Goal: Task Accomplishment & Management: Complete application form

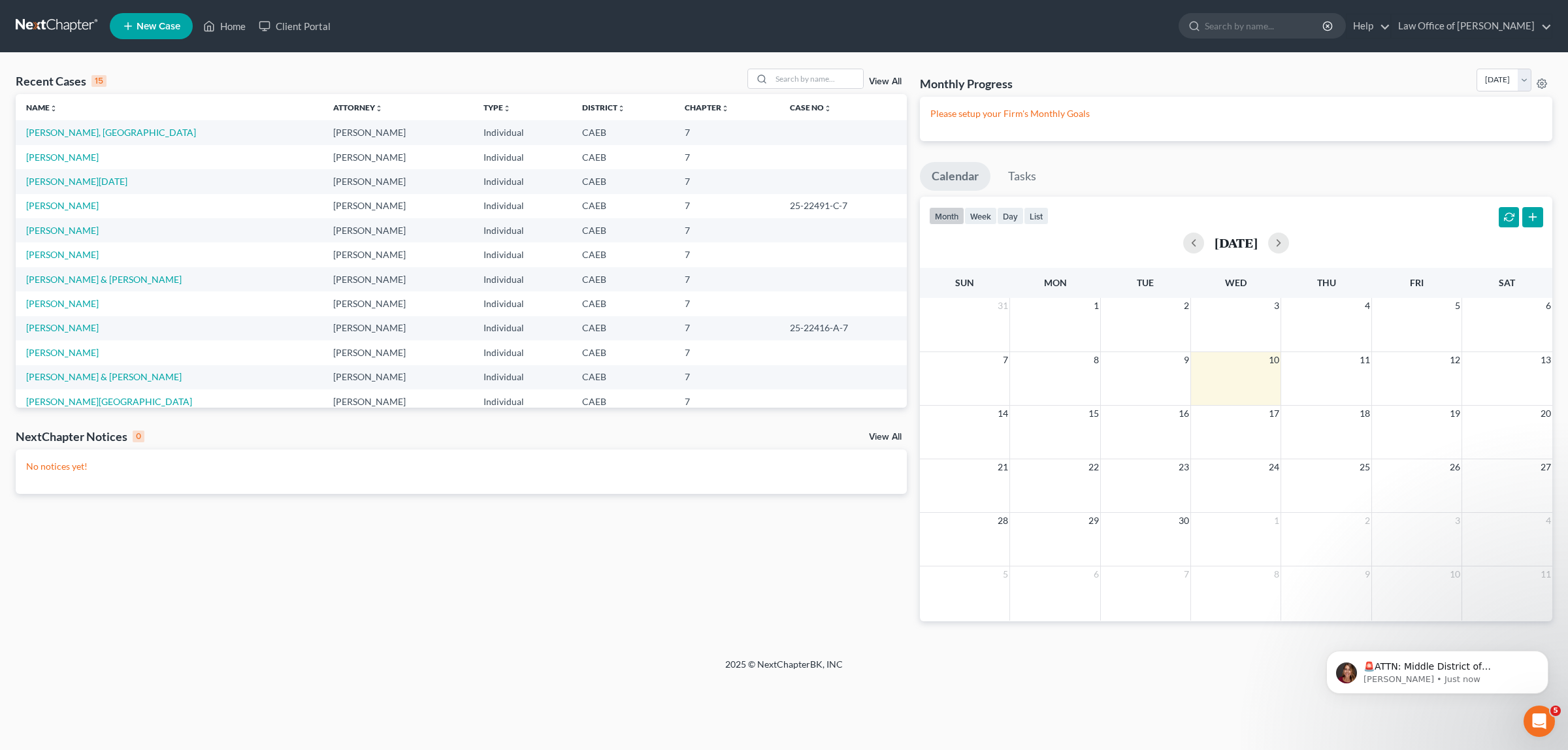
click at [77, 397] on td "[PERSON_NAME][GEOGRAPHIC_DATA]" at bounding box center [169, 401] width 307 height 24
click at [65, 398] on link "[PERSON_NAME][GEOGRAPHIC_DATA]" at bounding box center [108, 401] width 165 height 11
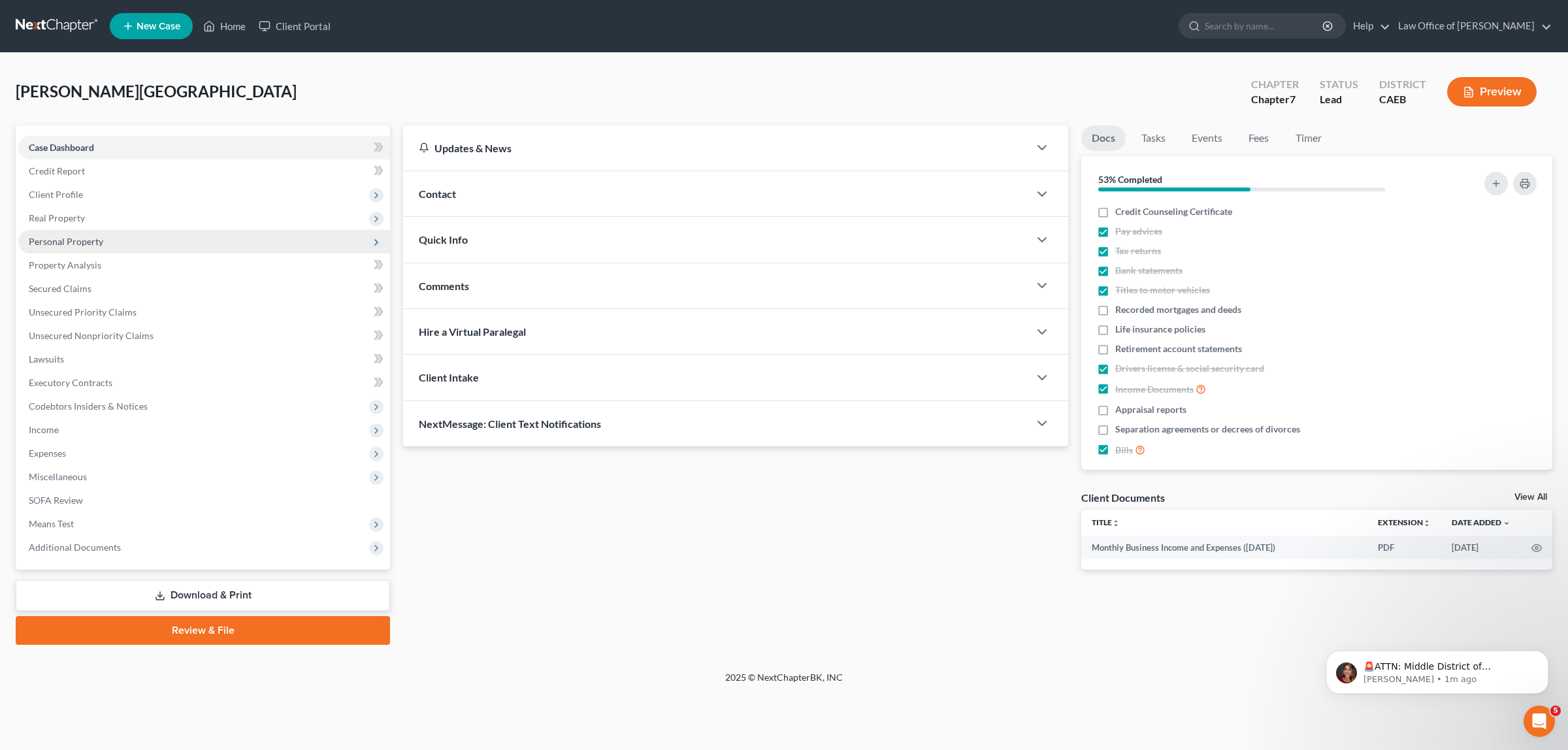
click at [64, 237] on span "Personal Property" at bounding box center [66, 241] width 75 height 11
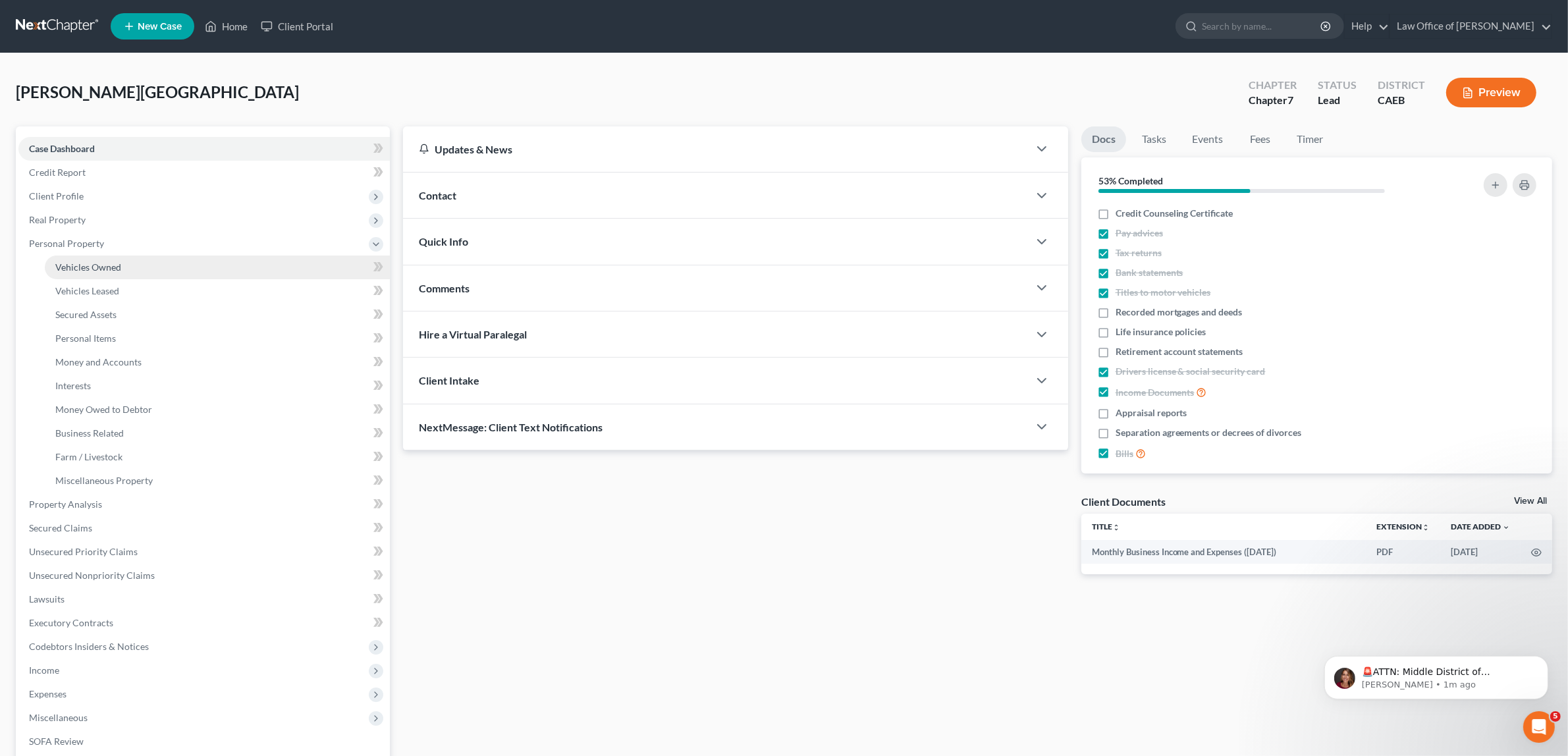
click at [92, 261] on span "Vehicles Owned" at bounding box center [89, 267] width 66 height 11
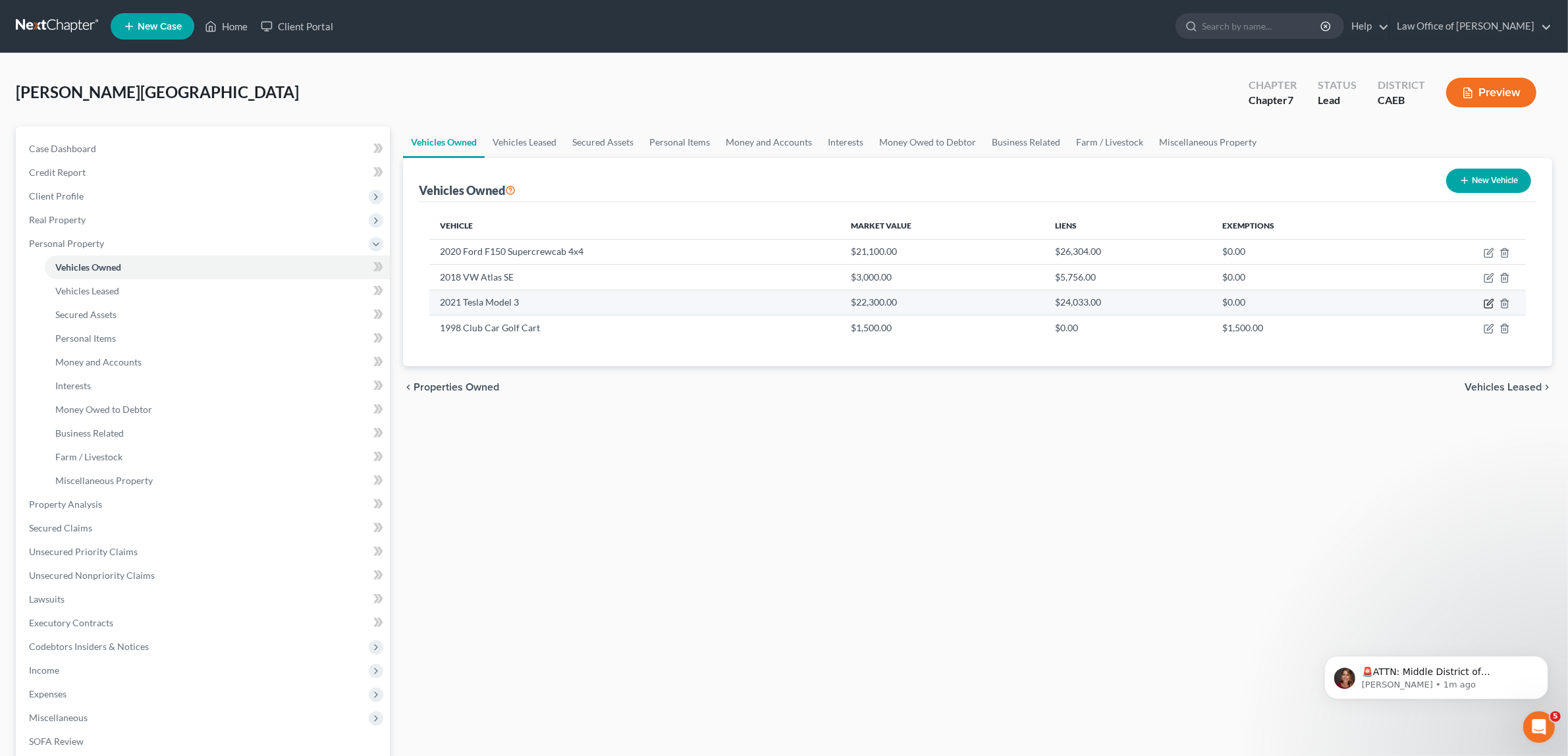
click at [1486, 301] on icon "button" at bounding box center [1488, 304] width 10 height 10
select select "0"
select select "5"
select select "0"
select select "4"
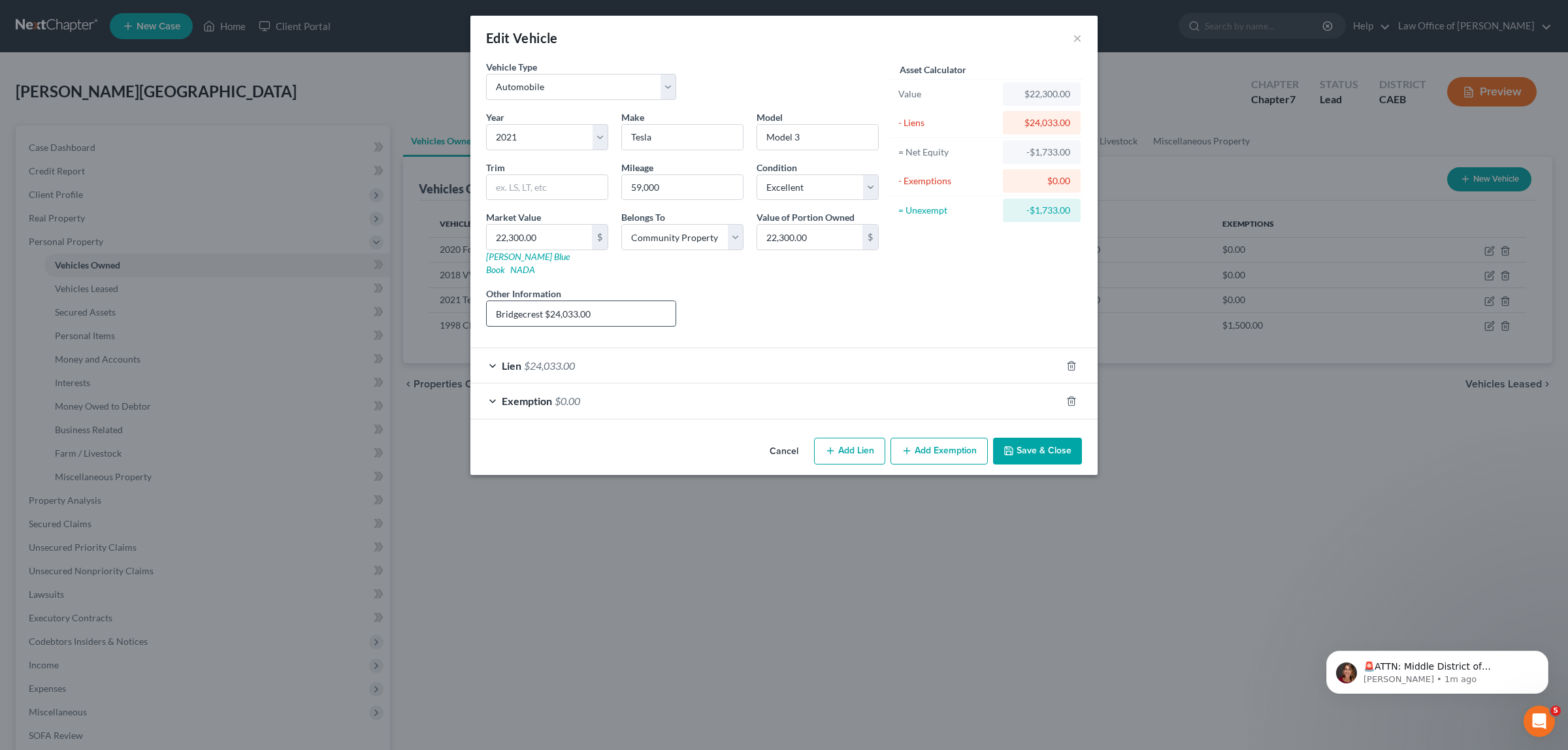
drag, startPoint x: 595, startPoint y: 298, endPoint x: 550, endPoint y: 301, distance: 45.1
click at [550, 301] on input "Bridgecrest $24,033.00" at bounding box center [582, 313] width 189 height 25
type input "Bridgecrest $23,822.00"
click at [557, 359] on span "$24,033.00" at bounding box center [549, 365] width 51 height 12
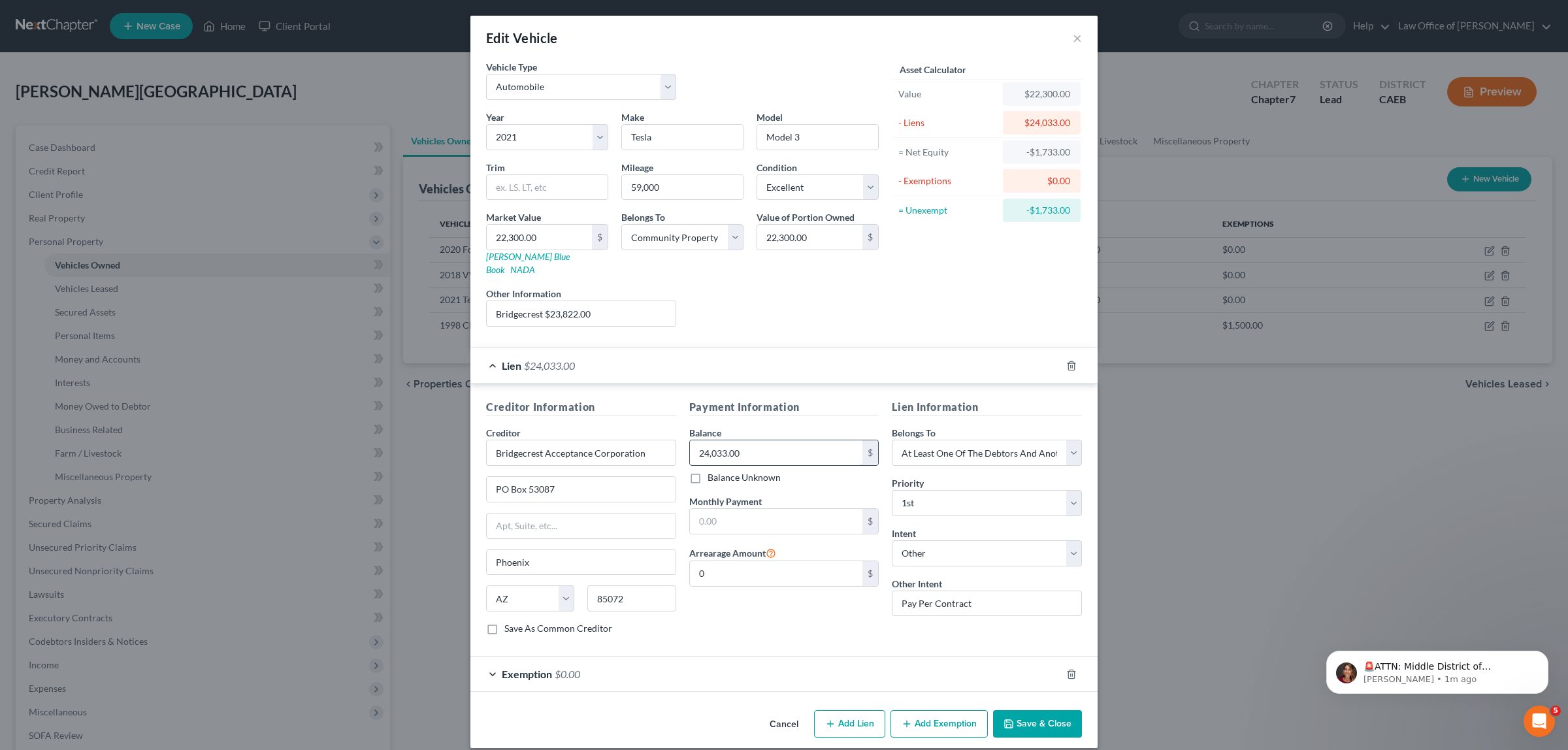
click at [747, 446] on input "24,033.00" at bounding box center [776, 453] width 173 height 25
type input "23,822.0"
click at [1027, 713] on button "Save & Close" at bounding box center [1037, 724] width 89 height 27
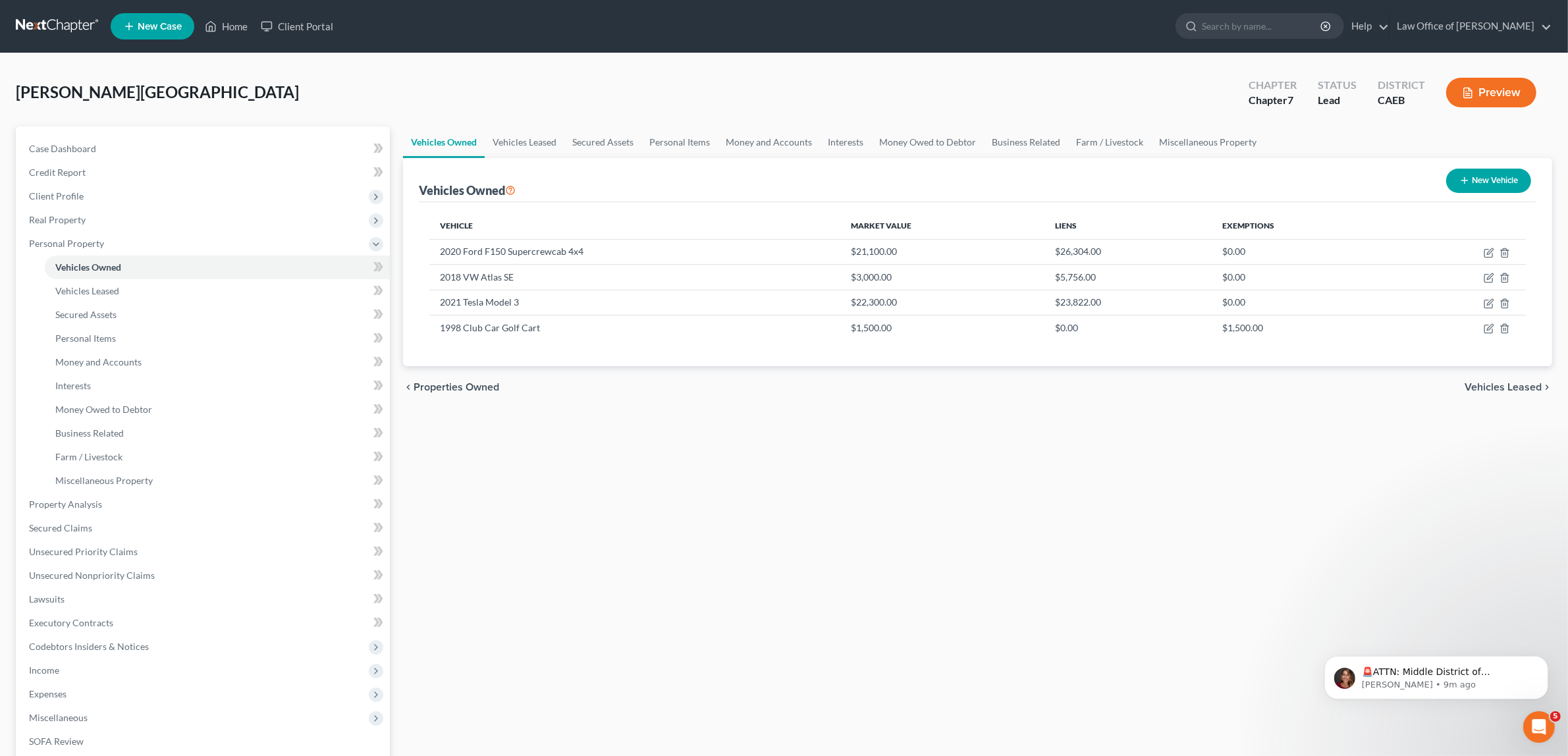
click at [1486, 89] on button "Preview" at bounding box center [1491, 91] width 90 height 29
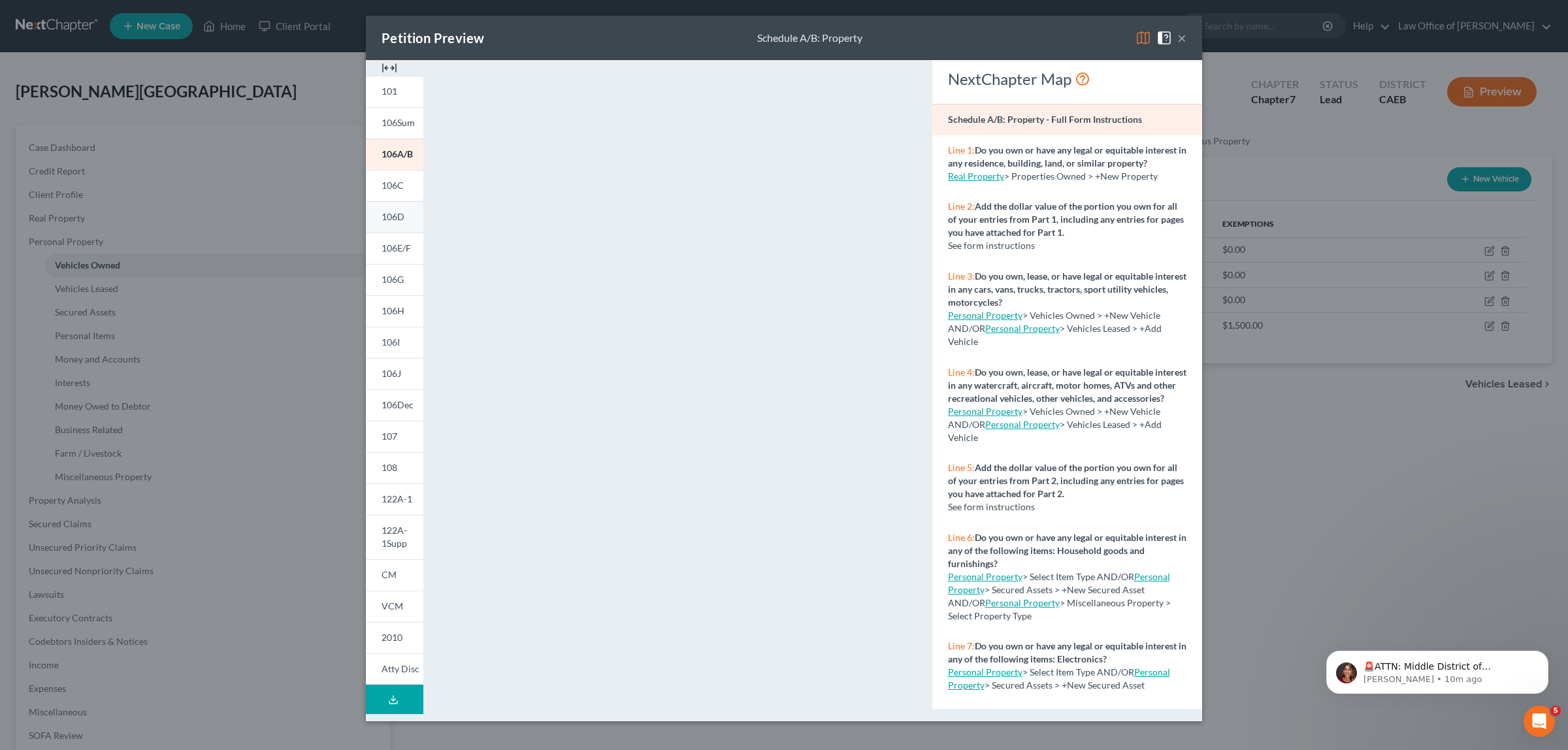
click at [391, 212] on span "106D" at bounding box center [393, 217] width 22 height 11
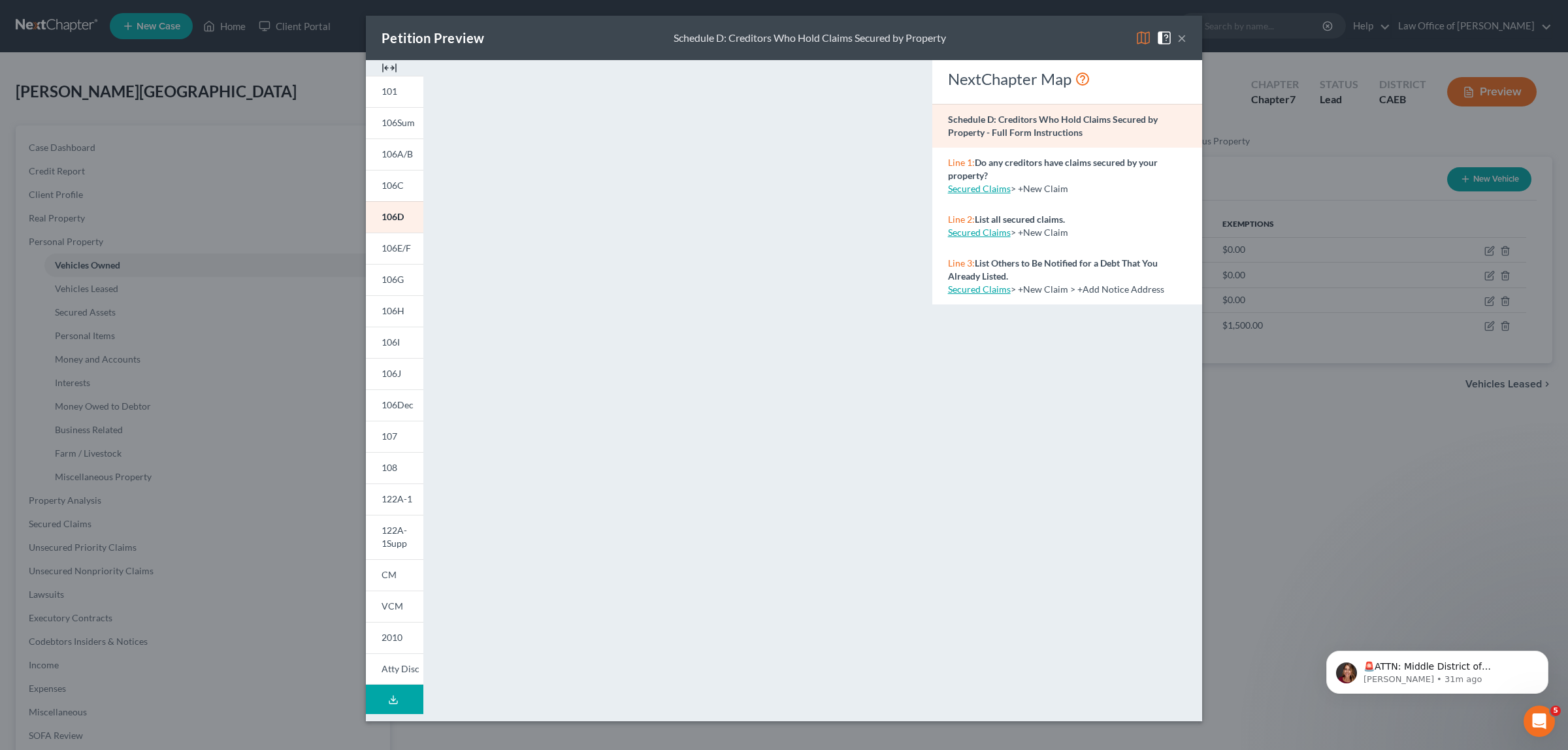
click at [1178, 37] on button "×" at bounding box center [1182, 37] width 9 height 16
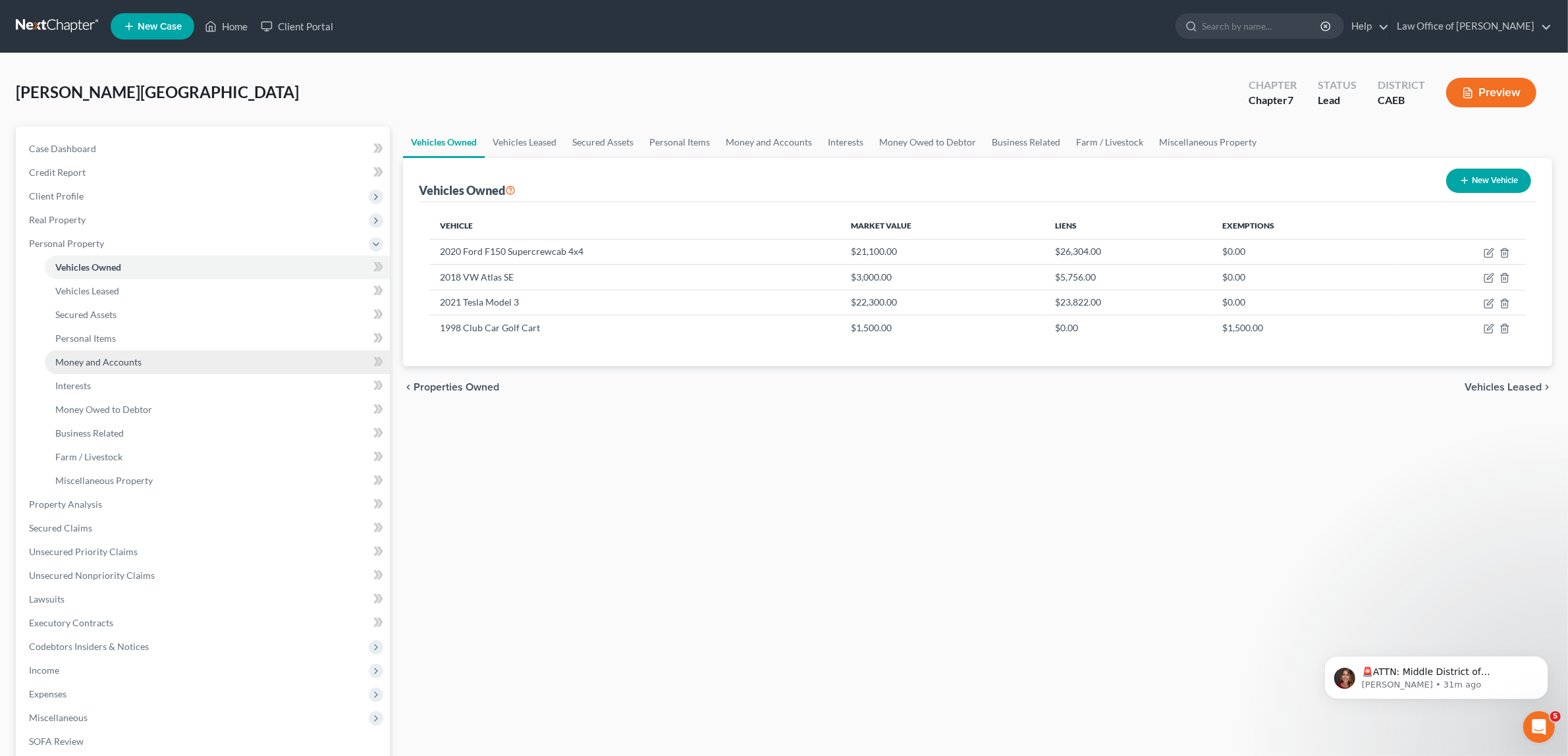
click at [136, 356] on span "Money and Accounts" at bounding box center [99, 362] width 87 height 11
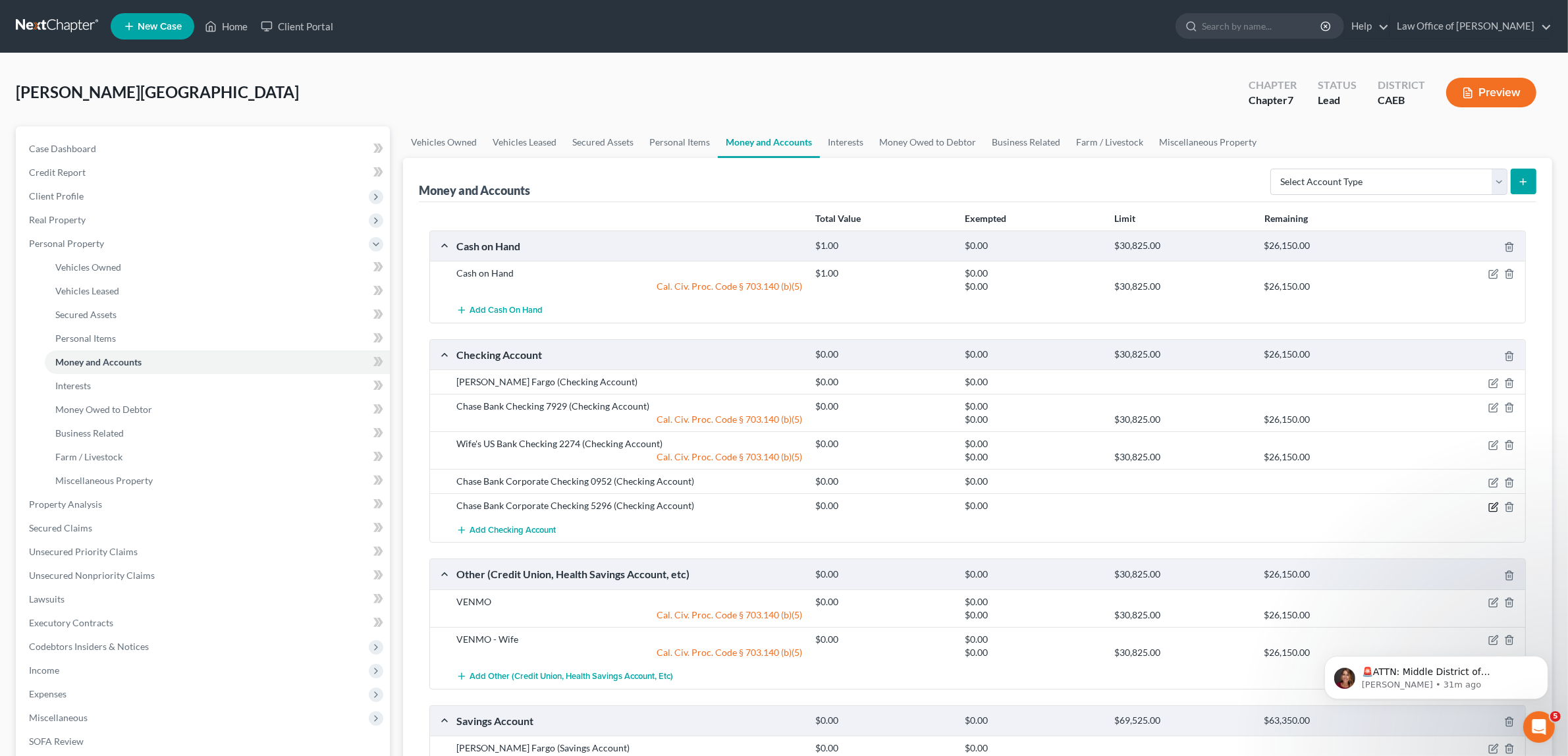
click at [1492, 507] on icon "button" at bounding box center [1493, 506] width 10 height 10
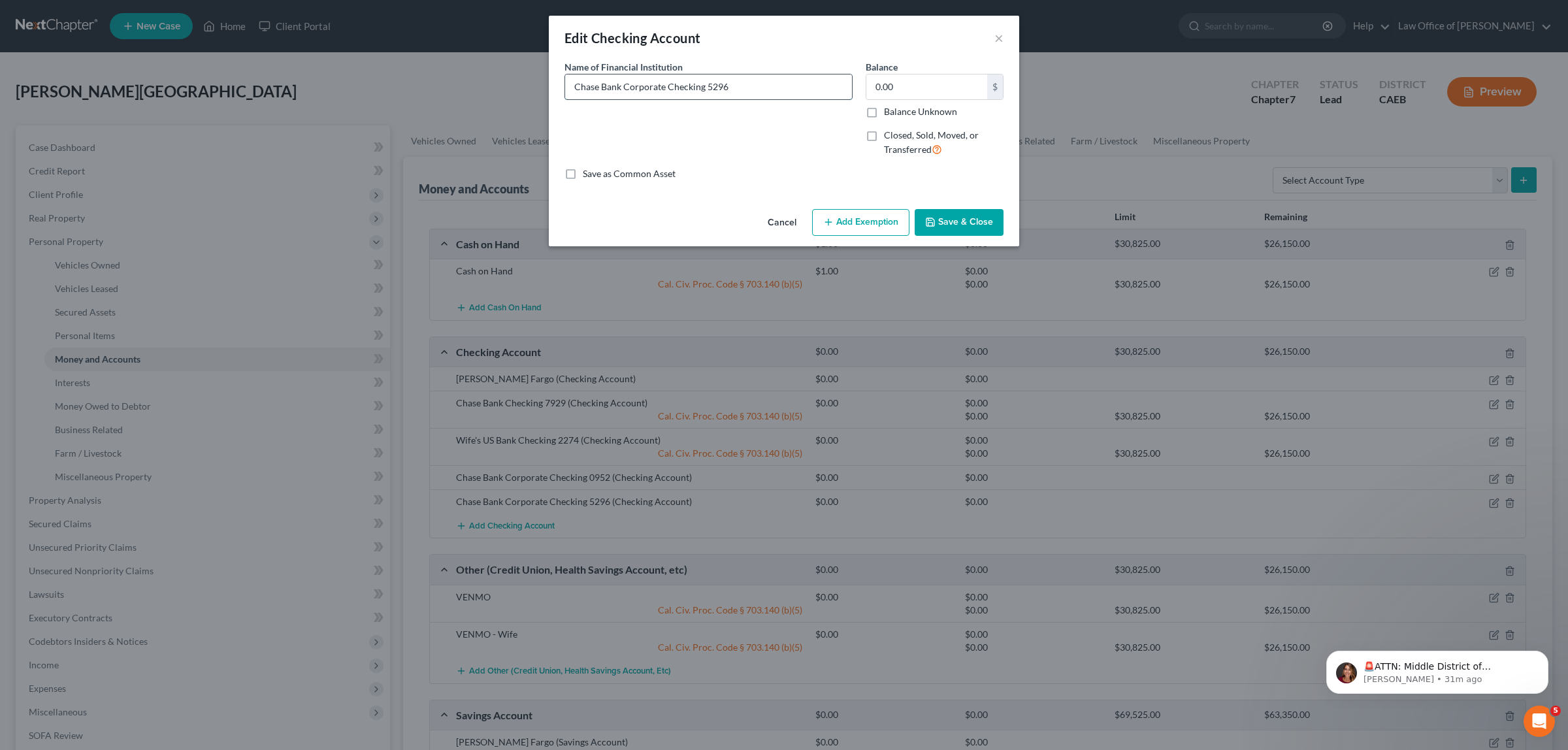
click at [735, 86] on input "Chase Bank Corporate Checking 5296" at bounding box center [708, 87] width 287 height 25
type input "Chase Bank Corporate Checking 5296 (See Exhibit A - Statement of Assets & Liabi…"
click at [944, 220] on button "Save & Close" at bounding box center [958, 223] width 89 height 27
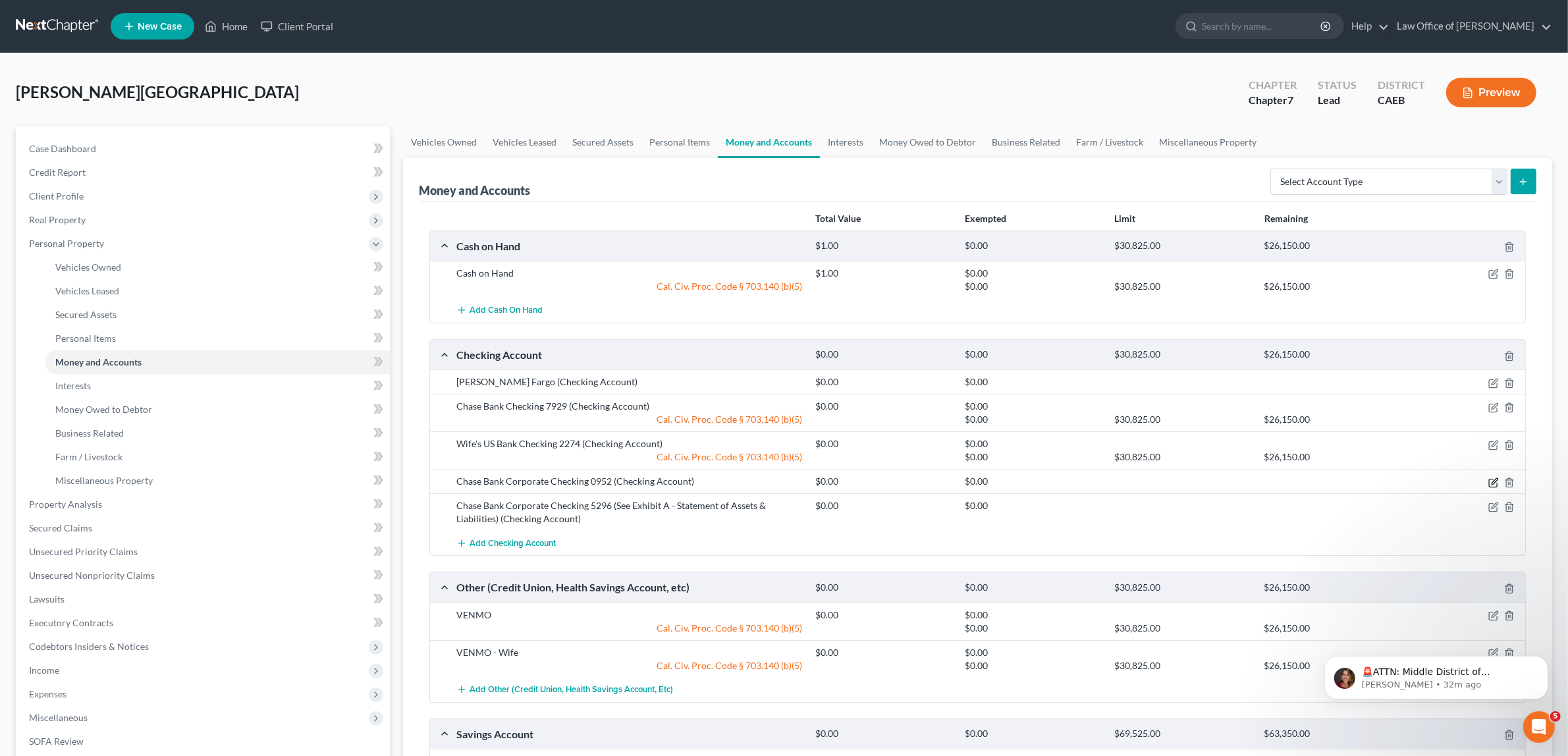
click at [1493, 478] on icon "button" at bounding box center [1493, 483] width 10 height 10
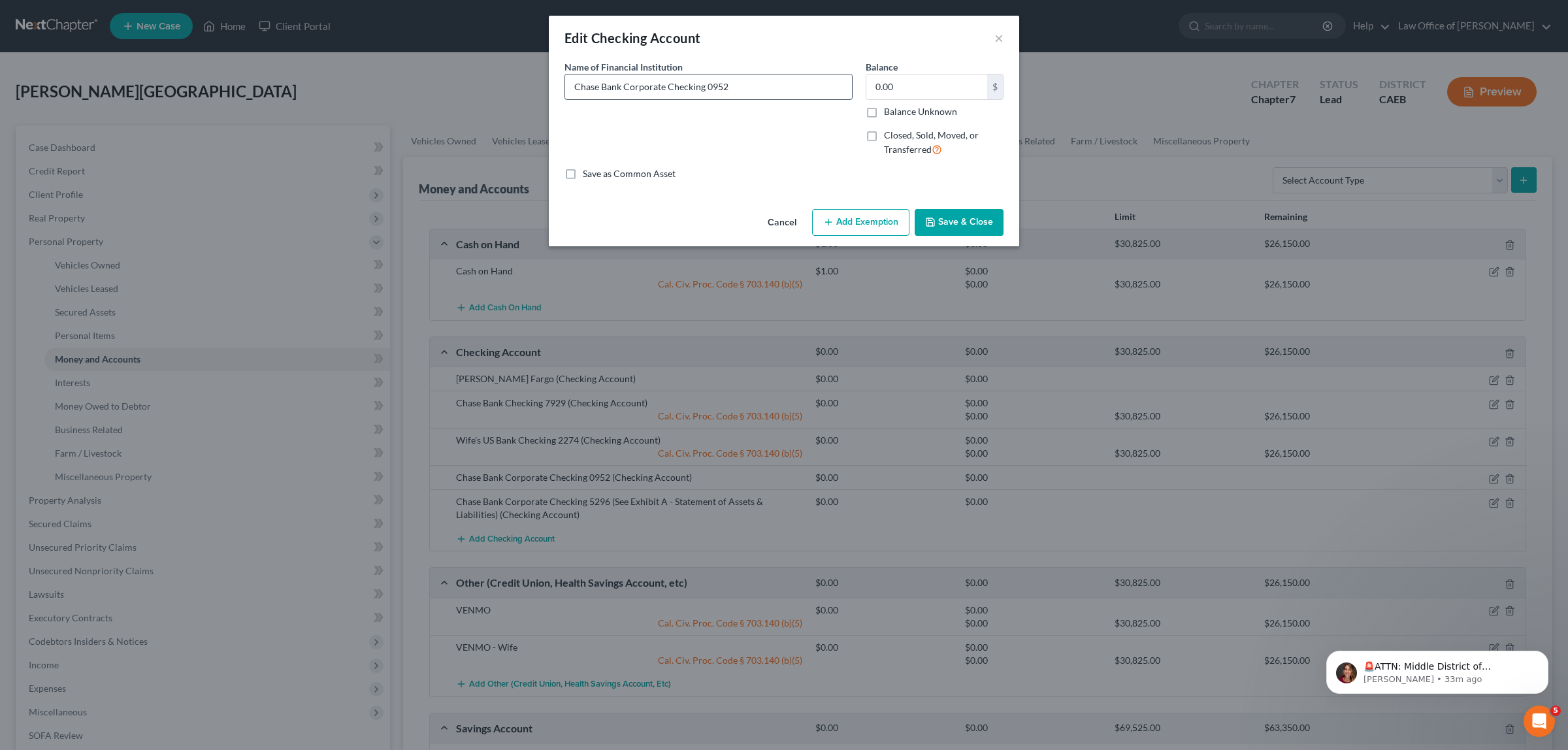
click at [736, 86] on input "Chase Bank Corporate Checking 0952" at bounding box center [708, 87] width 287 height 25
click at [650, 87] on input "Chase Bank Corporate Checking 0952+ (See Exhibit B - Statement of Assets & Liab…" at bounding box center [708, 87] width 287 height 25
type input "Chase Bank Corporate Checking 0952 (See Exhibit B - Statement of Assets & Liabi…"
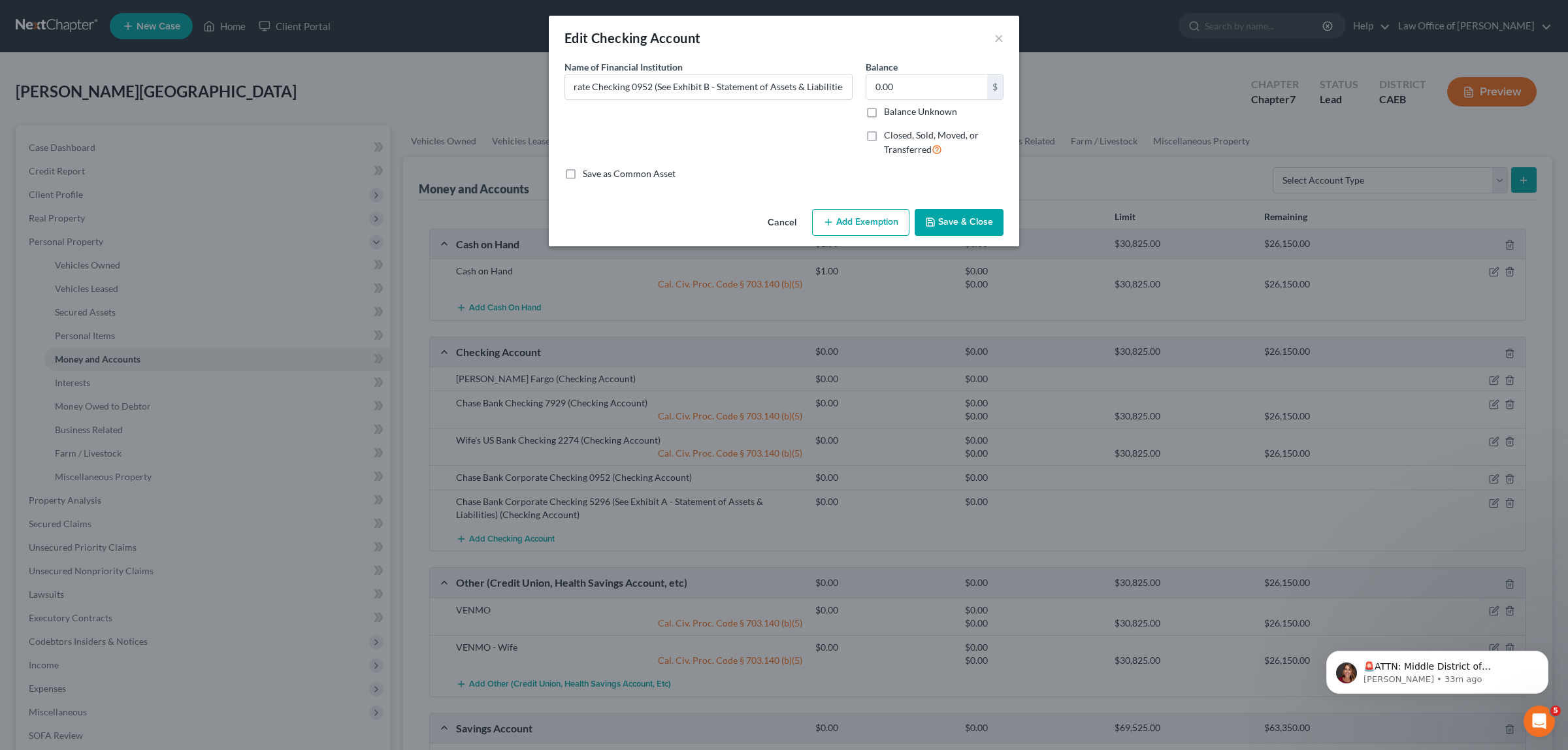
scroll to position [0, 0]
click at [942, 217] on button "Save & Close" at bounding box center [958, 223] width 89 height 27
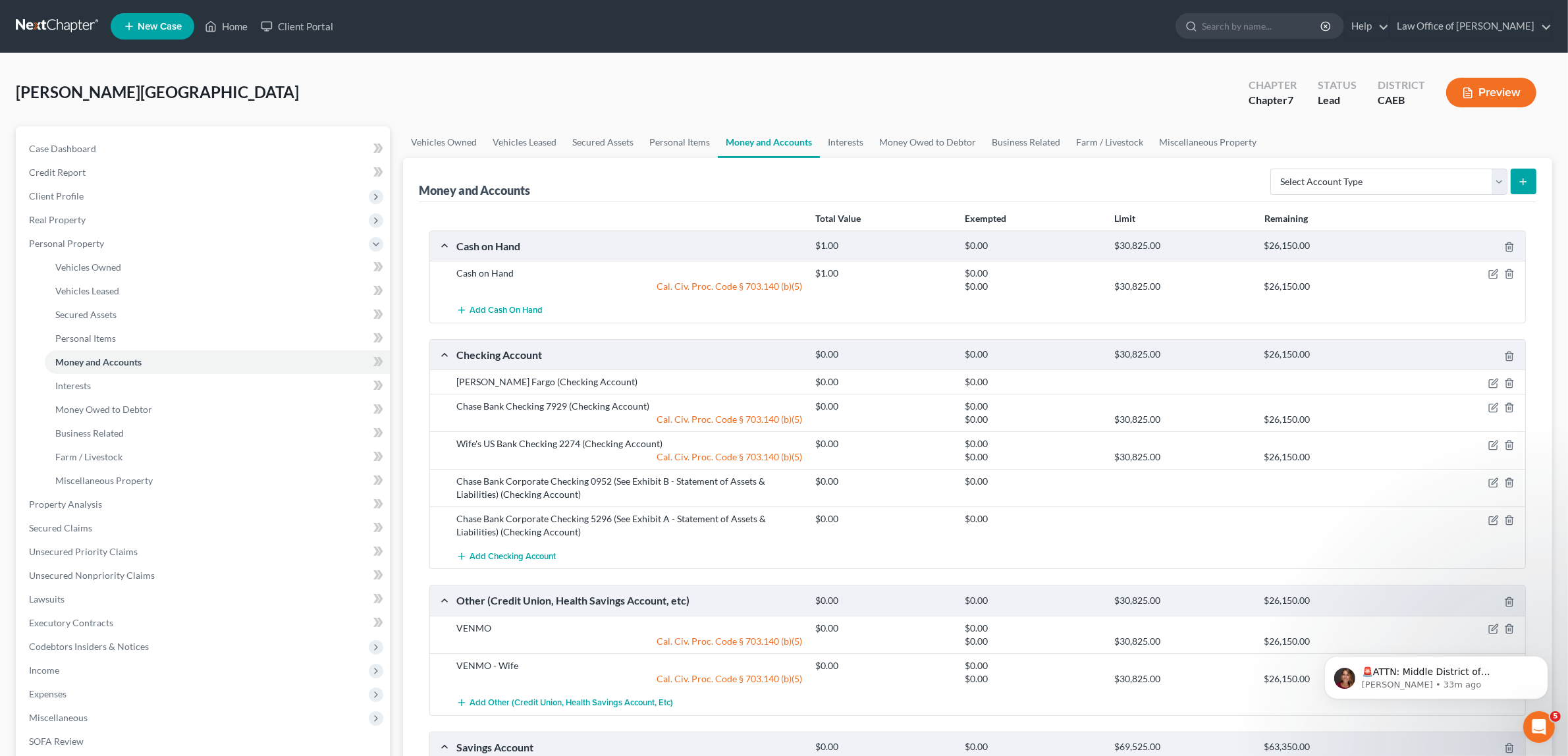
click at [1483, 90] on button "Preview" at bounding box center [1491, 91] width 90 height 29
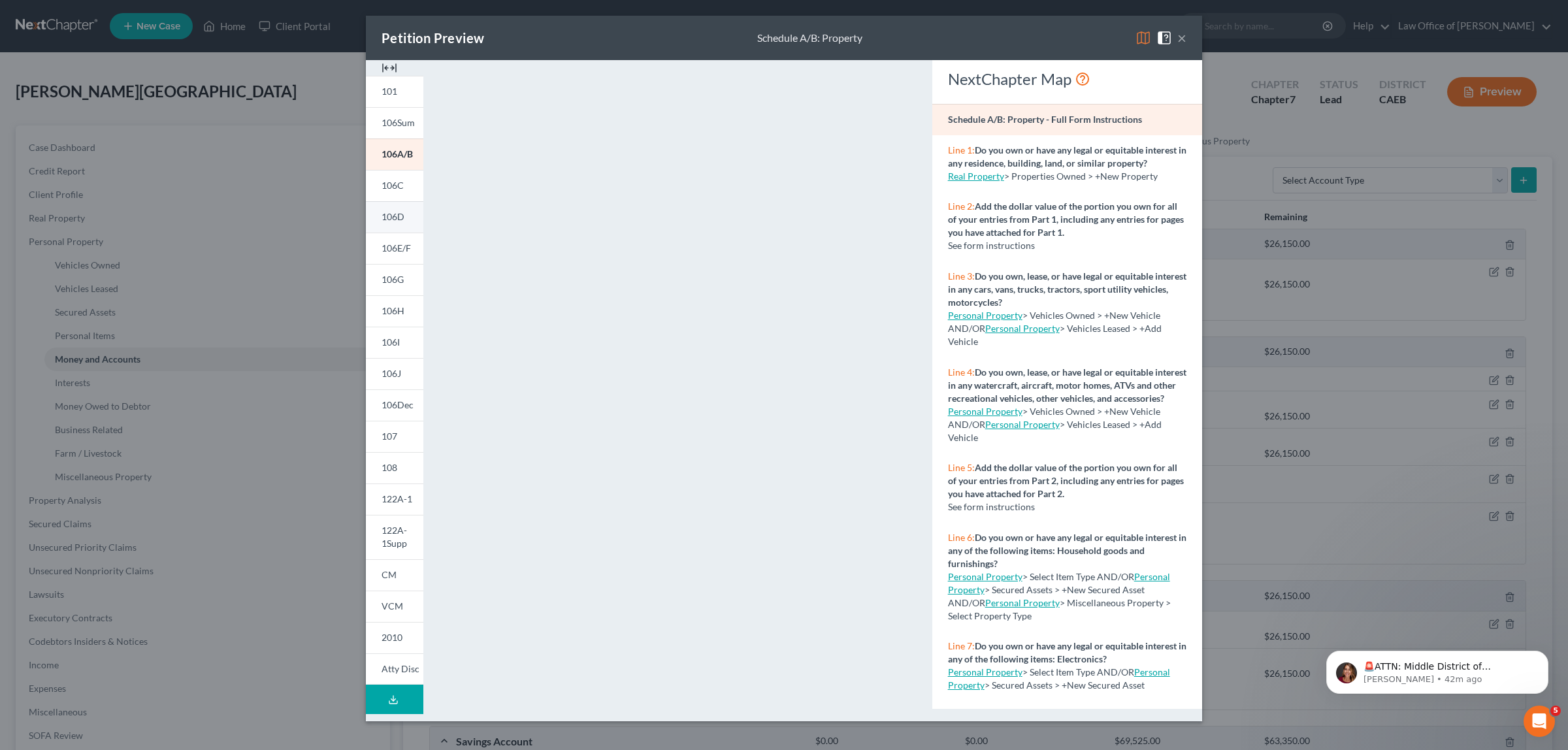
click at [387, 213] on span "106D" at bounding box center [393, 217] width 22 height 11
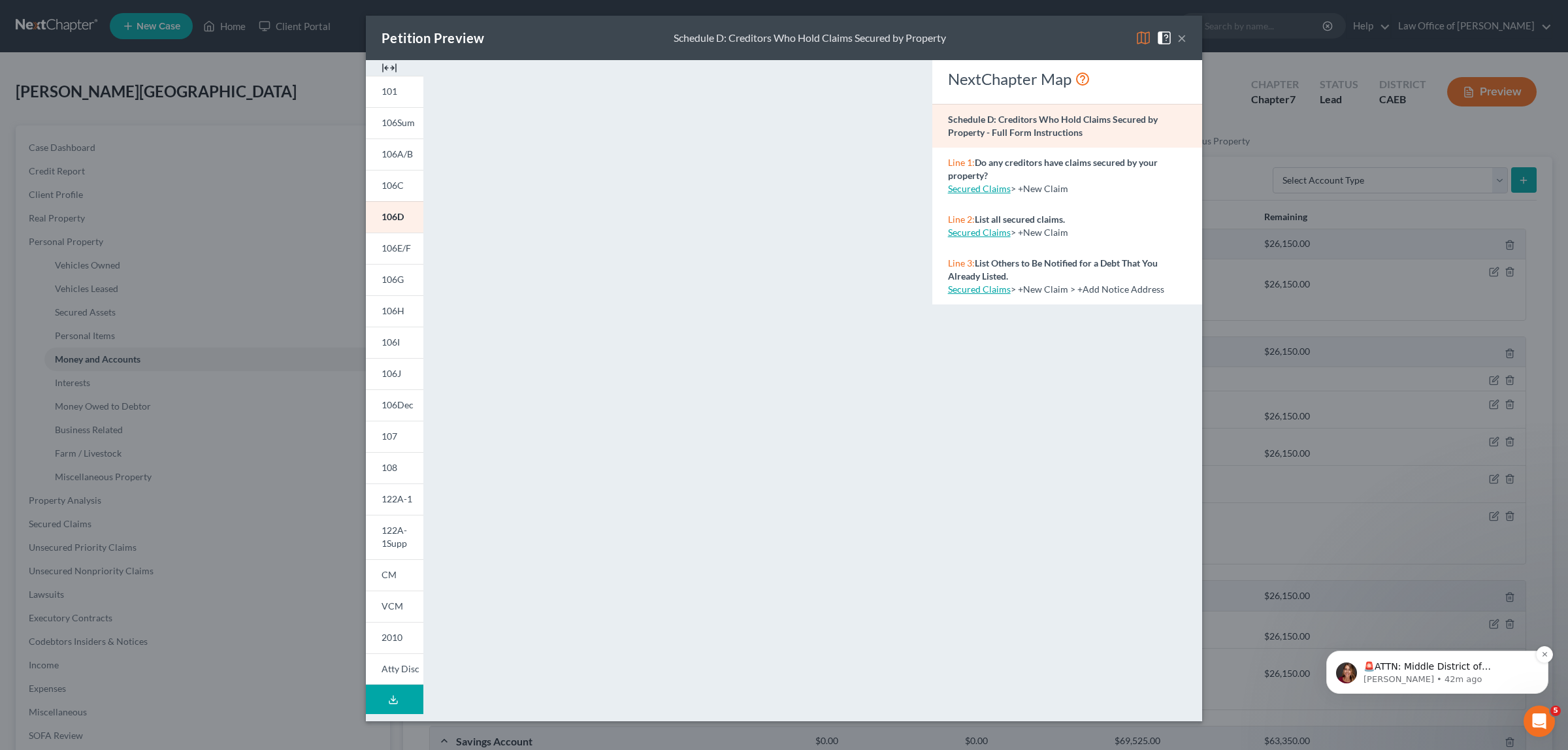
click at [1526, 673] on p "Katie • 42m ago" at bounding box center [1447, 679] width 168 height 12
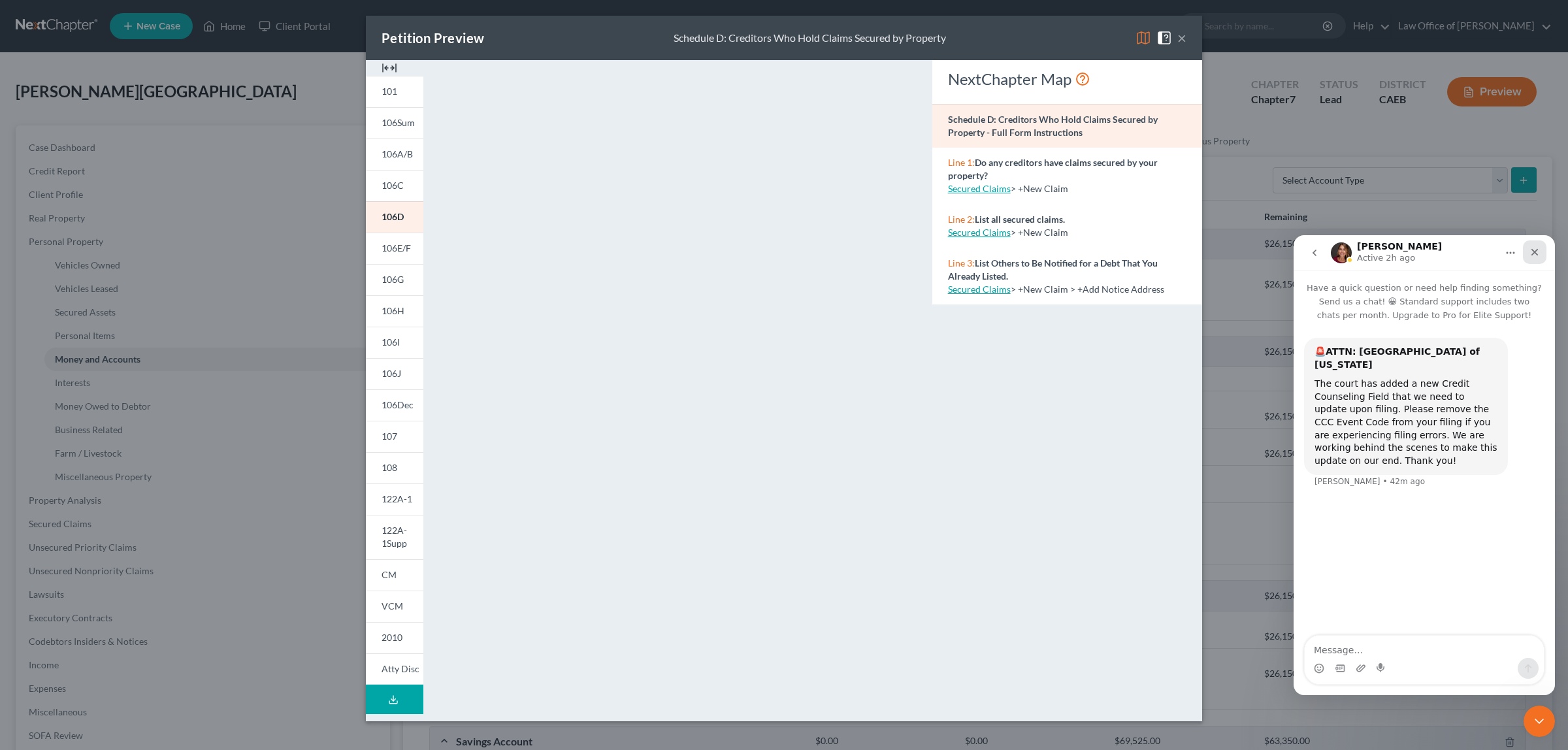
click at [1530, 244] on div "Close" at bounding box center [1534, 252] width 23 height 23
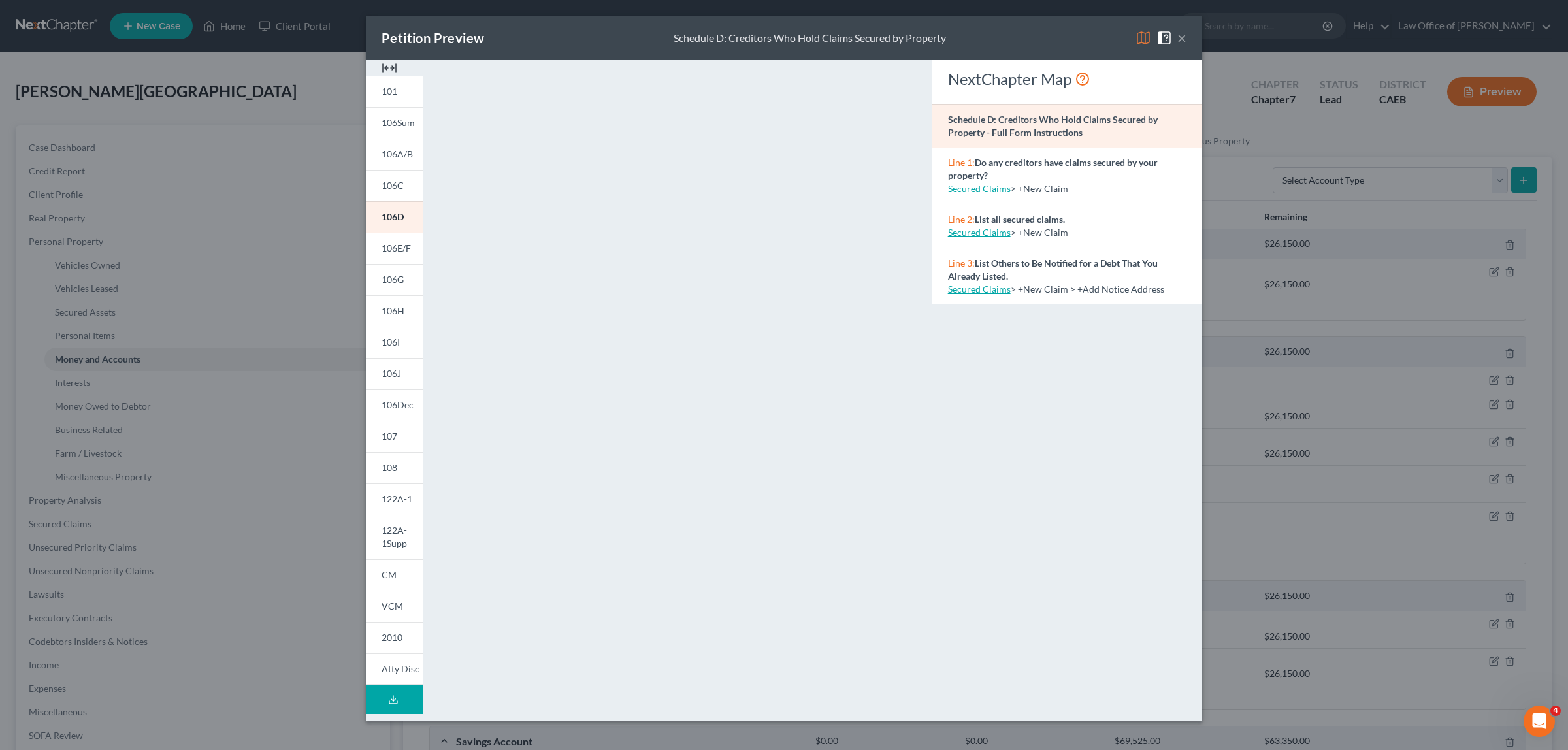
click at [1181, 38] on button "×" at bounding box center [1182, 37] width 9 height 16
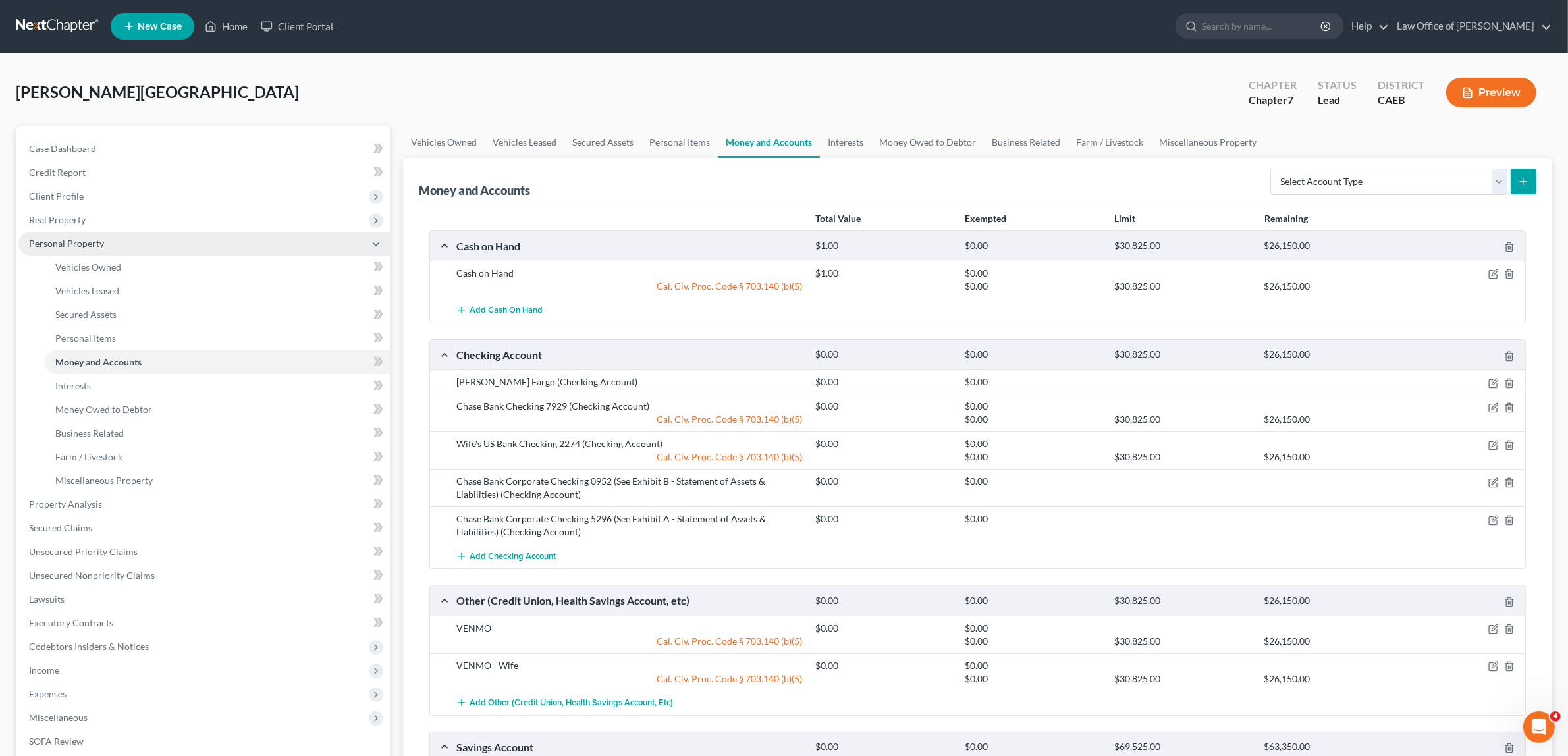
click at [104, 235] on span "Personal Property" at bounding box center [204, 243] width 371 height 24
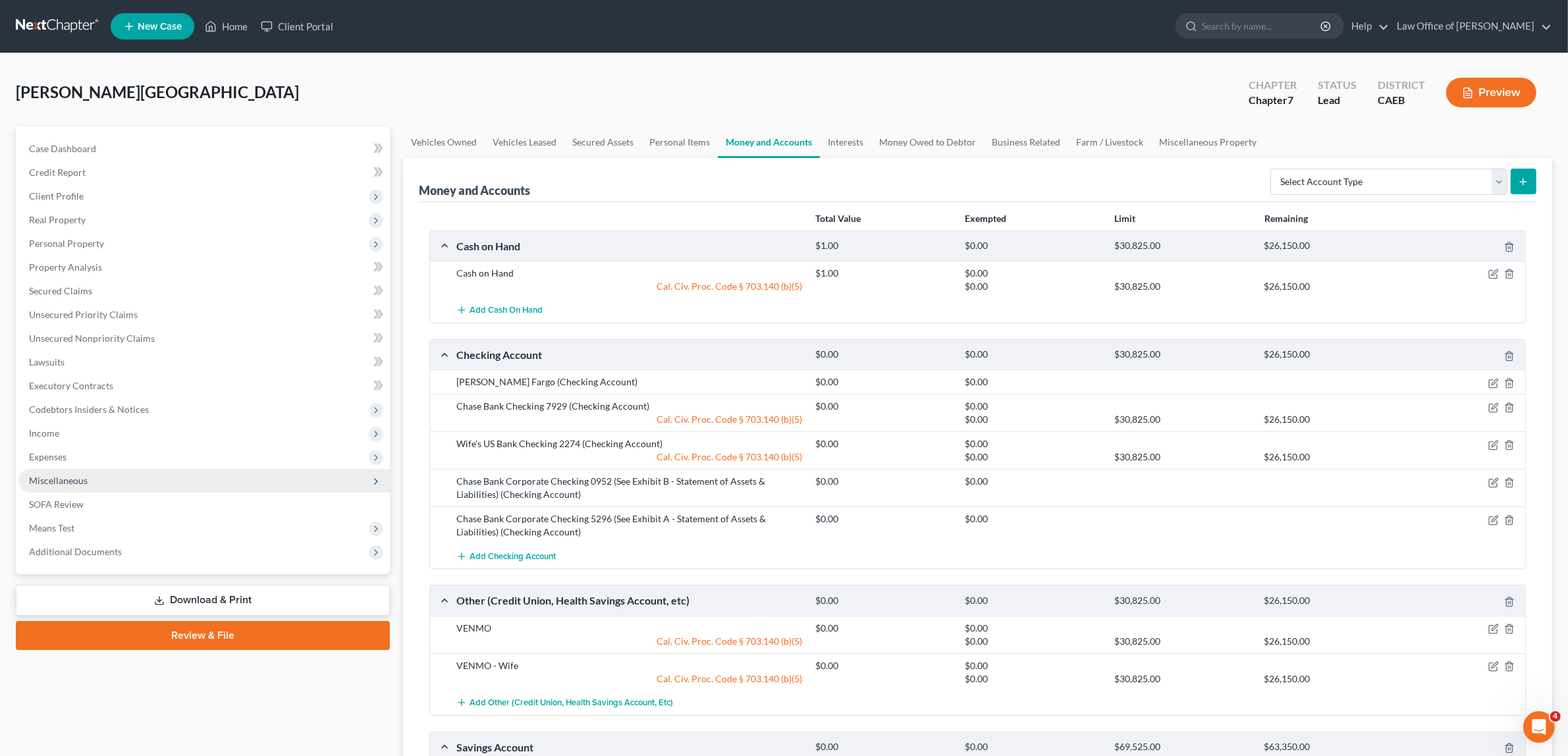
click at [82, 478] on span "Miscellaneous" at bounding box center [58, 481] width 58 height 11
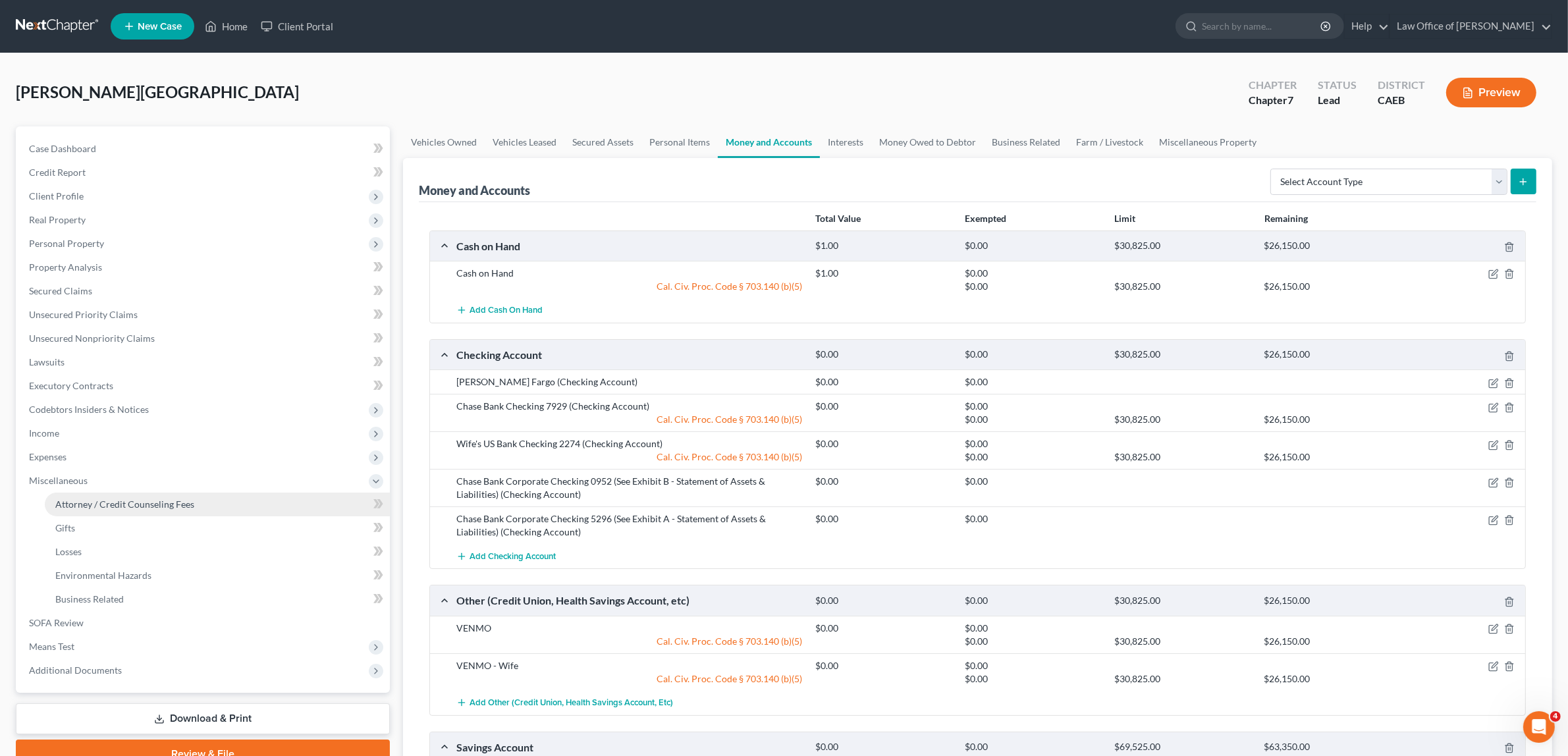
click at [137, 499] on span "Attorney / Credit Counseling Fees" at bounding box center [124, 504] width 139 height 11
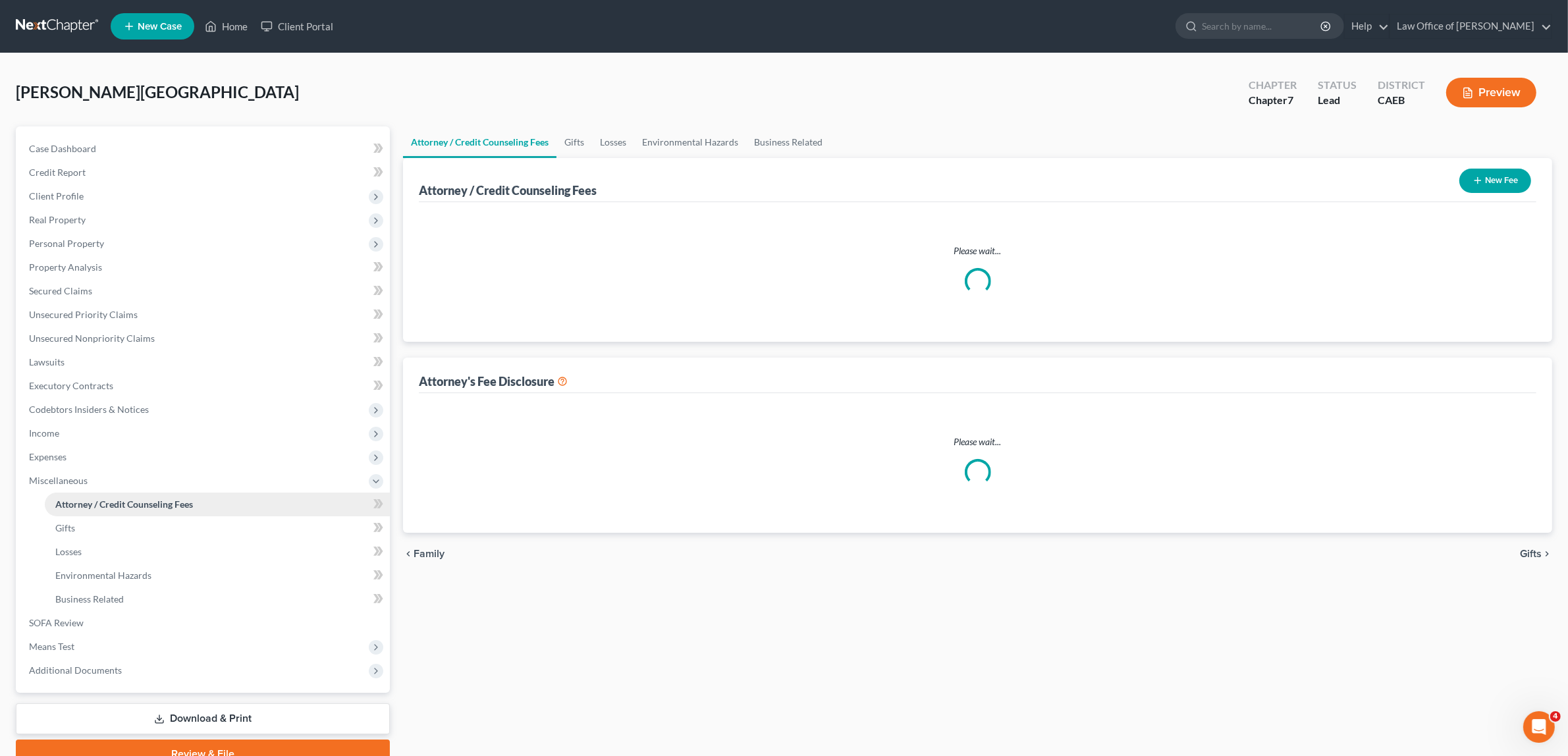
select select "1"
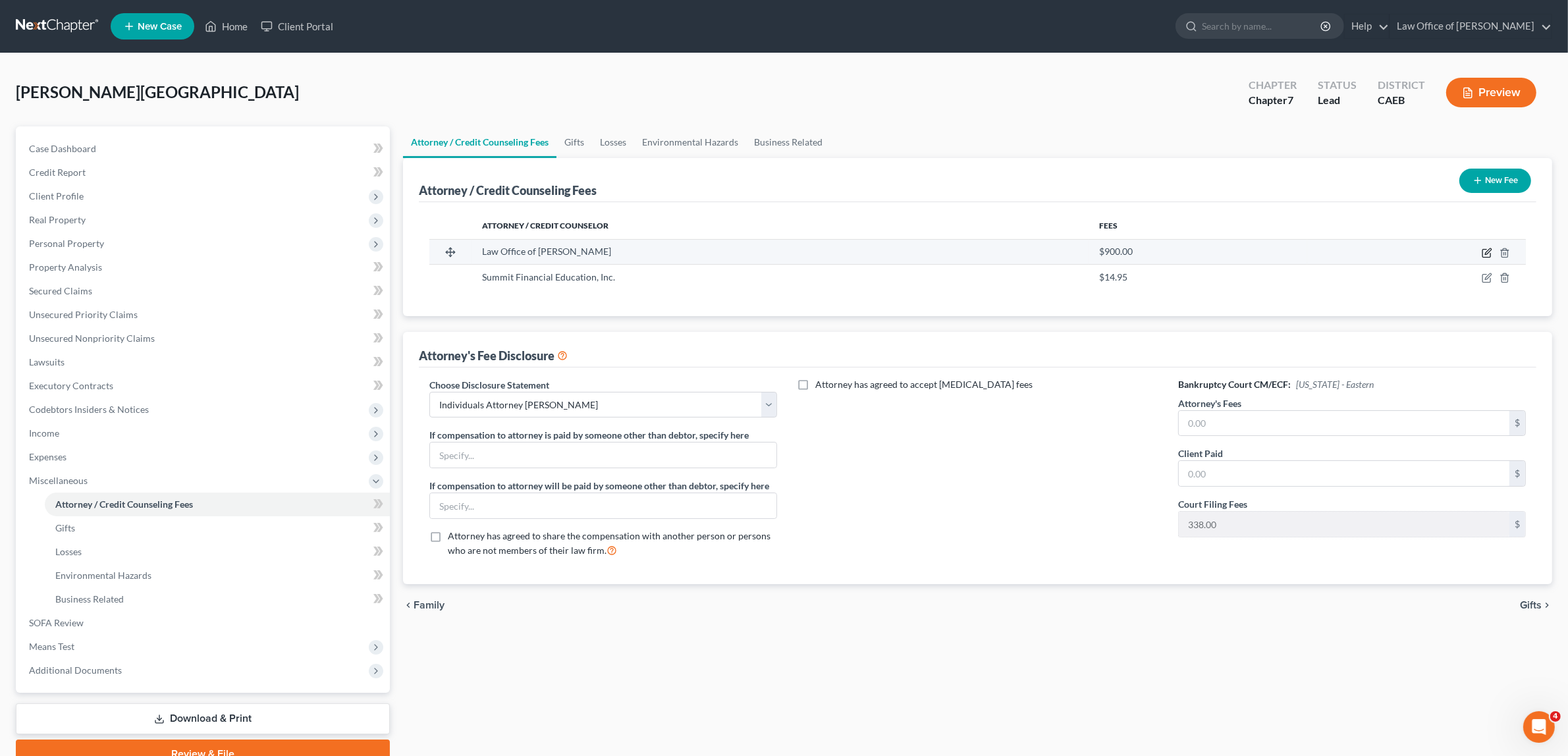
click at [1487, 248] on icon "button" at bounding box center [1486, 253] width 10 height 10
select select "4"
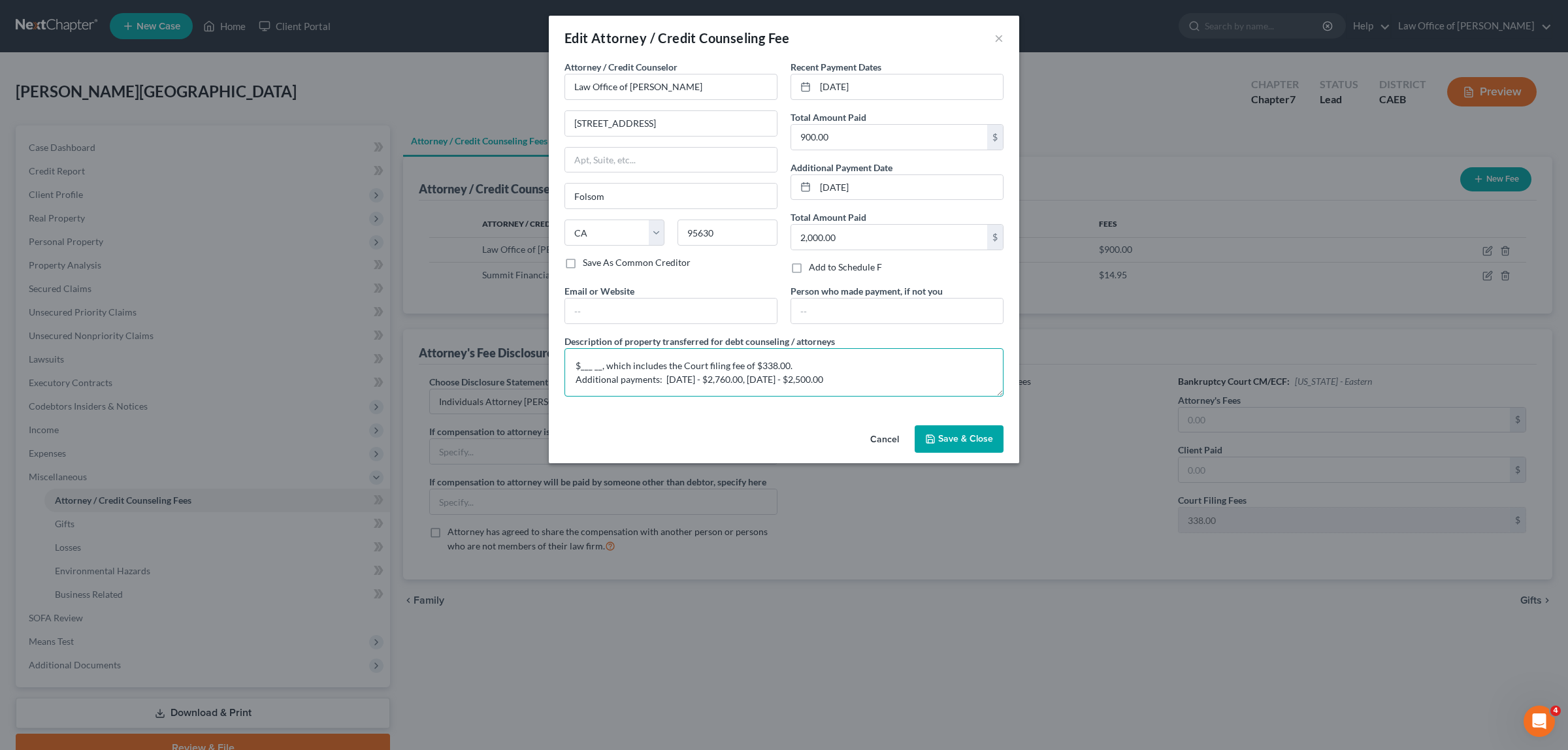
click at [601, 364] on textarea "$___ __, which includes the Court filing fee of $338.00. Additional payments: 1…" at bounding box center [784, 372] width 439 height 49
click at [831, 382] on textarea "$12,498.00, which includes the Court filing fee of $338.00. Additional payments…" at bounding box center [784, 372] width 439 height 49
click at [834, 378] on textarea "$12,498.00, which includes the Court filing fee of $338.00. Additional payments…" at bounding box center [784, 372] width 439 height 49
type textarea "$12,498.00, which includes the Court filing fee of $338.00. Additional payments…"
click at [942, 436] on span "Save & Close" at bounding box center [965, 439] width 55 height 11
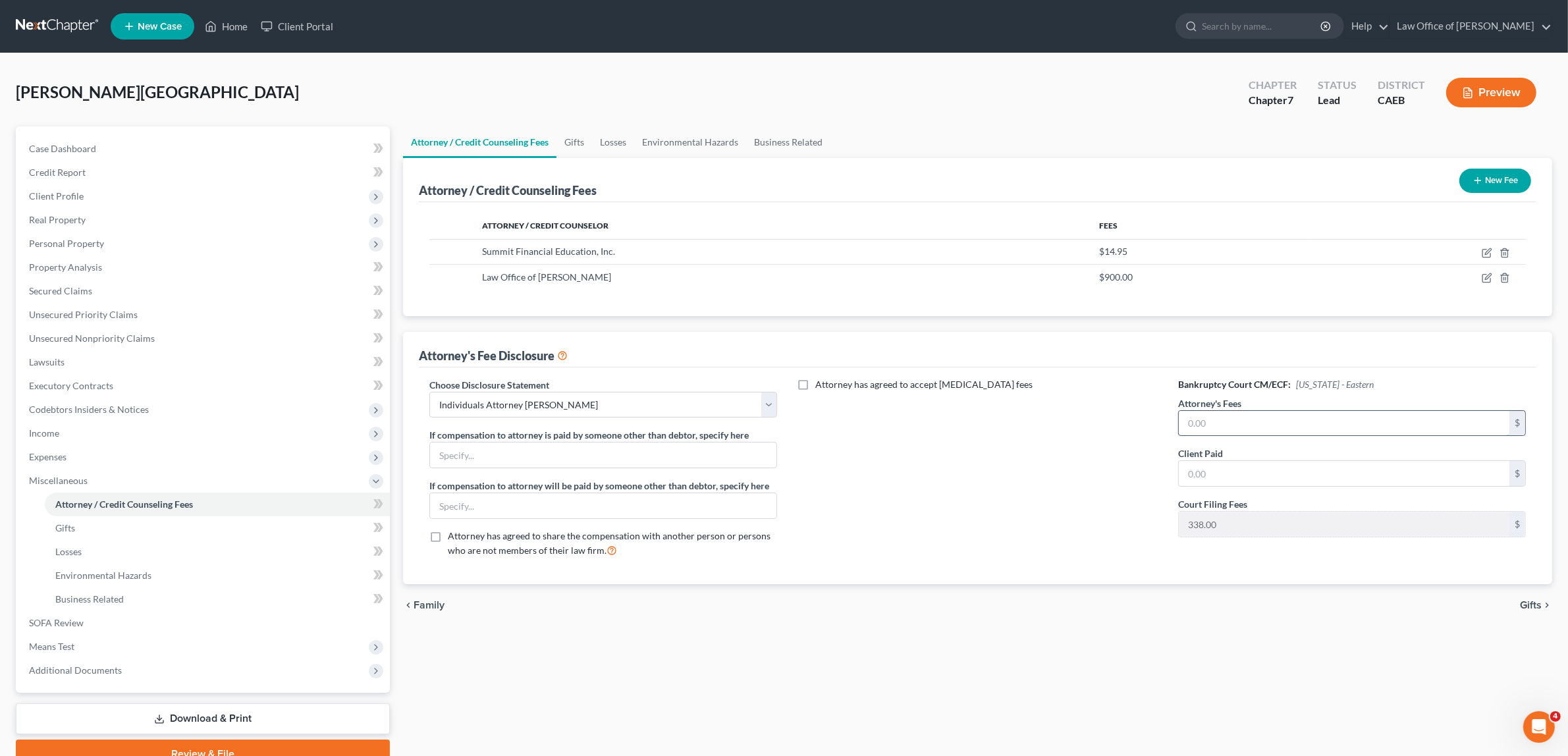
click at [1228, 425] on input "text" at bounding box center [1344, 423] width 331 height 25
type input "12,160.00"
click at [1531, 600] on span "Gifts" at bounding box center [1530, 605] width 22 height 10
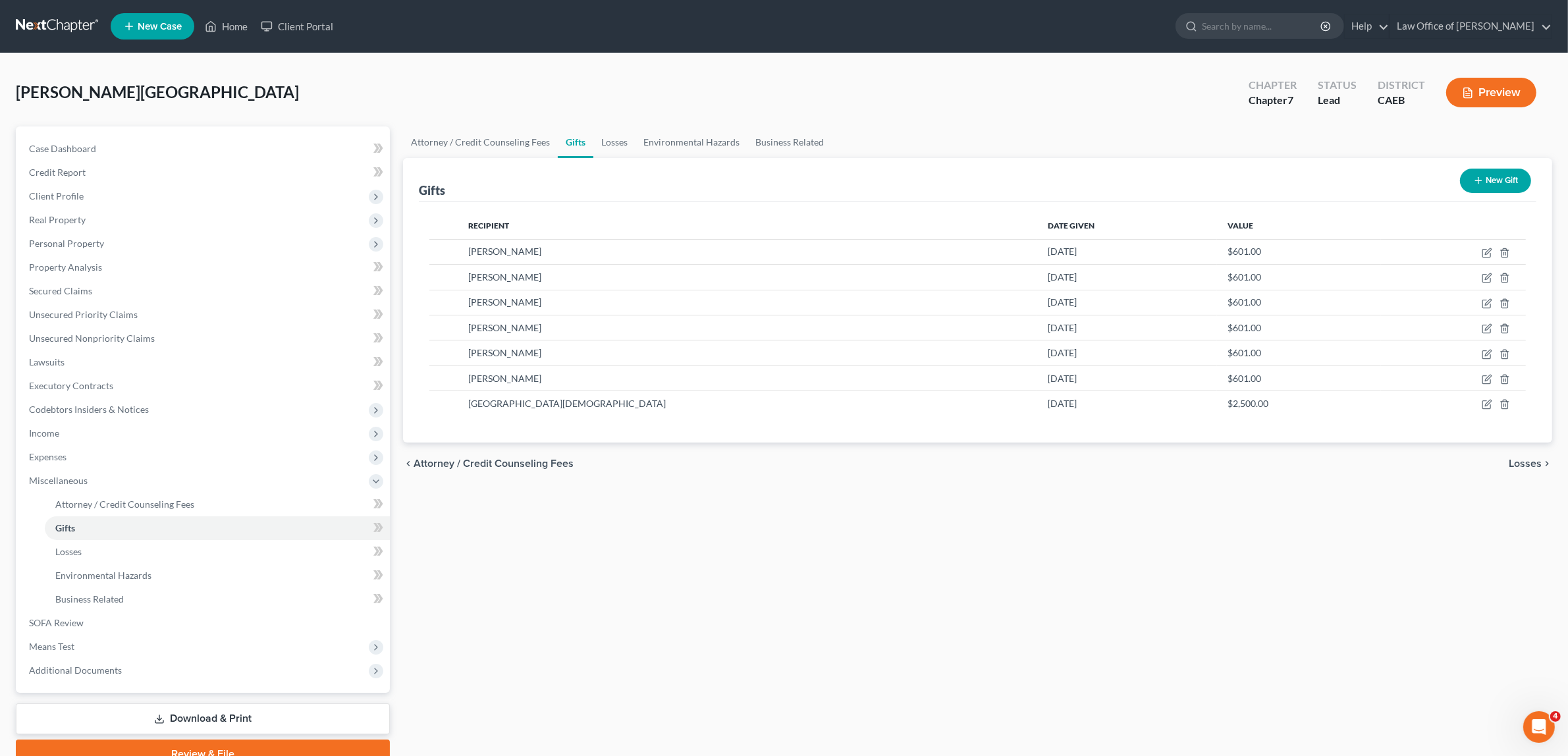
click at [1483, 87] on button "Preview" at bounding box center [1491, 91] width 90 height 29
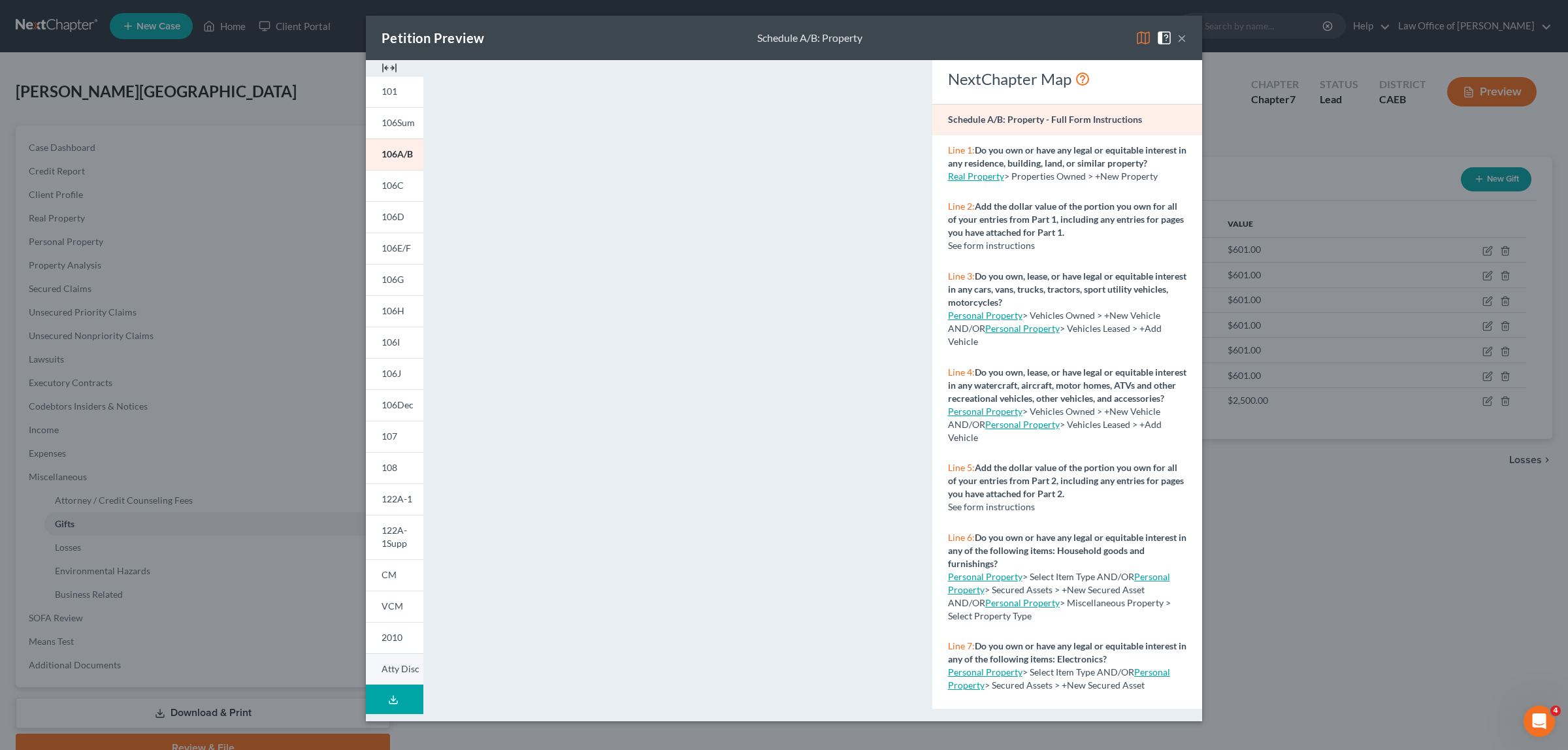
click at [402, 665] on span "Atty Disc" at bounding box center [400, 669] width 38 height 11
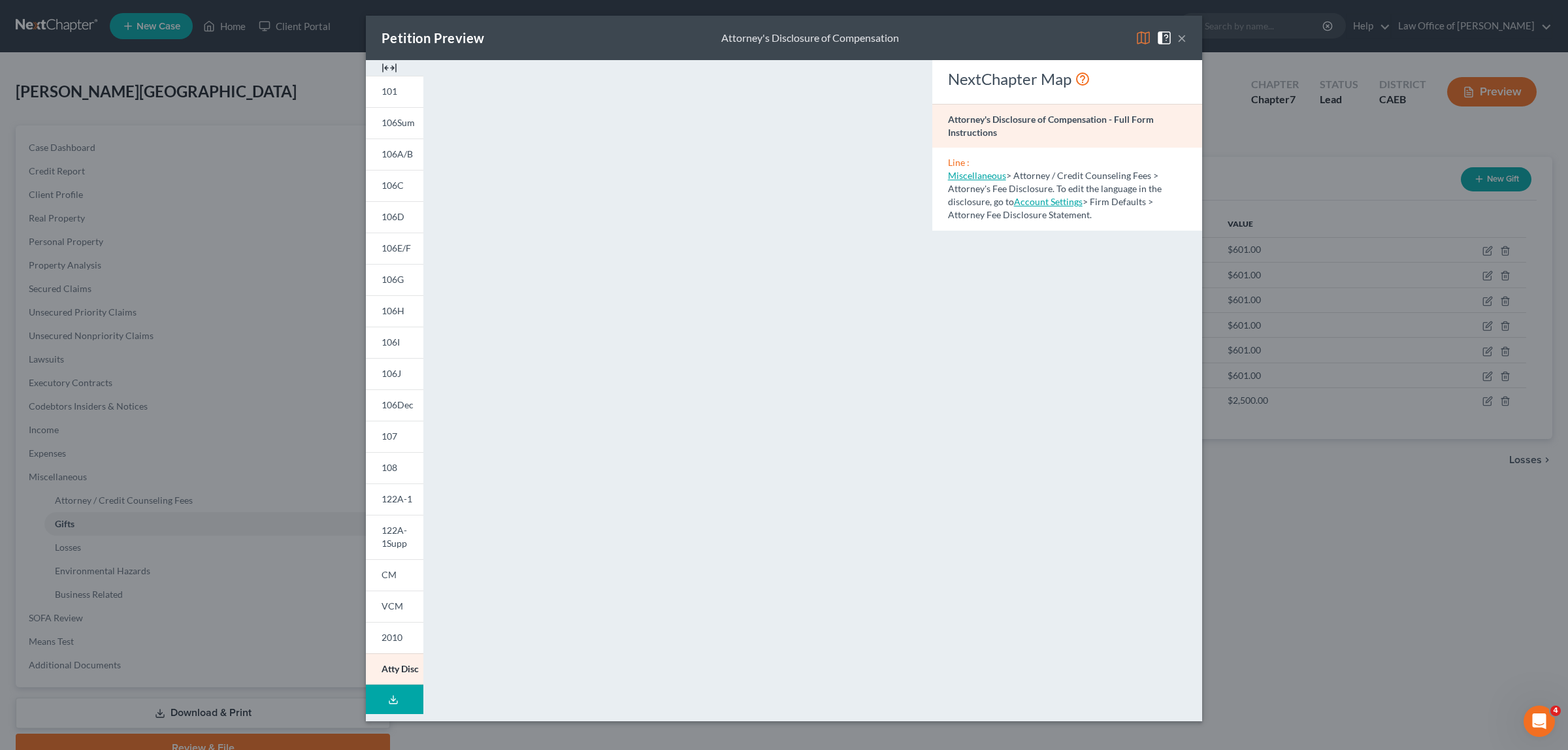
click at [1183, 35] on button "×" at bounding box center [1182, 37] width 9 height 16
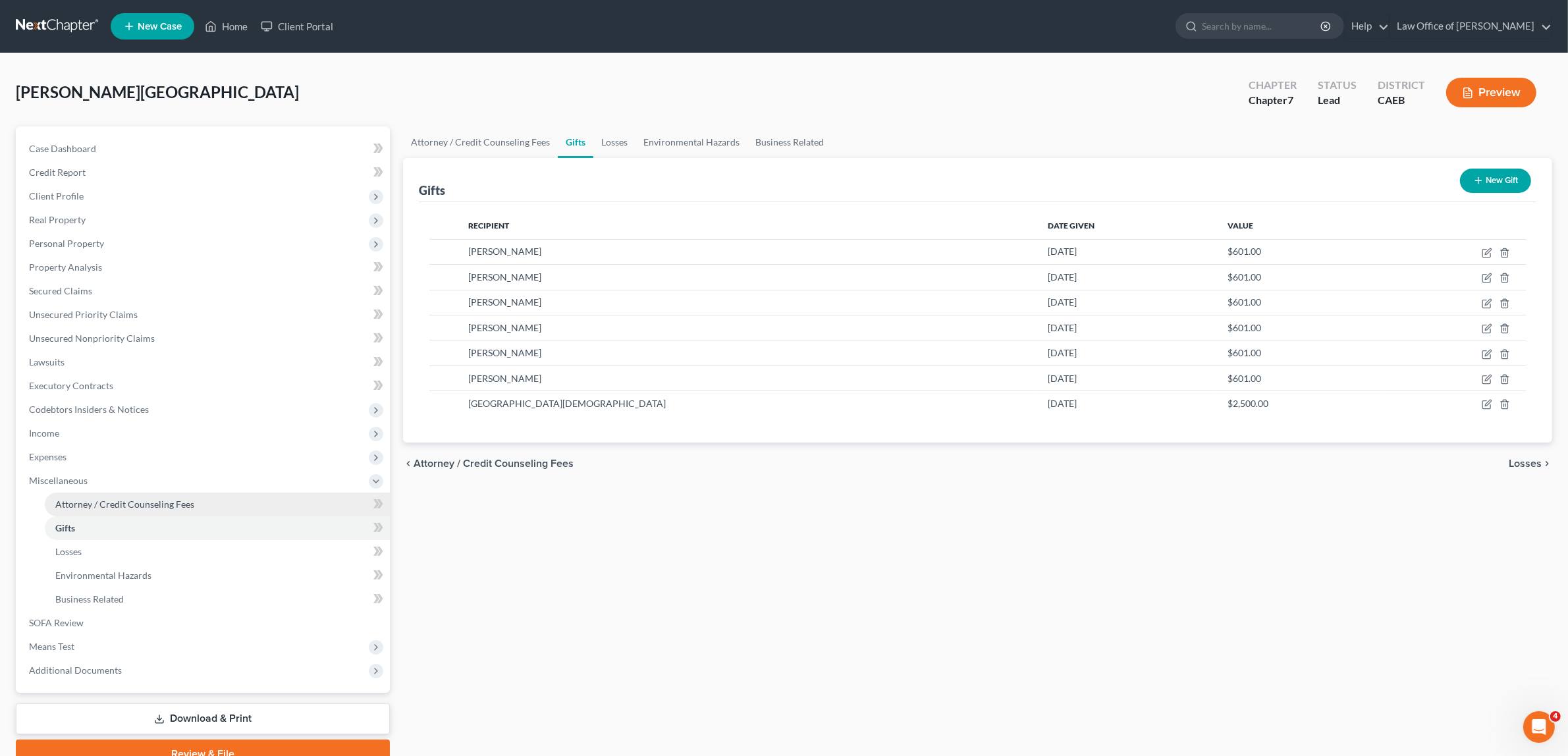
click at [106, 496] on link "Attorney / Credit Counseling Fees" at bounding box center [218, 504] width 345 height 24
select select "1"
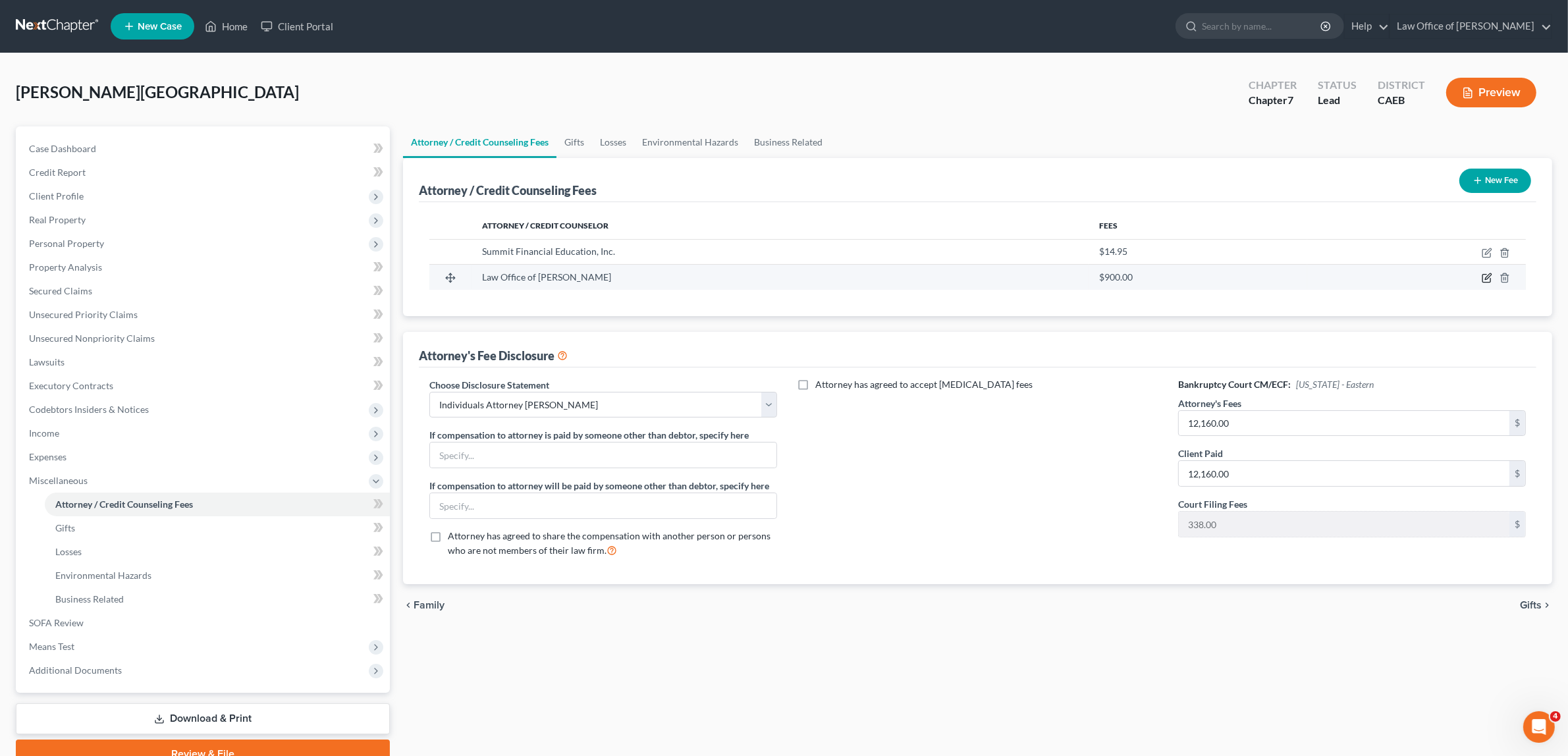
click at [1483, 280] on icon "button" at bounding box center [1486, 278] width 8 height 8
select select "4"
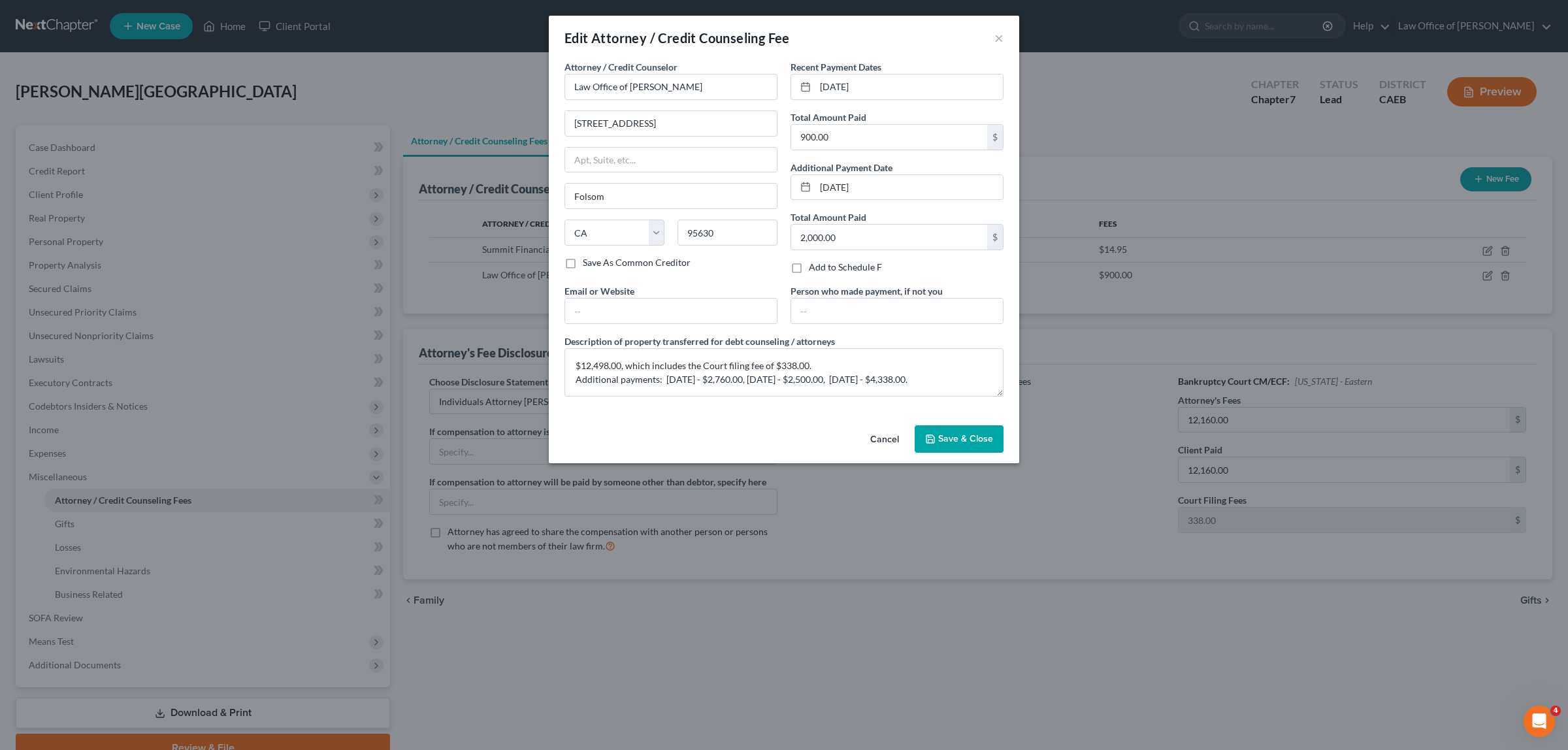
click at [986, 436] on span "Save & Close" at bounding box center [965, 439] width 55 height 11
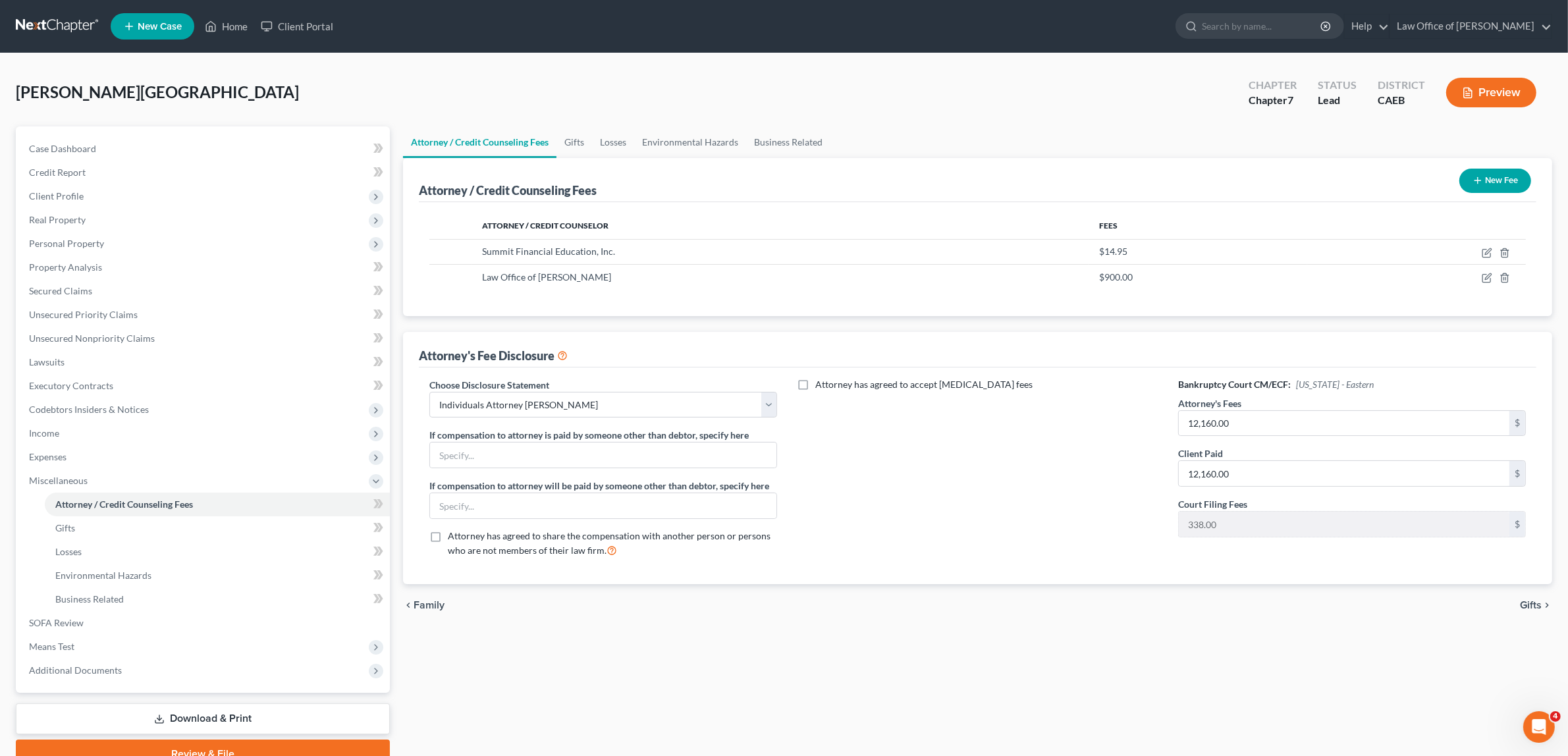
click at [1487, 82] on button "Preview" at bounding box center [1491, 91] width 90 height 29
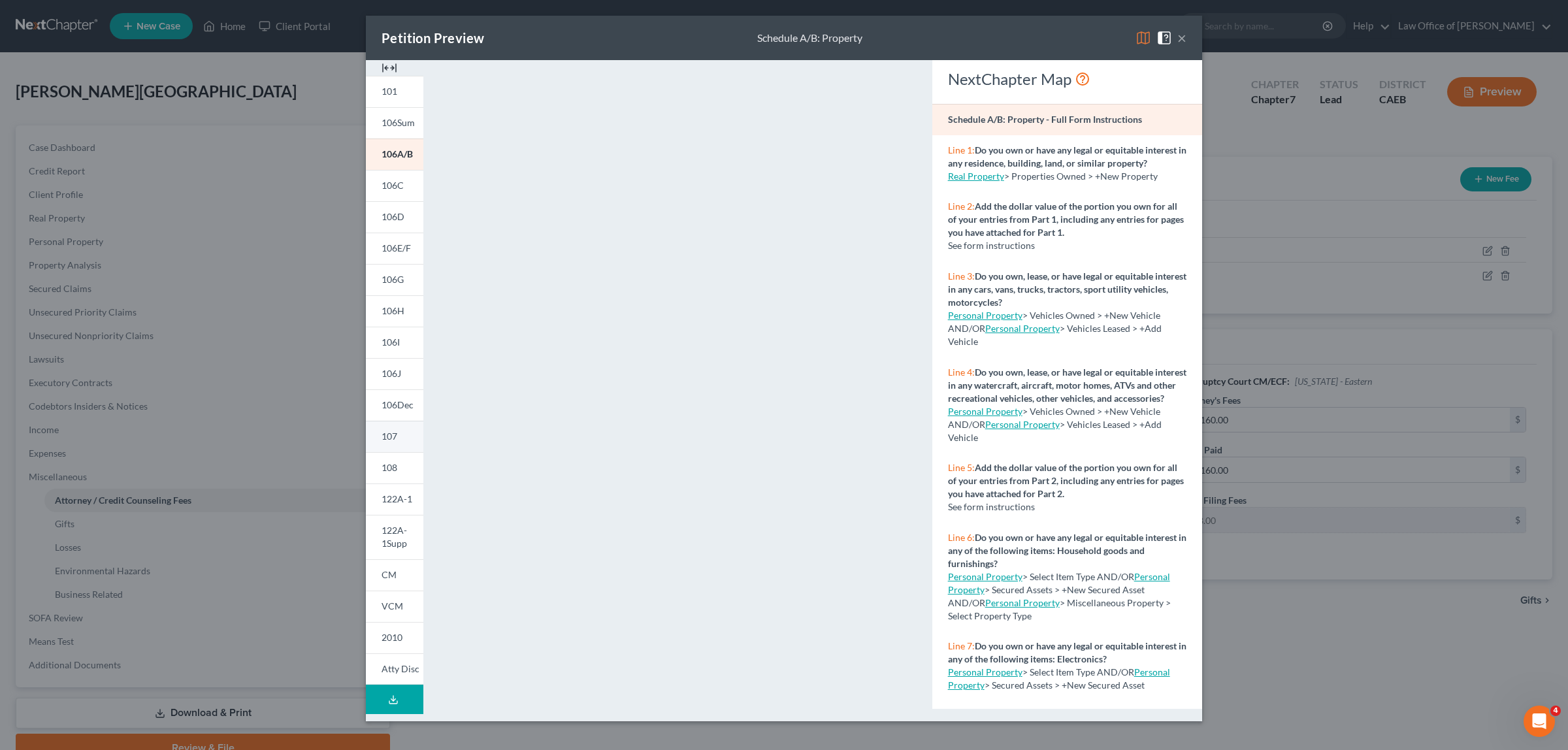
click at [400, 429] on link "107" at bounding box center [394, 437] width 57 height 32
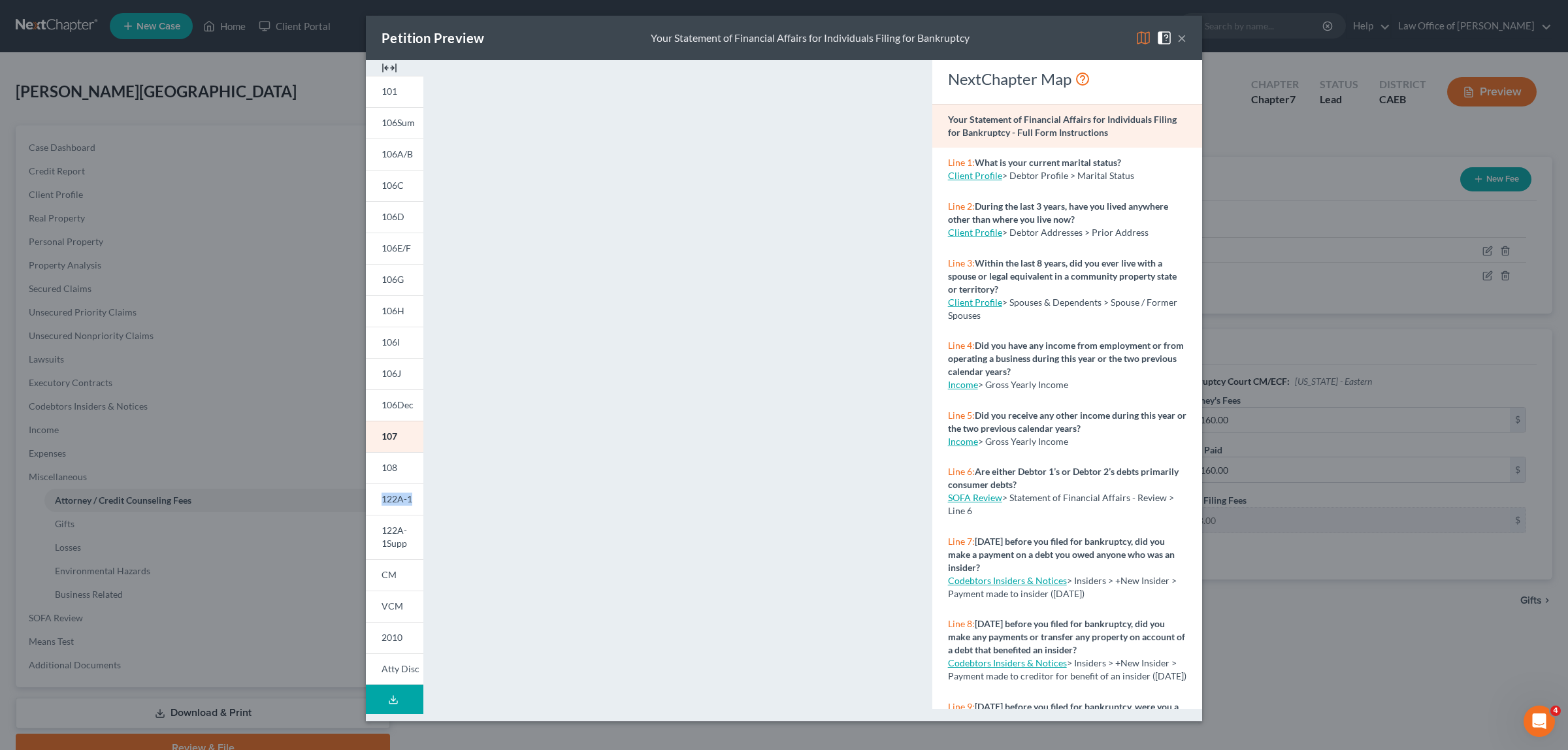
click at [73, 517] on div "Petition Preview Your Statement of Financial Affairs for Individuals Filing for…" at bounding box center [784, 375] width 1568 height 750
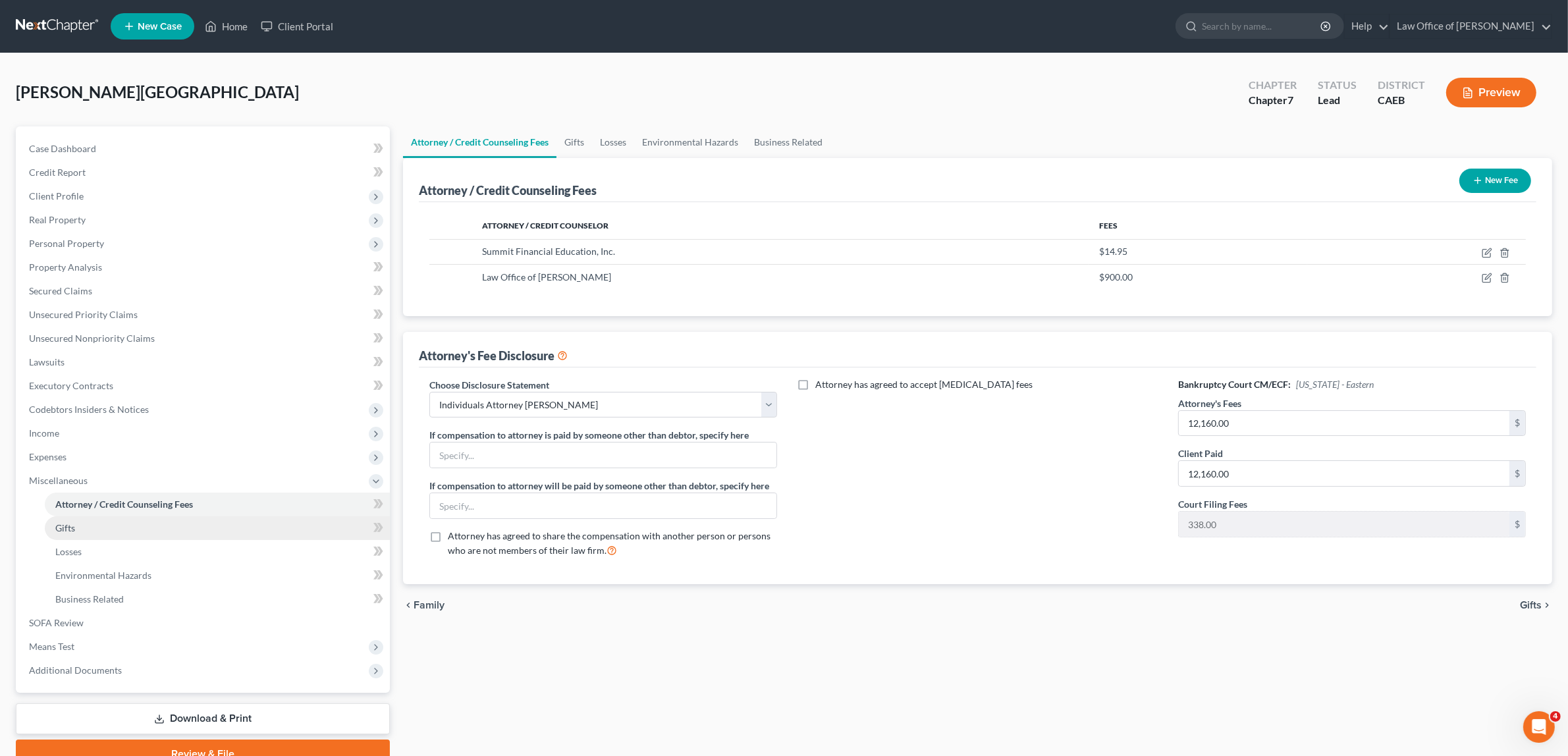
click at [75, 521] on link "Gifts" at bounding box center [218, 528] width 345 height 24
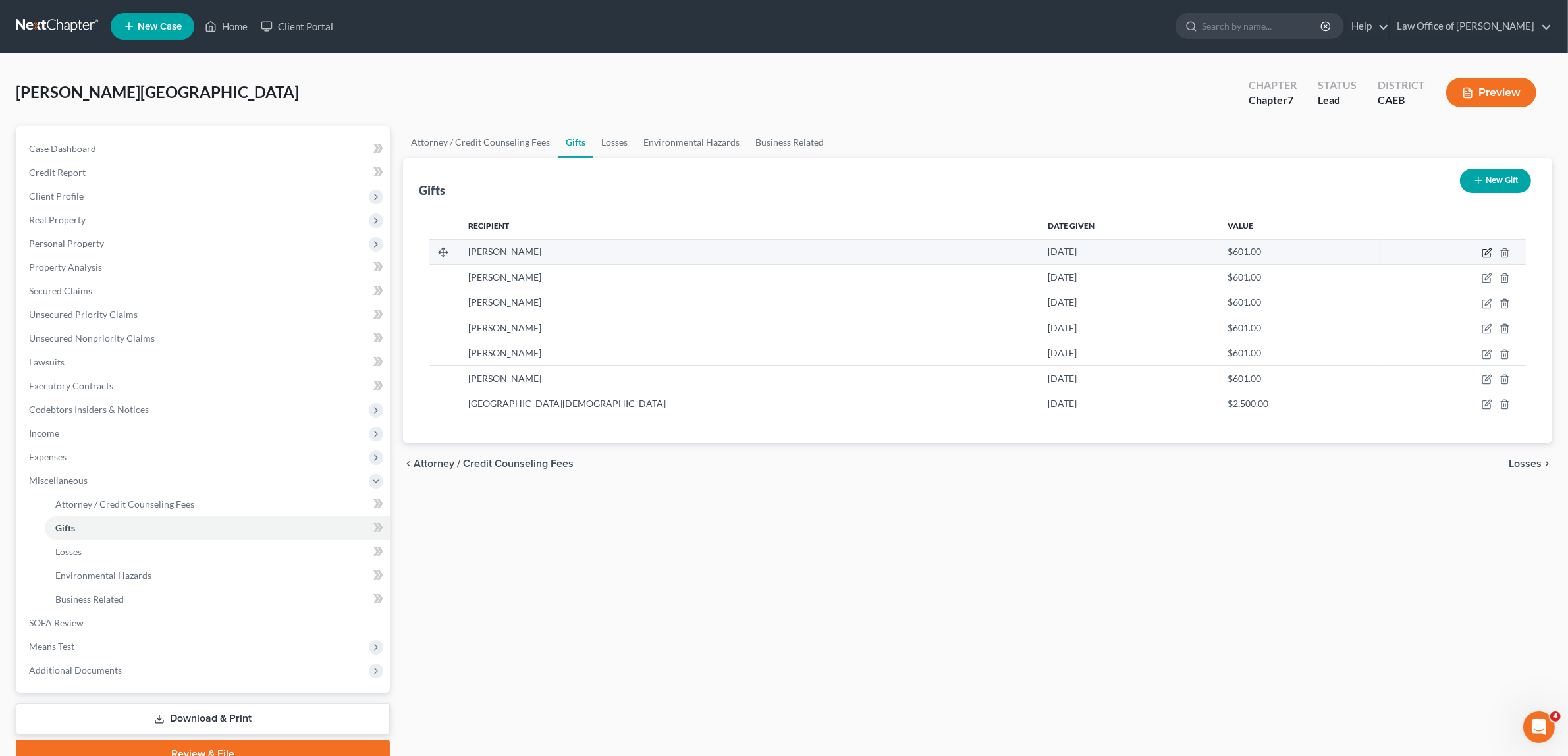
click at [1488, 248] on icon "button" at bounding box center [1486, 253] width 10 height 10
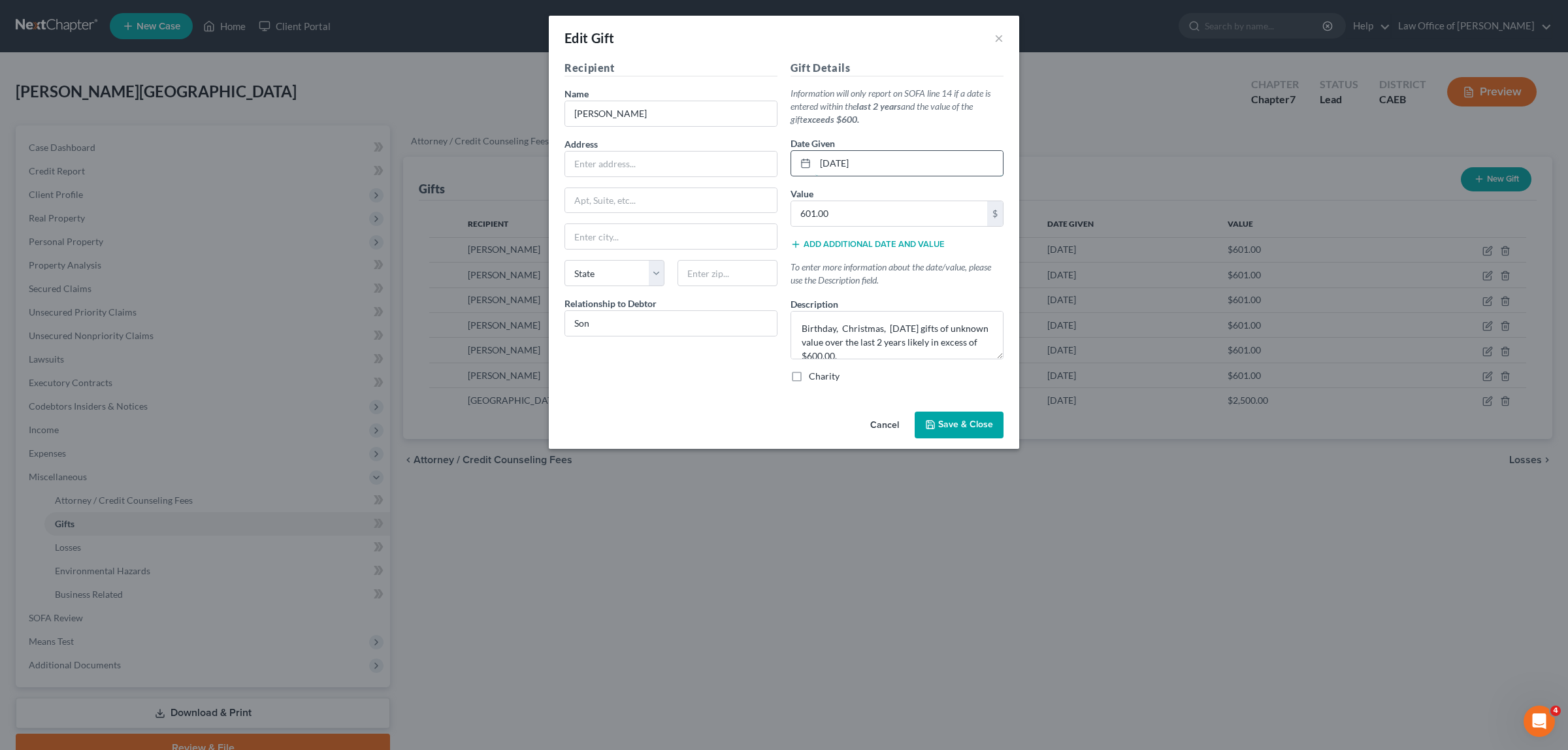
click at [844, 162] on input "08/31/2023" at bounding box center [909, 163] width 188 height 25
type input "09/13/2023"
click at [971, 415] on button "Save & Close" at bounding box center [958, 425] width 89 height 27
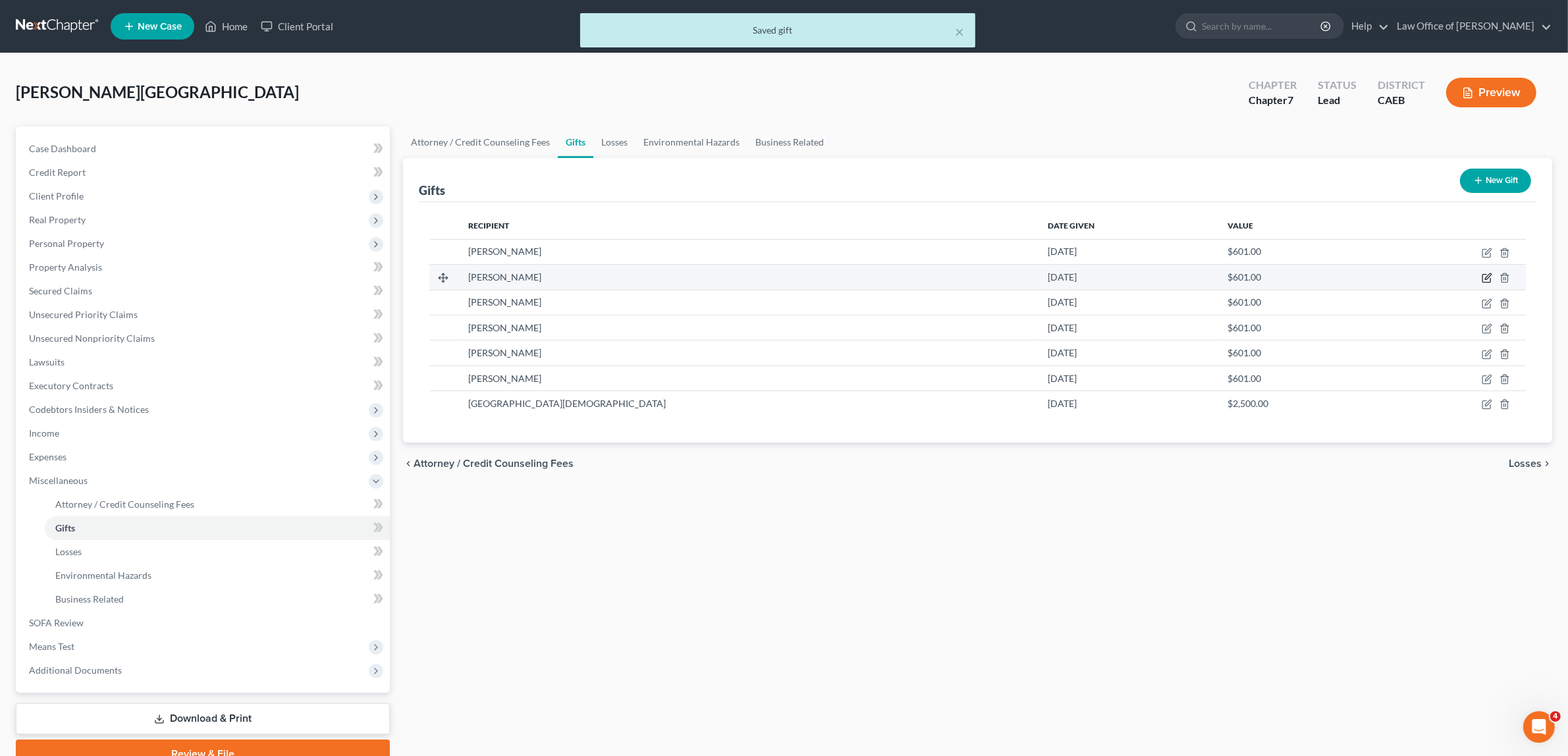
click at [1486, 275] on icon "button" at bounding box center [1486, 277] width 10 height 10
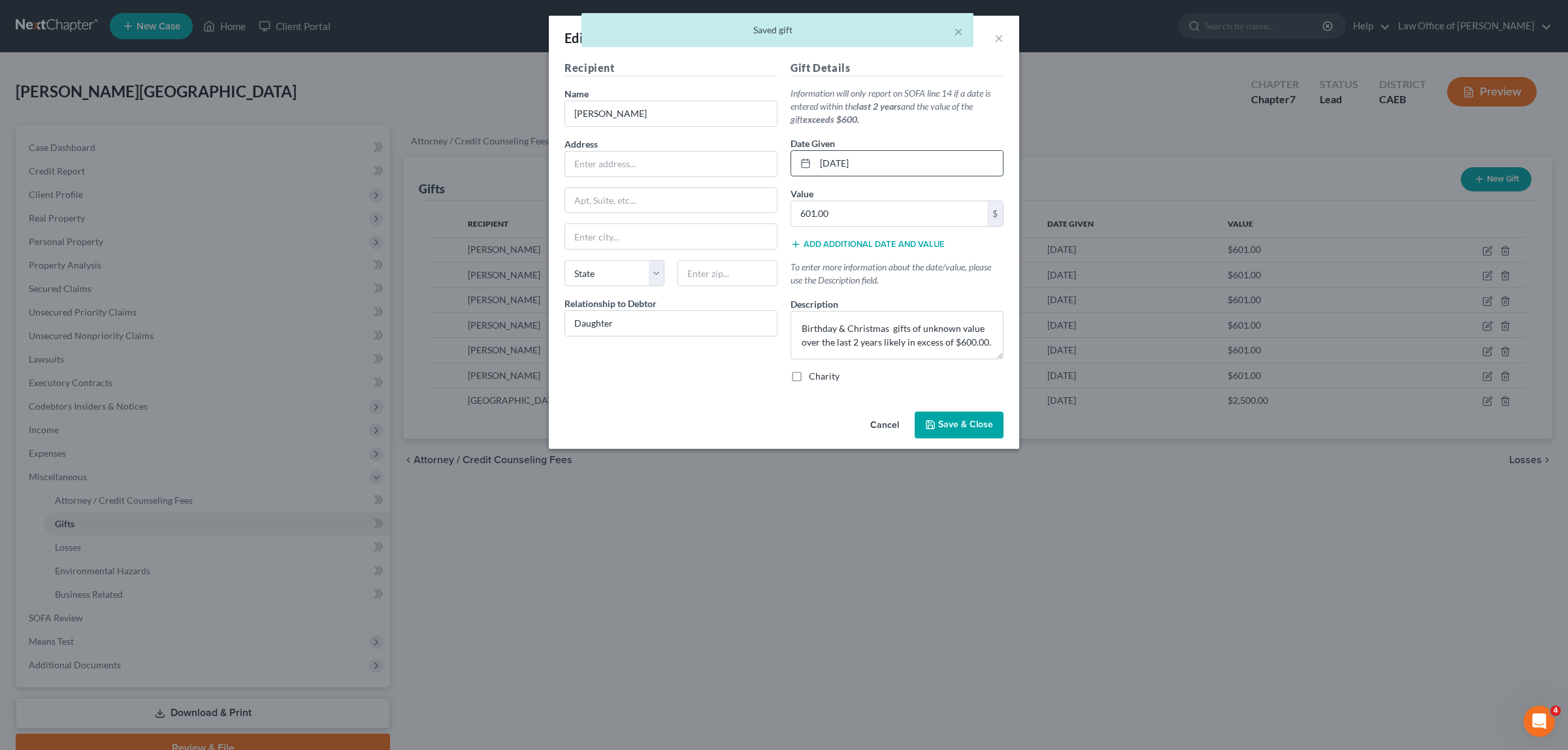
click at [843, 162] on input "08/31/2023" at bounding box center [909, 163] width 188 height 25
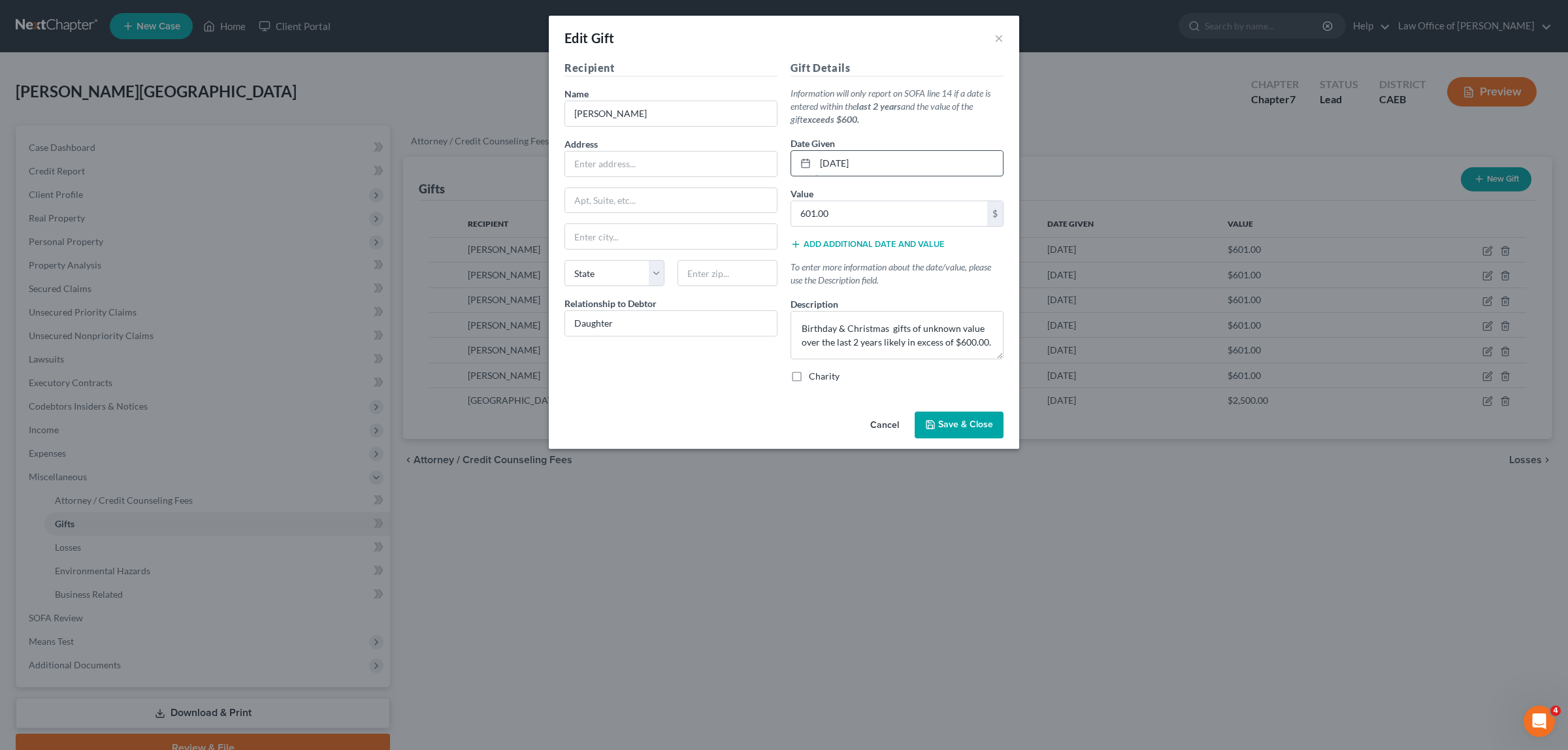
click at [832, 159] on input "08/13/2023" at bounding box center [909, 163] width 188 height 25
type input "09/13/2023"
click at [956, 423] on span "Save & Close" at bounding box center [965, 425] width 55 height 11
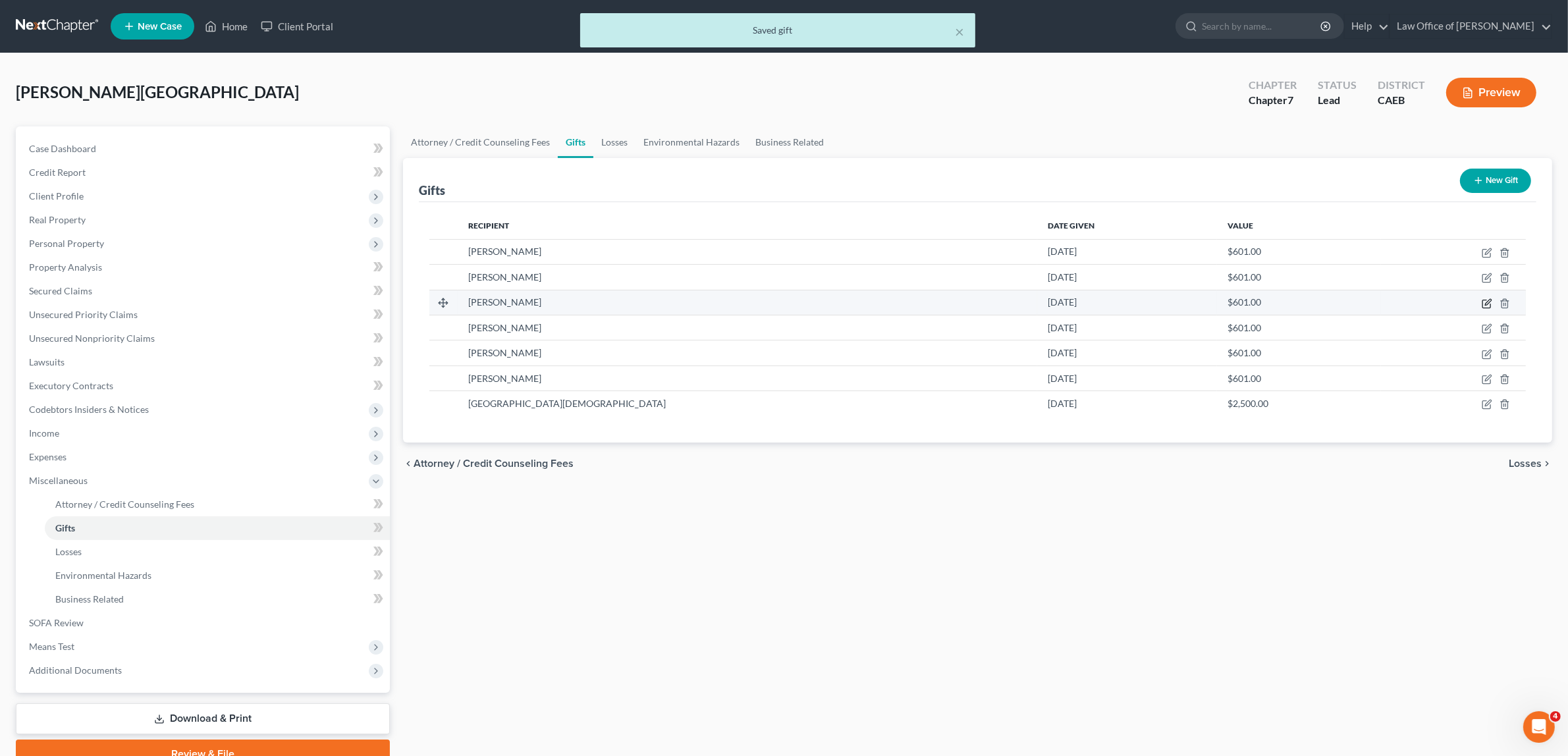
click at [1488, 299] on icon "button" at bounding box center [1486, 304] width 10 height 10
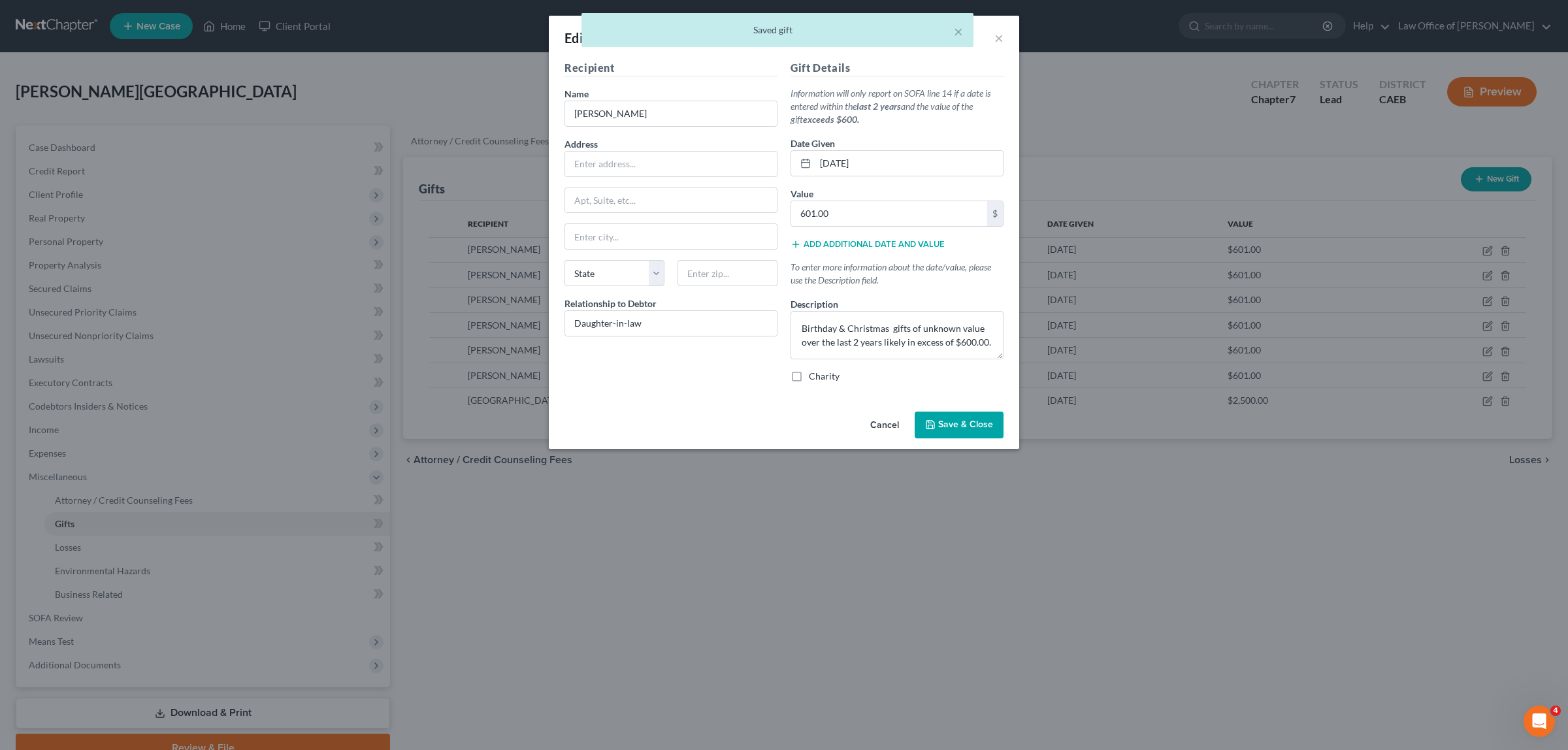
click at [1474, 299] on div "Edit Gift × Recipient Name * Moriah Rivett Address Apt, Suite, etc State State …" at bounding box center [784, 375] width 1568 height 750
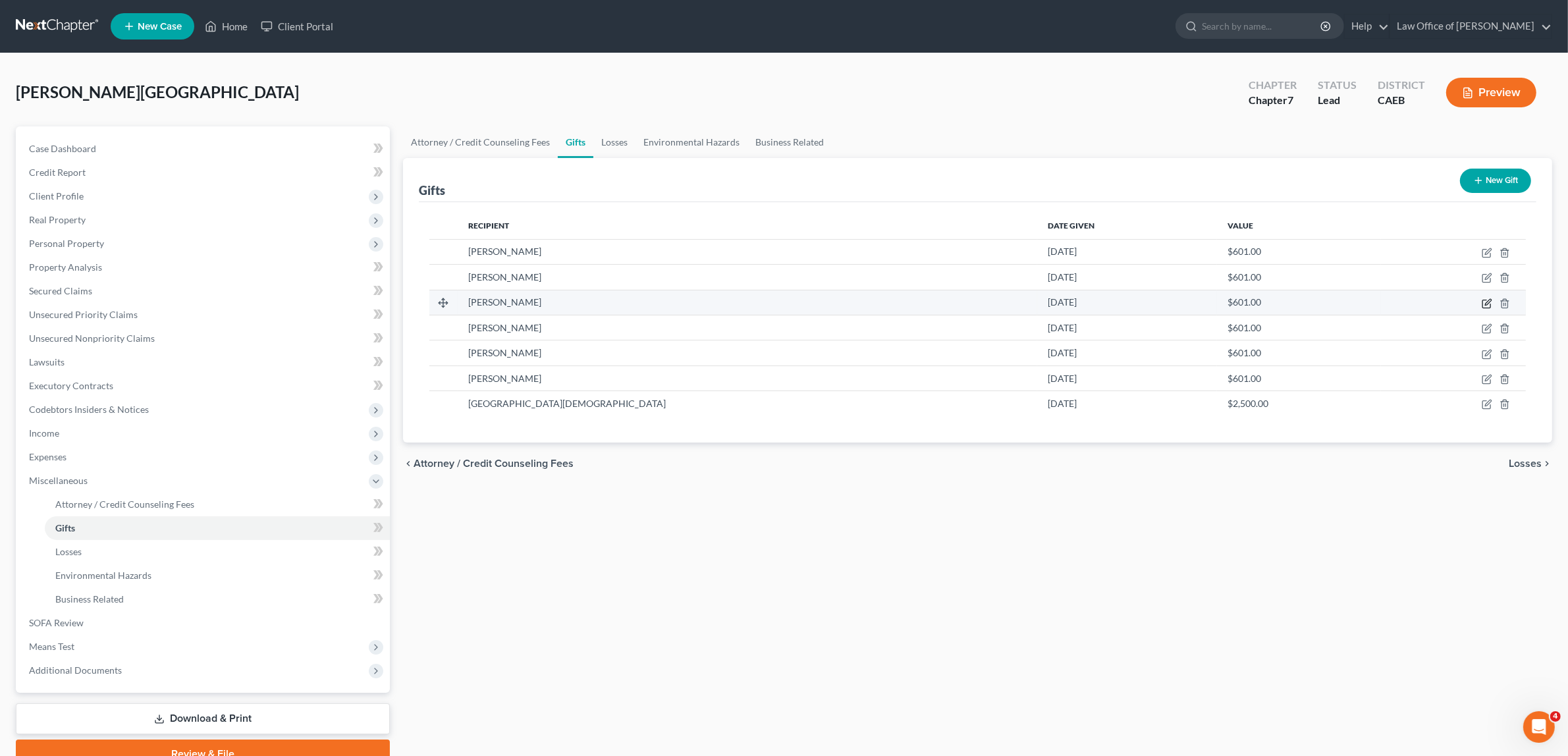
click at [1482, 299] on icon "button" at bounding box center [1486, 304] width 10 height 10
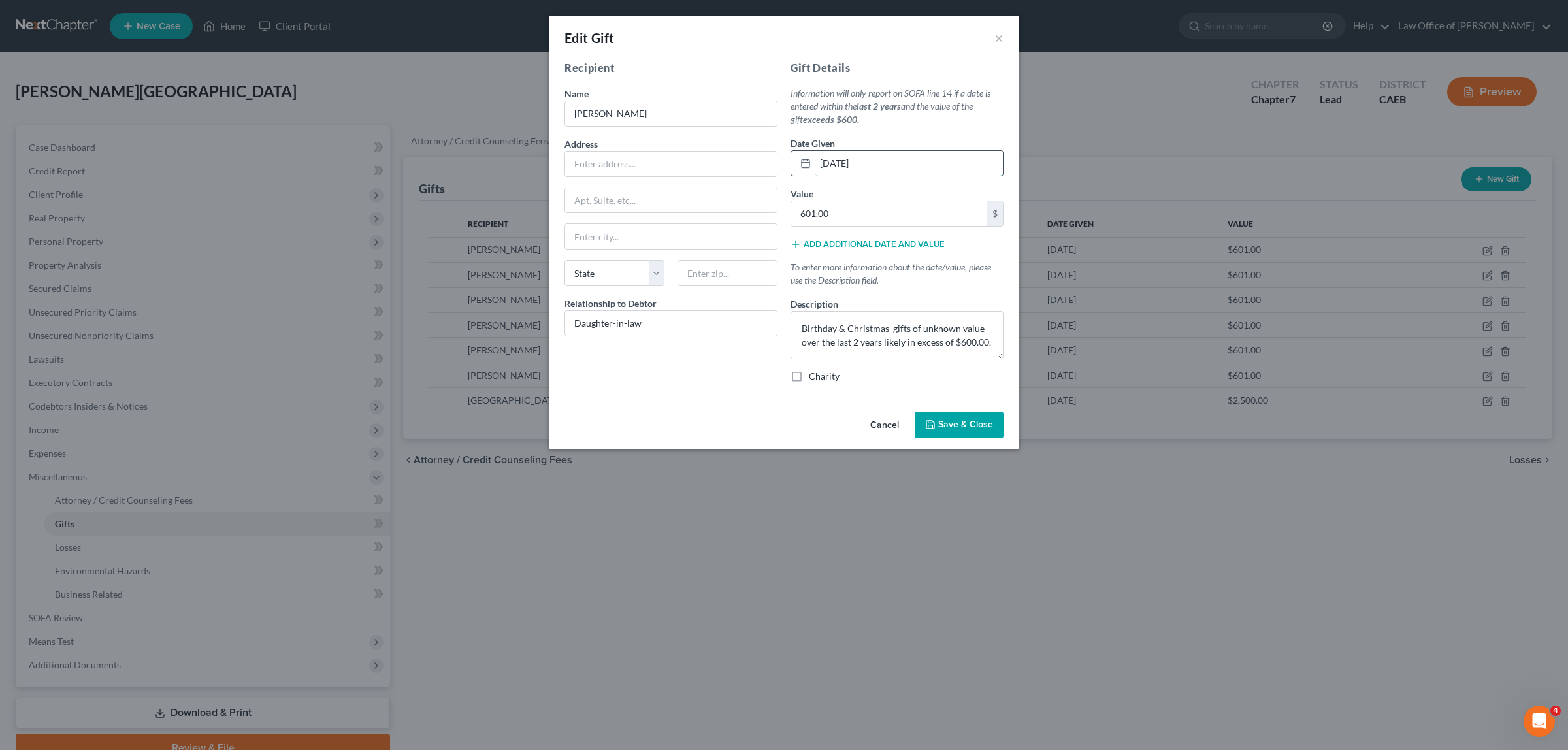
click at [829, 161] on input "08/31/2023" at bounding box center [909, 163] width 188 height 25
click at [844, 162] on input "09/31/2023" at bounding box center [909, 163] width 188 height 25
type input "09/13/2023"
click at [966, 425] on span "Save & Close" at bounding box center [965, 425] width 55 height 11
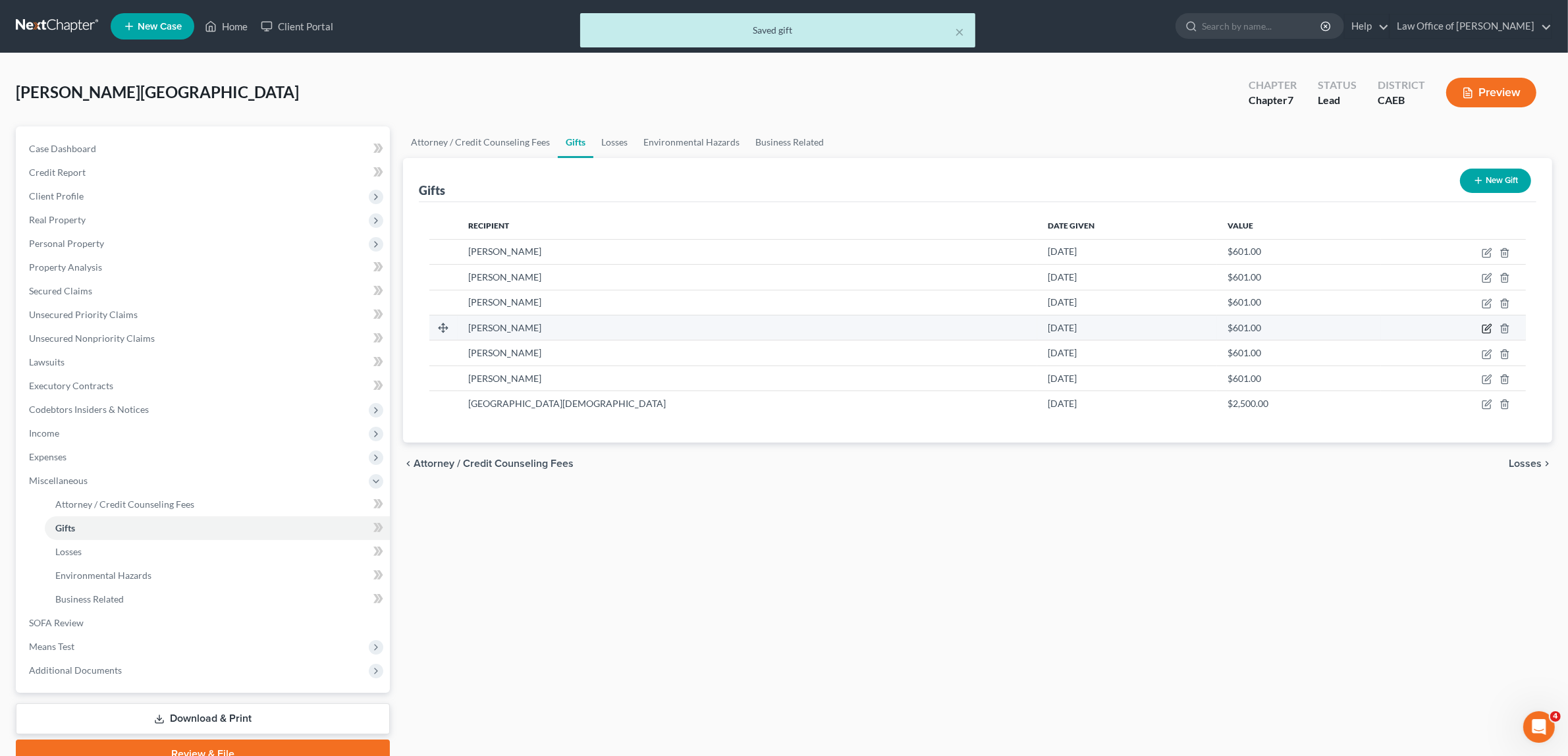
click at [1485, 326] on icon "button" at bounding box center [1486, 328] width 10 height 10
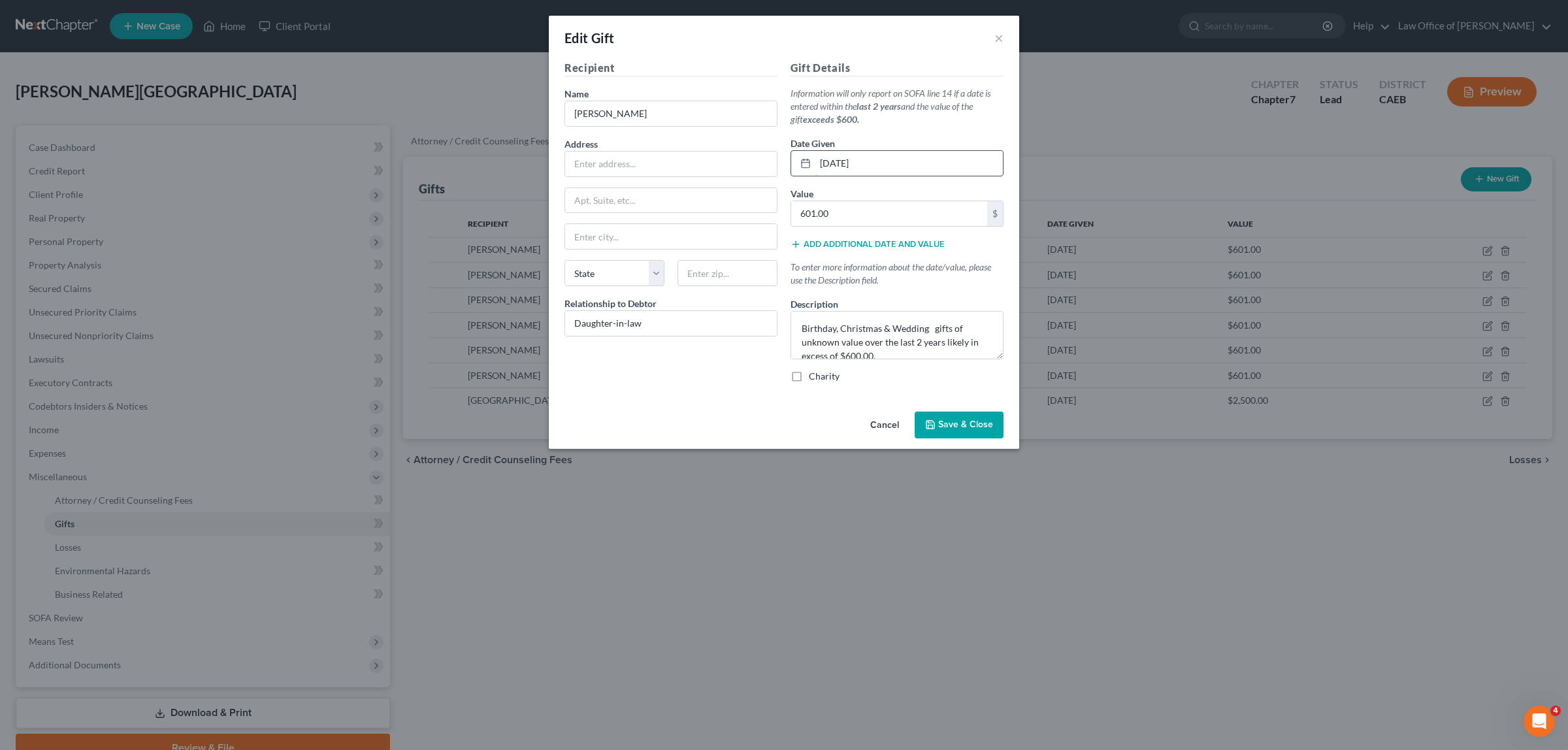
click at [842, 162] on input "08/31/2023" at bounding box center [909, 163] width 188 height 25
type input "09/13/2023"
click at [969, 416] on button "Save & Close" at bounding box center [958, 425] width 89 height 27
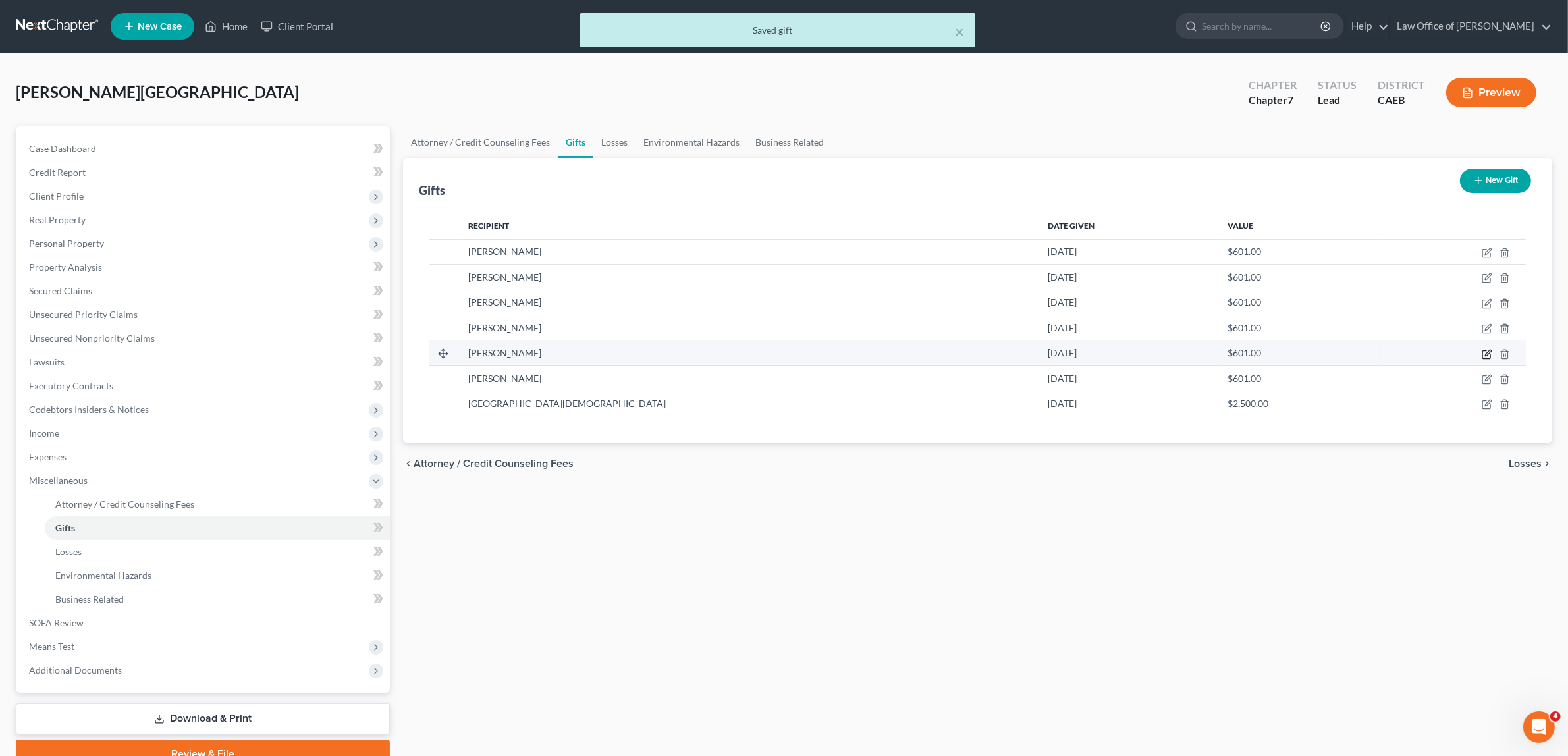
click at [1488, 351] on icon "button" at bounding box center [1486, 353] width 10 height 10
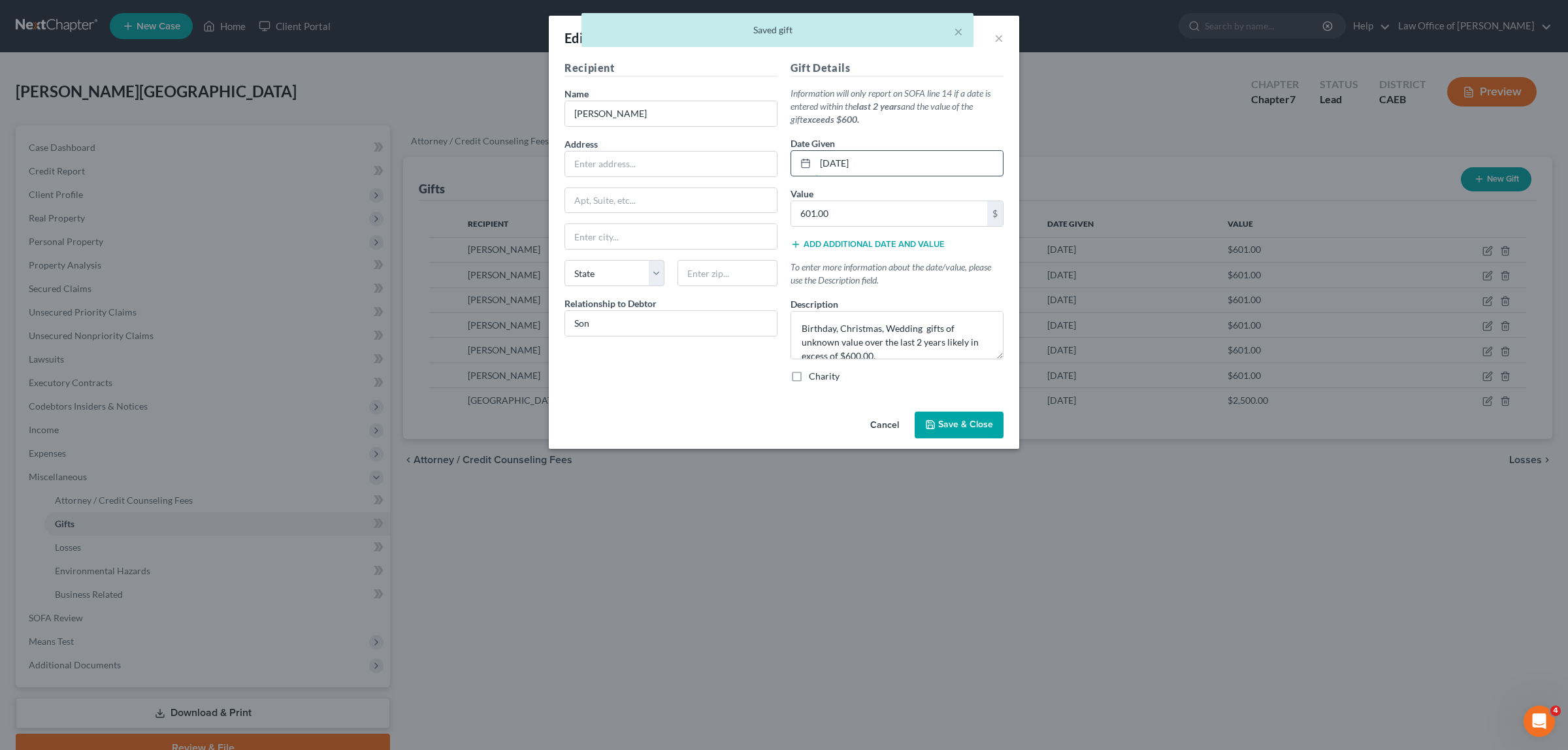
click at [843, 162] on input "08/31/2023" at bounding box center [909, 163] width 188 height 25
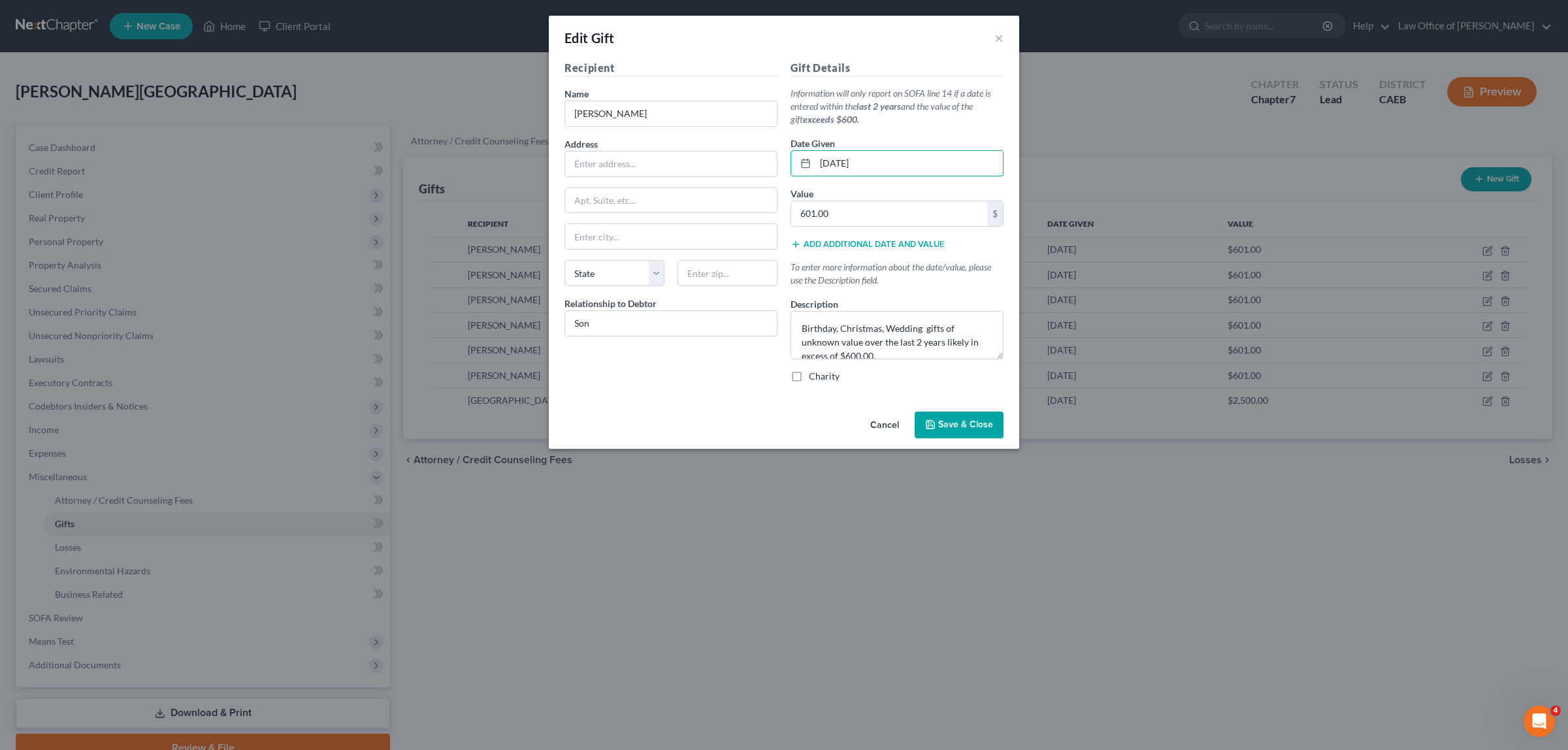
type input "09/13/2023"
click at [951, 424] on span "Save & Close" at bounding box center [965, 425] width 55 height 11
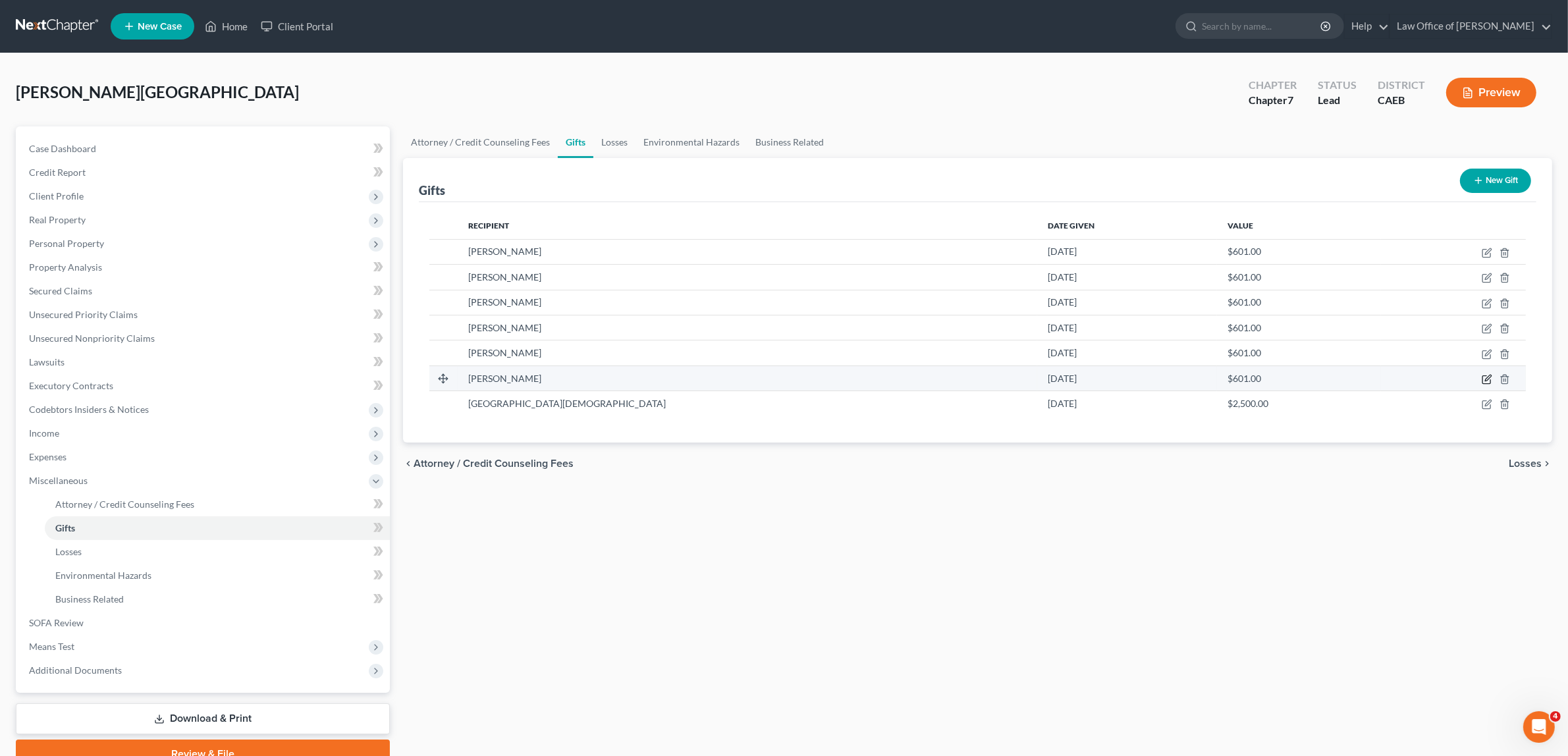
click at [1485, 376] on icon "button" at bounding box center [1486, 380] width 8 height 8
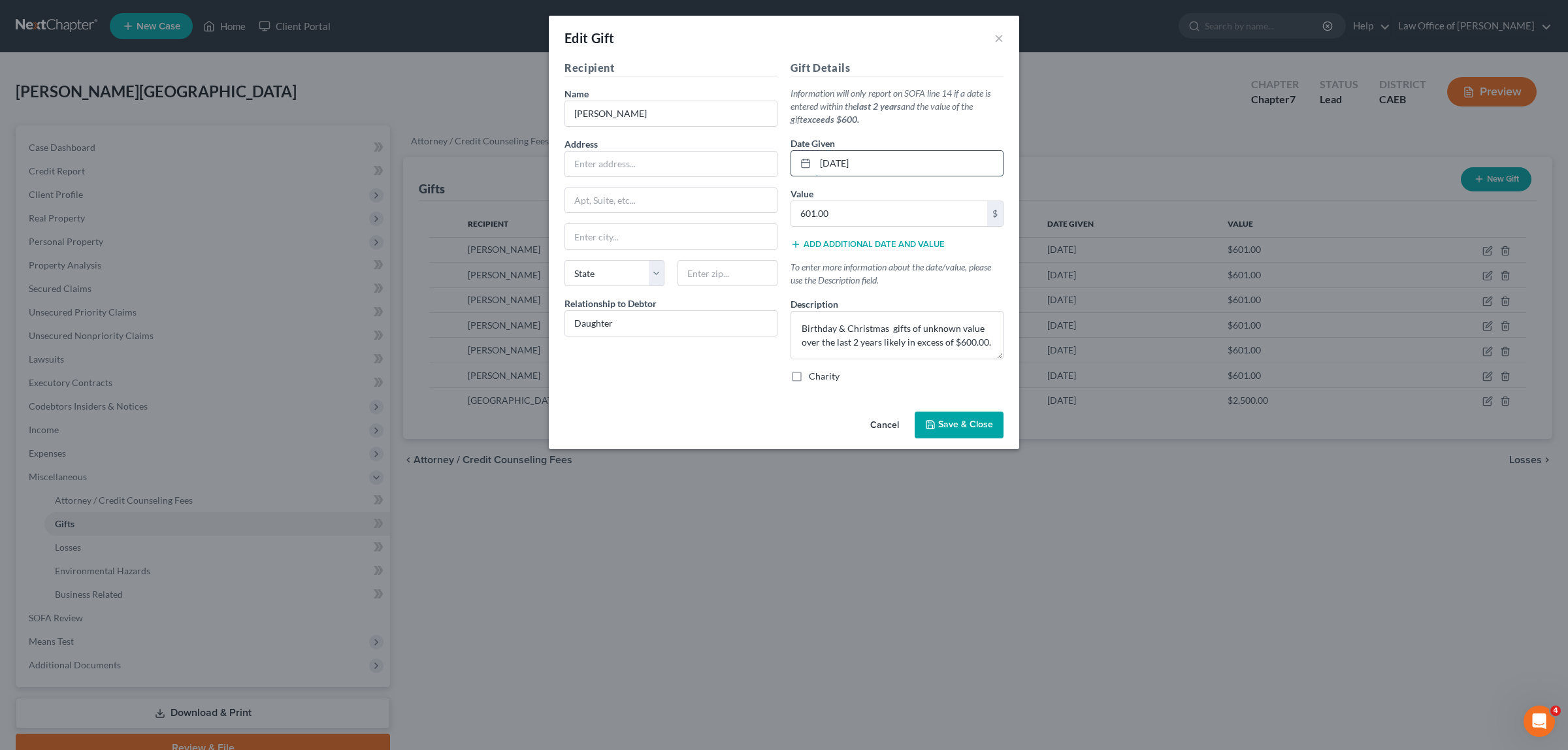
click at [842, 164] on input "08/31/2023" at bounding box center [909, 163] width 188 height 25
type input "09/13/2023"
click at [958, 413] on button "Save & Close" at bounding box center [958, 425] width 89 height 27
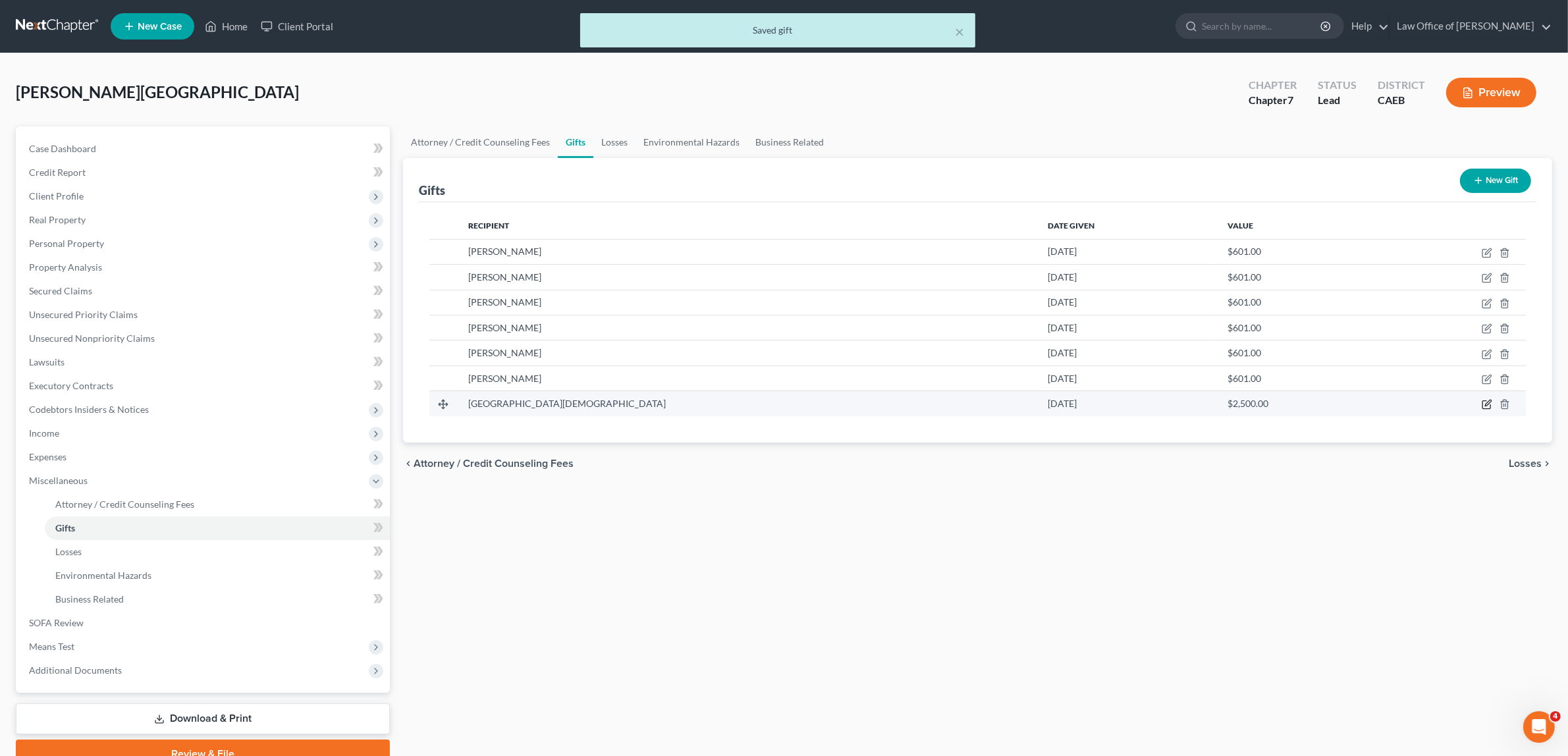
click at [1485, 402] on icon "button" at bounding box center [1486, 405] width 8 height 8
select select "4"
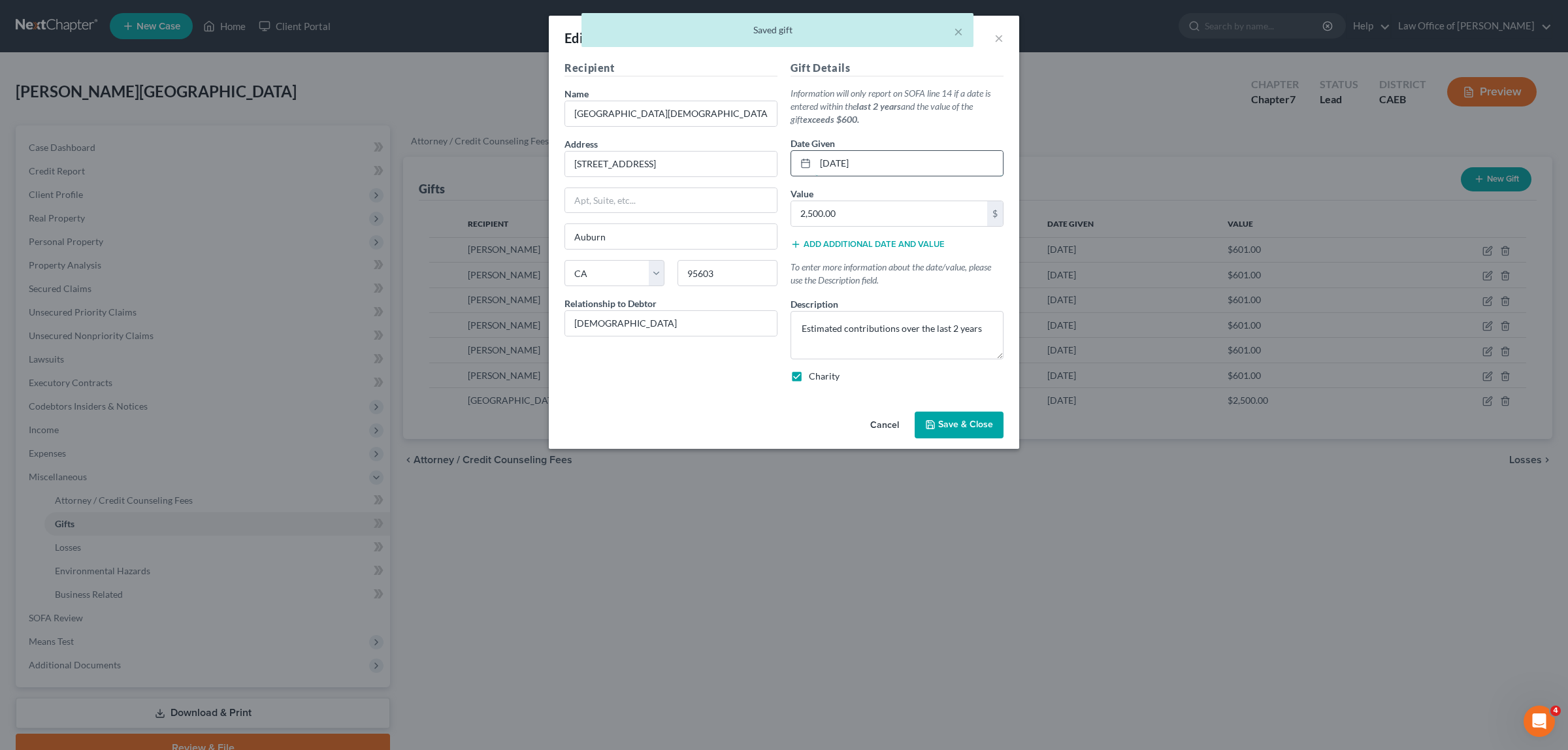
click at [844, 162] on input "08/31/2023" at bounding box center [909, 163] width 188 height 25
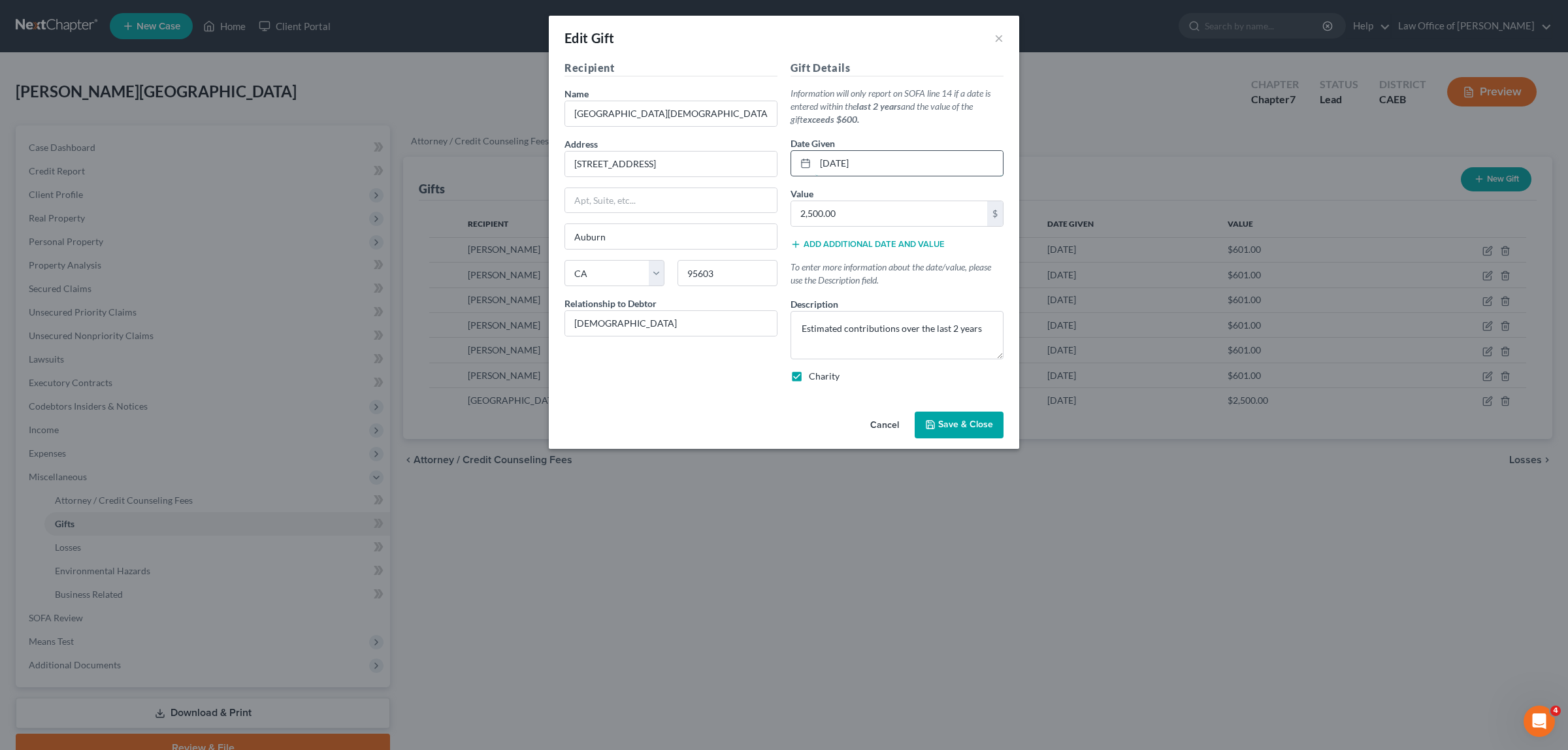
click at [828, 164] on input "08/13/2023" at bounding box center [909, 163] width 188 height 25
type input "09/13/2023"
click at [957, 420] on span "Save & Close" at bounding box center [965, 425] width 55 height 11
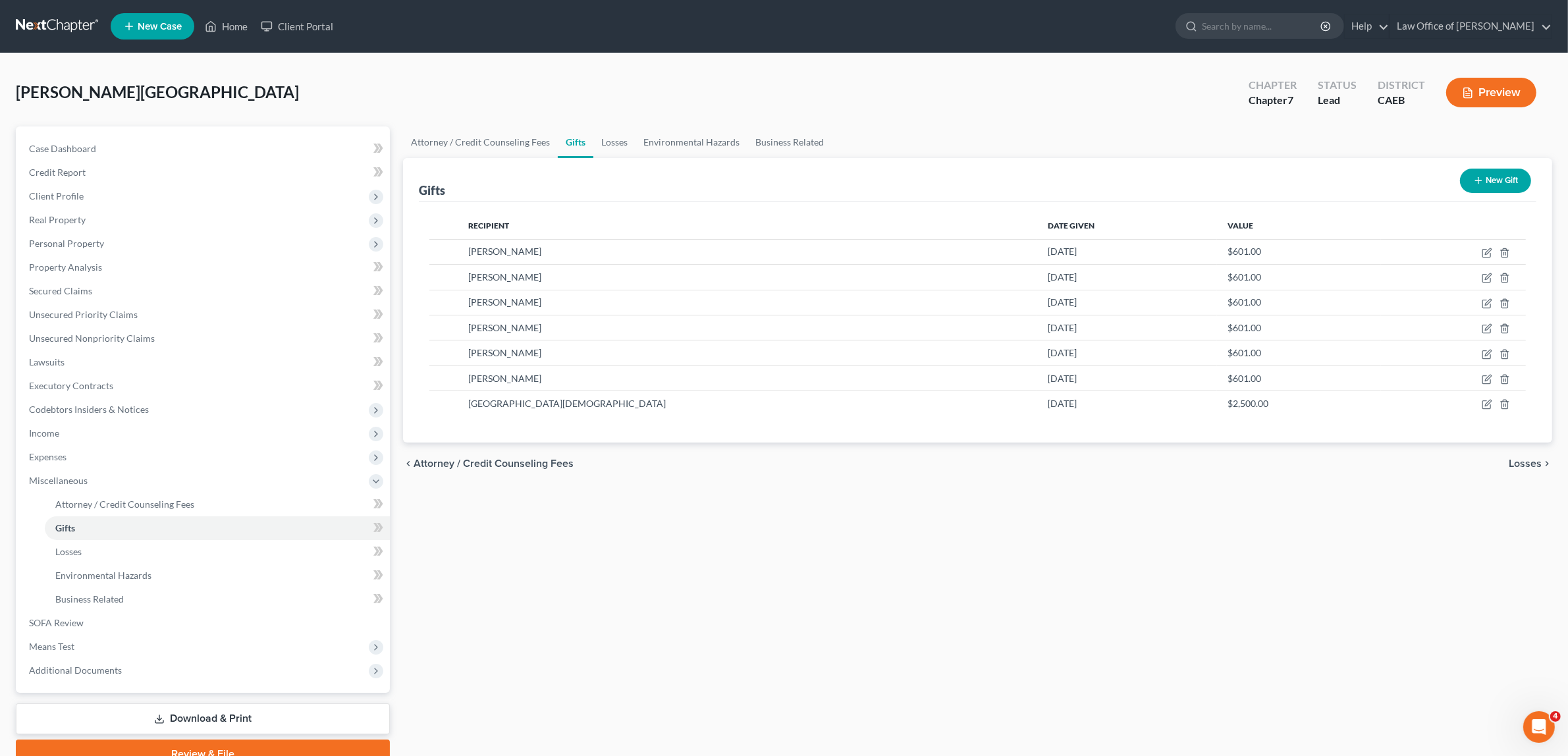
click at [1477, 87] on button "Preview" at bounding box center [1491, 91] width 90 height 29
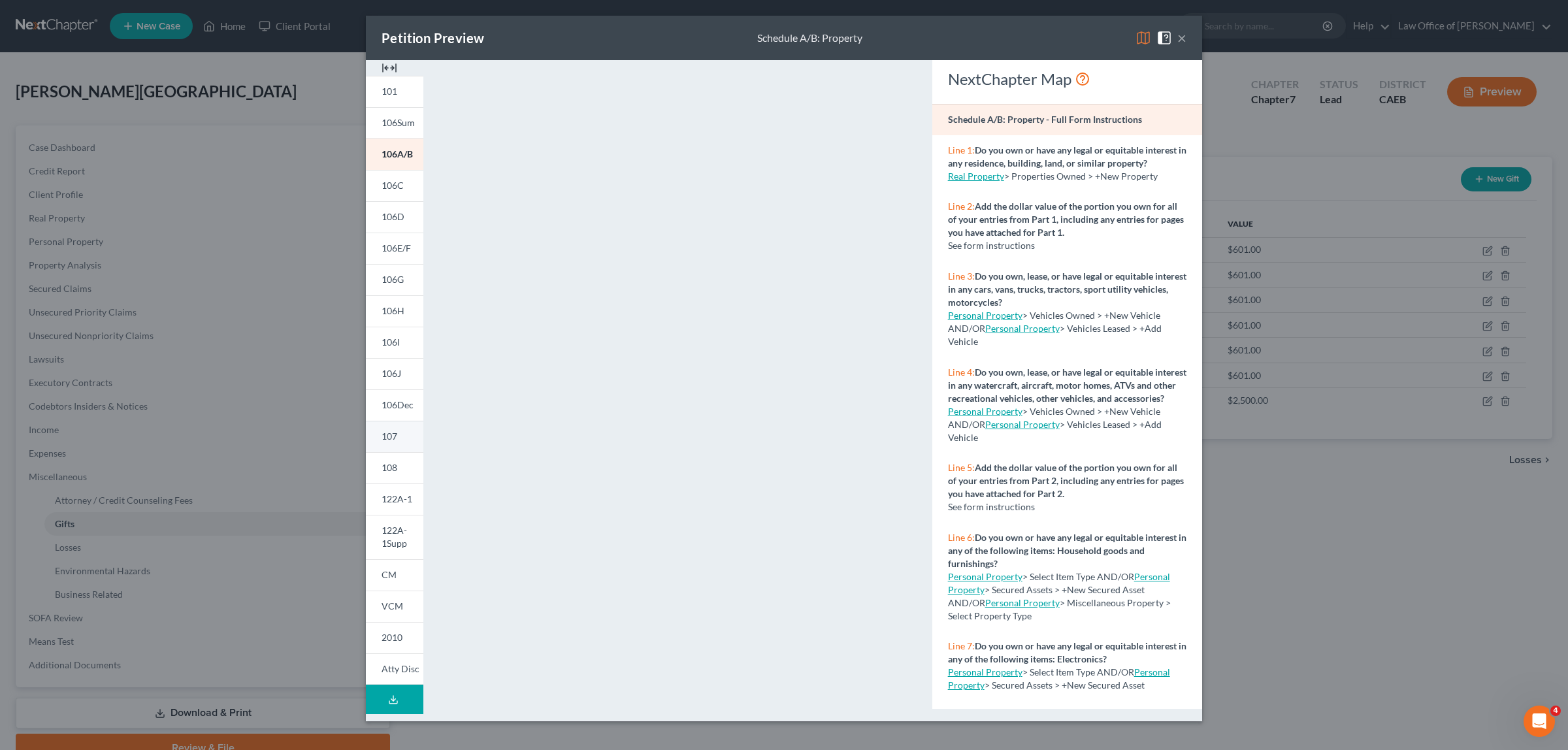
click at [402, 429] on link "107" at bounding box center [394, 437] width 57 height 32
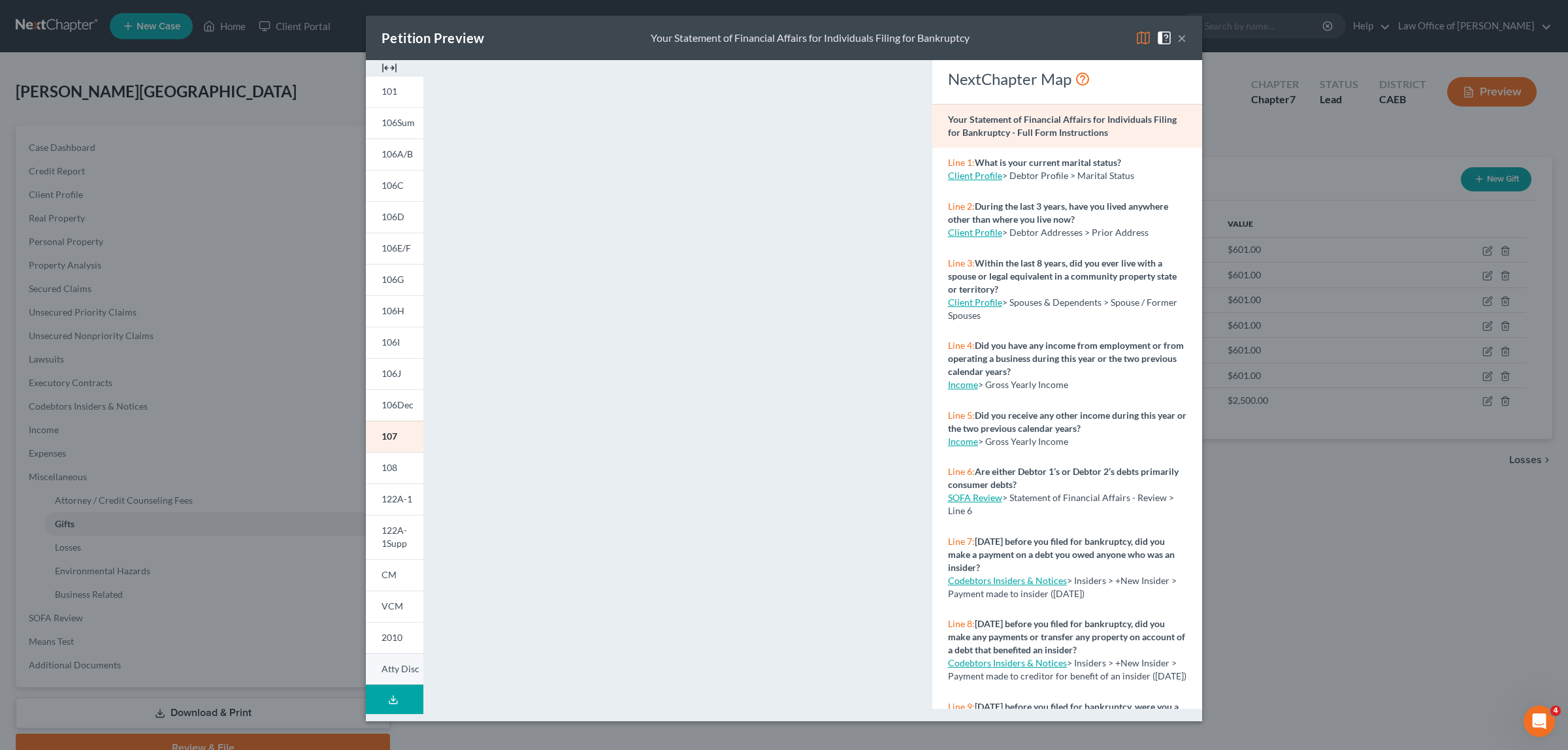
click at [406, 661] on link "Atty Disc" at bounding box center [394, 670] width 57 height 32
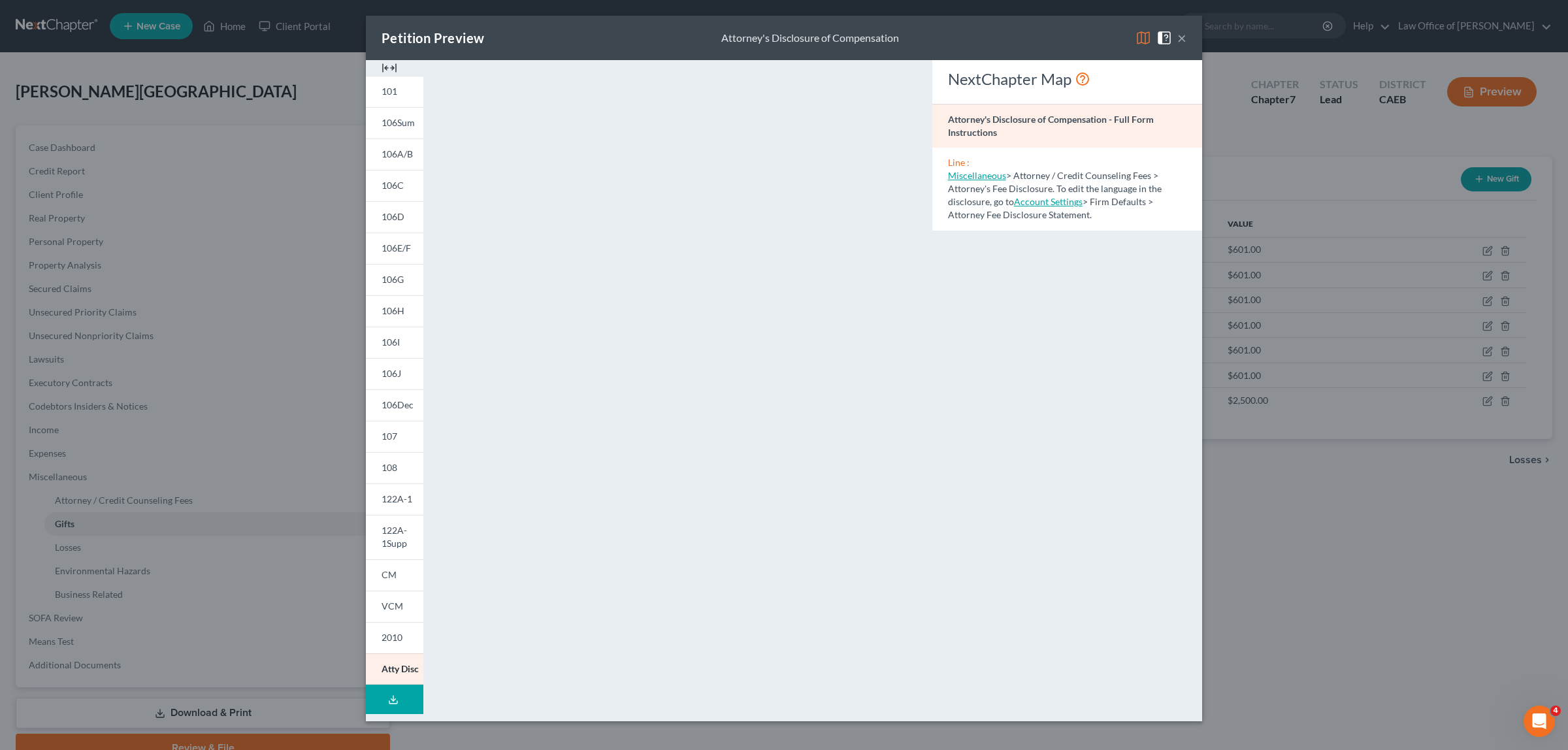
click at [1181, 40] on button "×" at bounding box center [1182, 37] width 9 height 16
